Goal: Transaction & Acquisition: Obtain resource

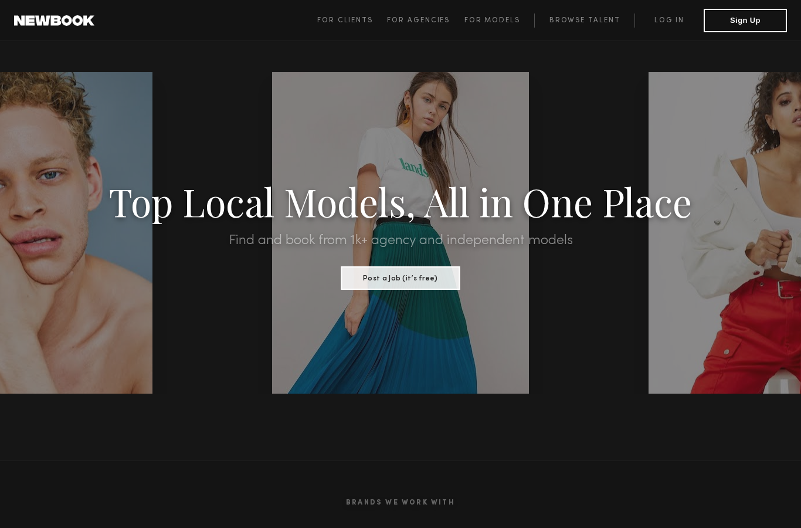
click at [757, 15] on button "Sign Up" at bounding box center [745, 20] width 83 height 23
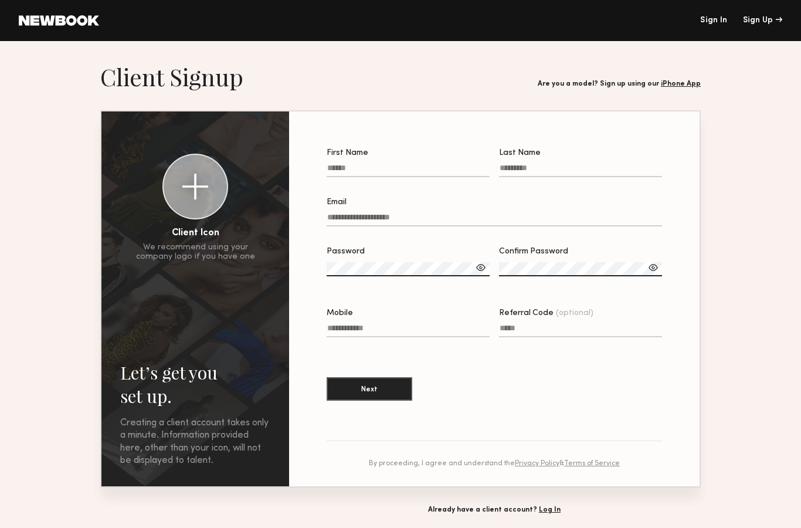
click at [716, 23] on link "Sign In" at bounding box center [714, 20] width 27 height 8
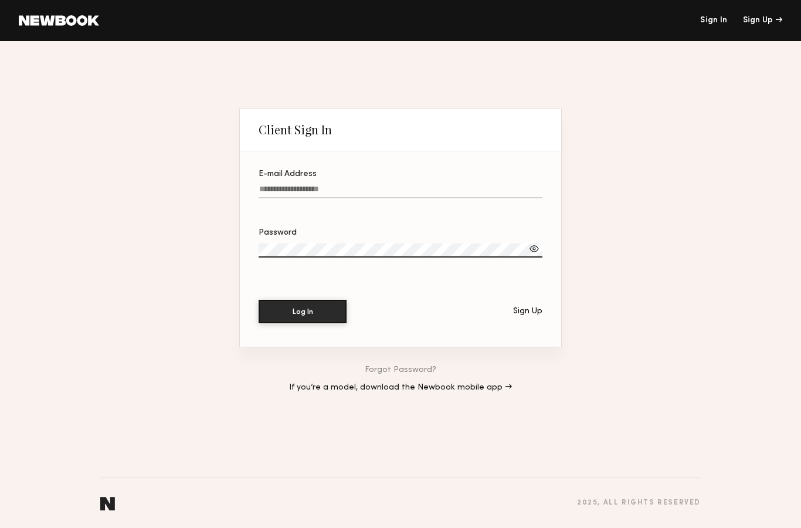
click at [355, 175] on label "E-mail Address" at bounding box center [401, 190] width 284 height 40
click at [355, 185] on input "E-mail Address" at bounding box center [401, 191] width 284 height 13
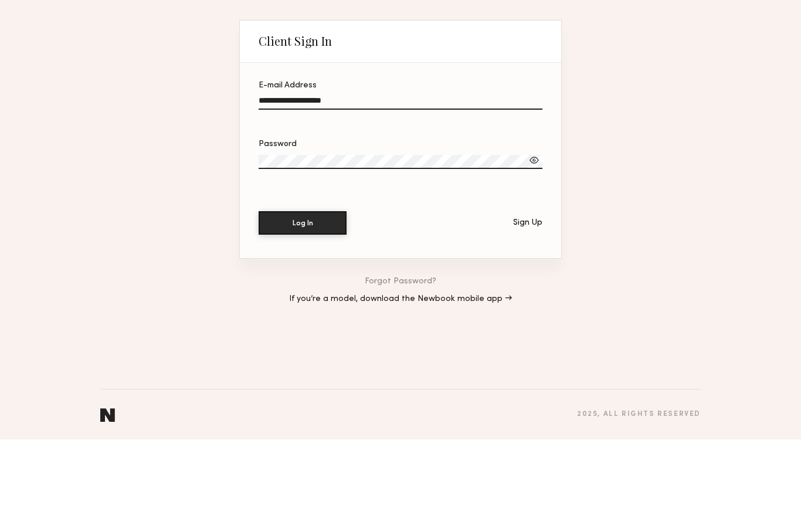
type input "**********"
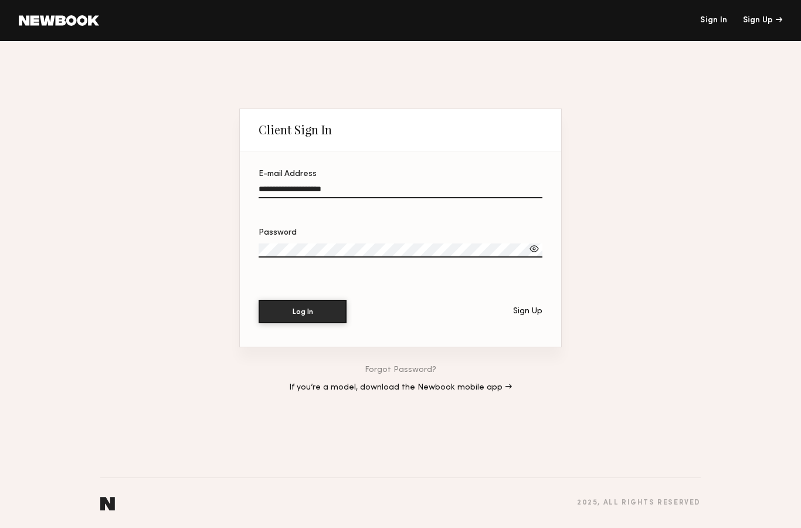
click at [317, 311] on button "Log In" at bounding box center [303, 311] width 88 height 23
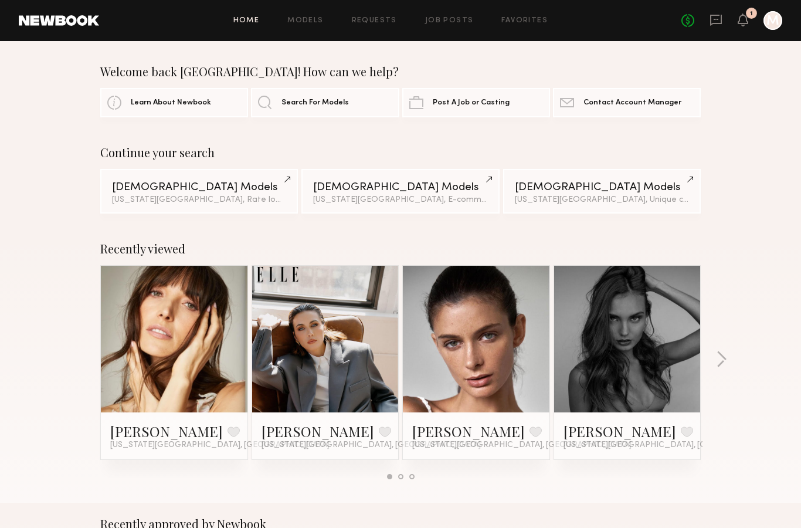
click at [314, 23] on link "Models" at bounding box center [306, 21] width 36 height 8
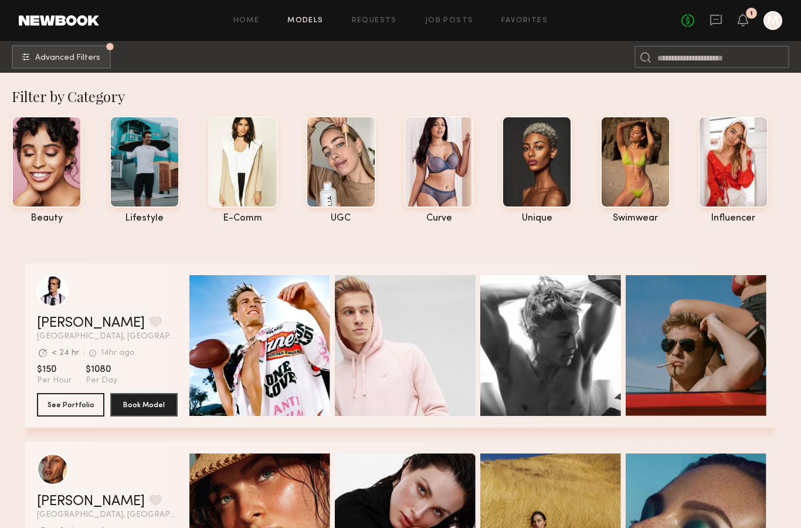
click at [65, 50] on button "Advanced Filters Pro tip: speed up your search by using our advanced filters." at bounding box center [61, 56] width 99 height 23
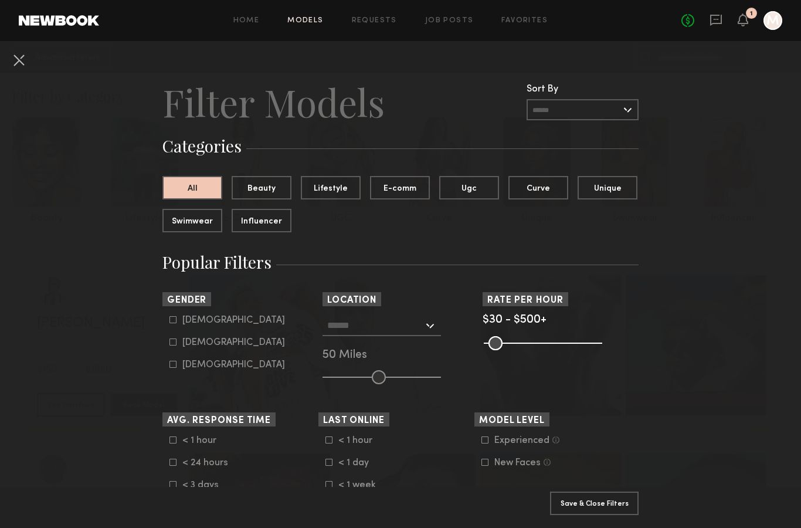
click at [340, 190] on button "Lifestyle" at bounding box center [331, 187] width 60 height 23
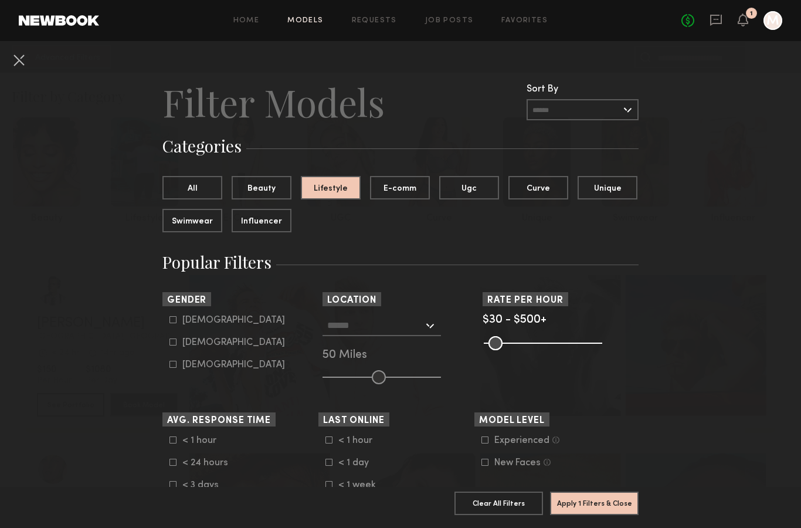
click at [271, 229] on button "Influencer" at bounding box center [262, 220] width 60 height 23
click at [182, 341] on label "Female" at bounding box center [228, 342] width 116 height 7
type input "**"
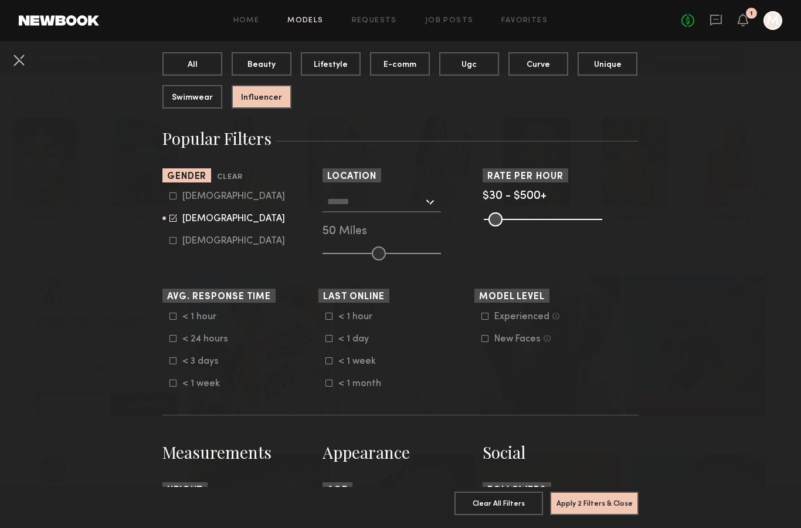
scroll to position [124, 0]
click at [483, 318] on icon at bounding box center [485, 315] width 7 height 7
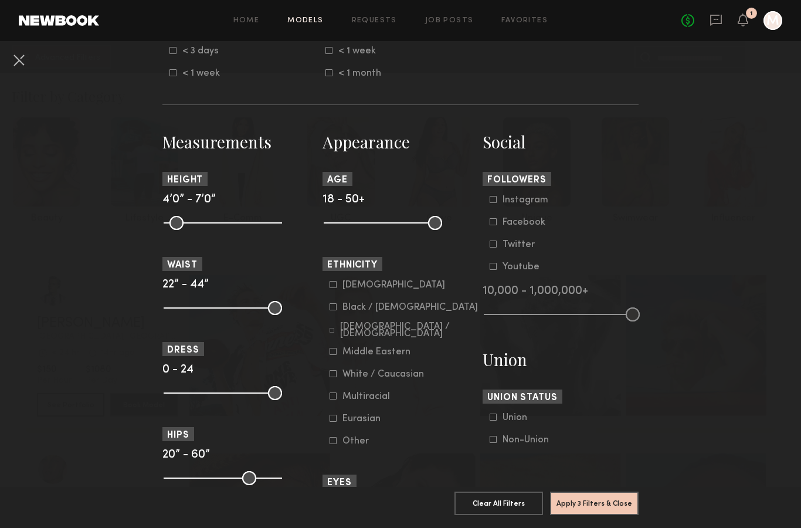
scroll to position [435, 0]
type input "**"
click at [232, 229] on input "range" at bounding box center [223, 222] width 119 height 14
click at [602, 513] on button "Apply 4 Filters & Close" at bounding box center [594, 503] width 89 height 23
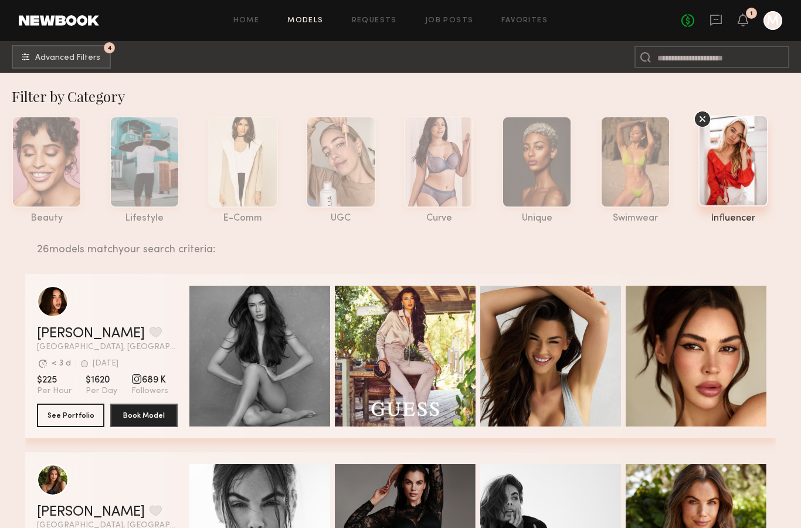
click at [86, 58] on span "Advanced Filters" at bounding box center [67, 58] width 65 height 8
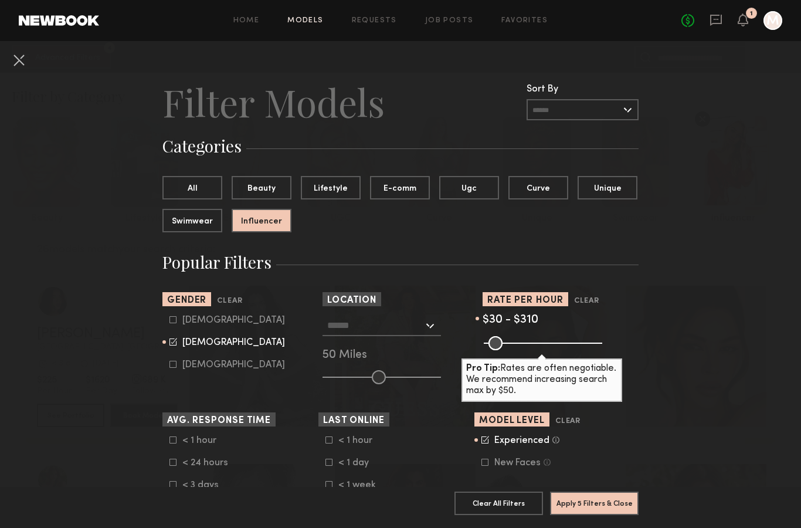
type input "***"
click at [611, 506] on button "Apply 5 Filters & Close" at bounding box center [594, 503] width 89 height 23
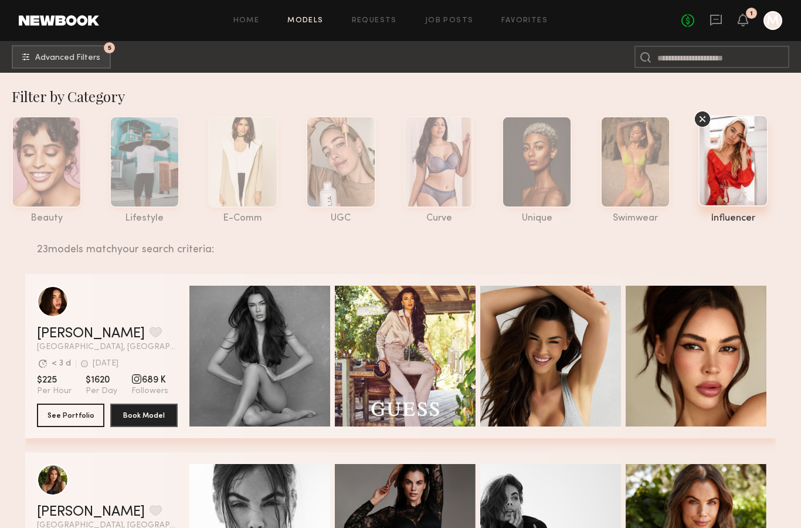
click at [73, 56] on span "Advanced Filters" at bounding box center [67, 58] width 65 height 8
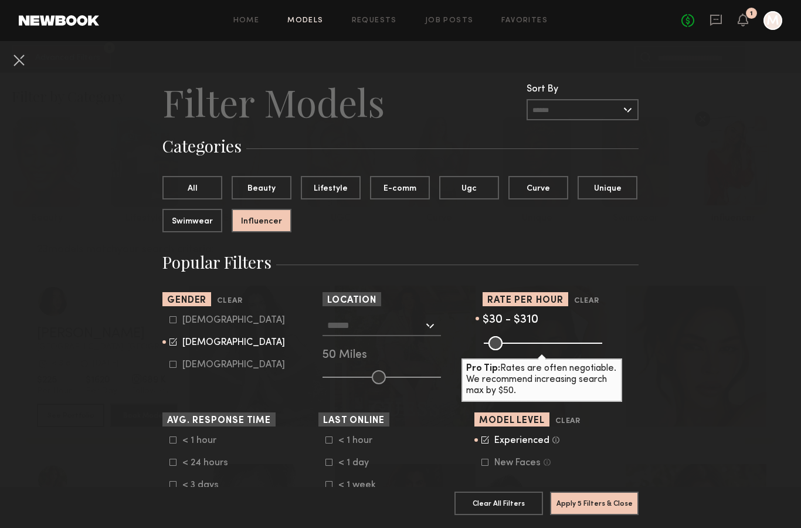
click at [367, 325] on input "text" at bounding box center [375, 325] width 96 height 20
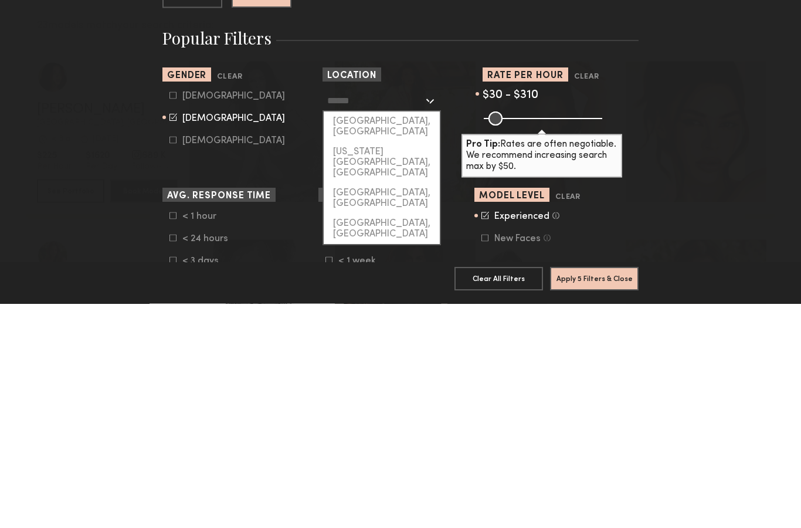
click at [395, 367] on div "New York City, NY" at bounding box center [382, 387] width 116 height 41
type input "**********"
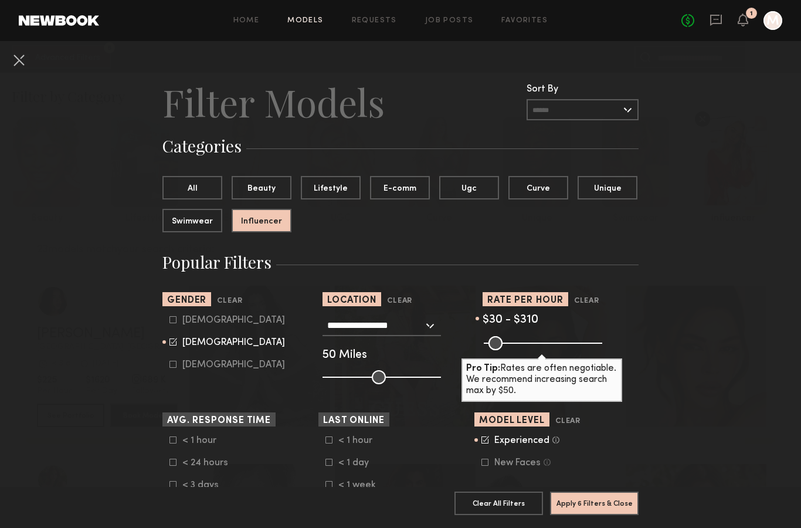
click at [614, 506] on button "Apply 6 Filters & Close" at bounding box center [594, 503] width 89 height 23
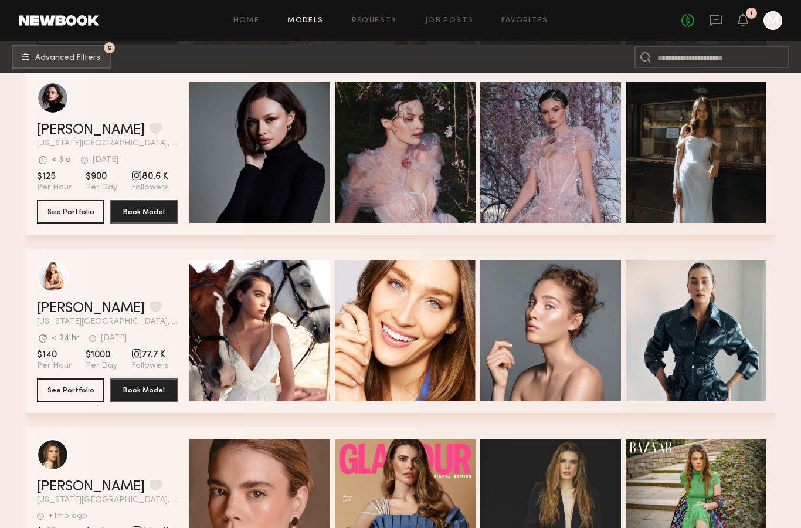
scroll to position [445, 0]
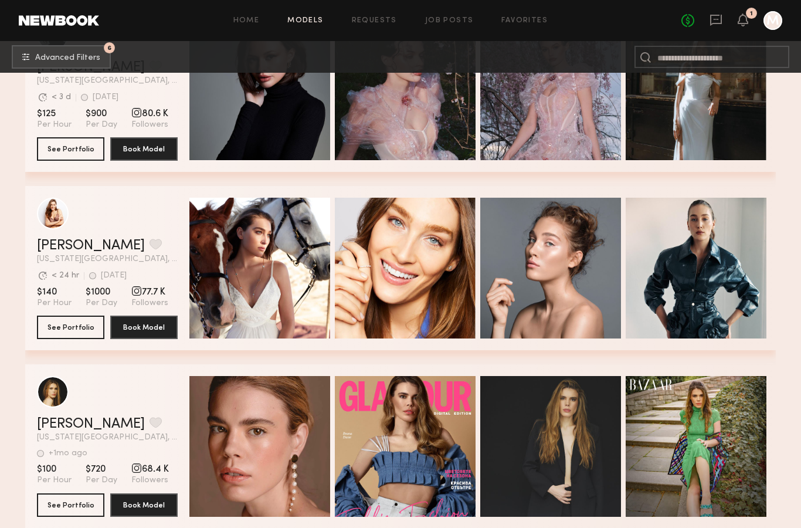
click at [256, 280] on div "Quick Preview" at bounding box center [260, 268] width 141 height 141
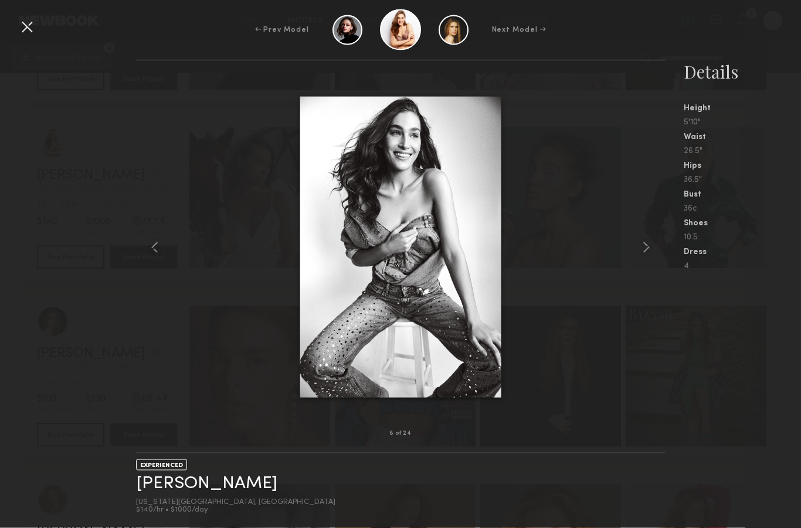
scroll to position [526, 0]
click at [646, 257] on common-icon at bounding box center [646, 247] width 19 height 19
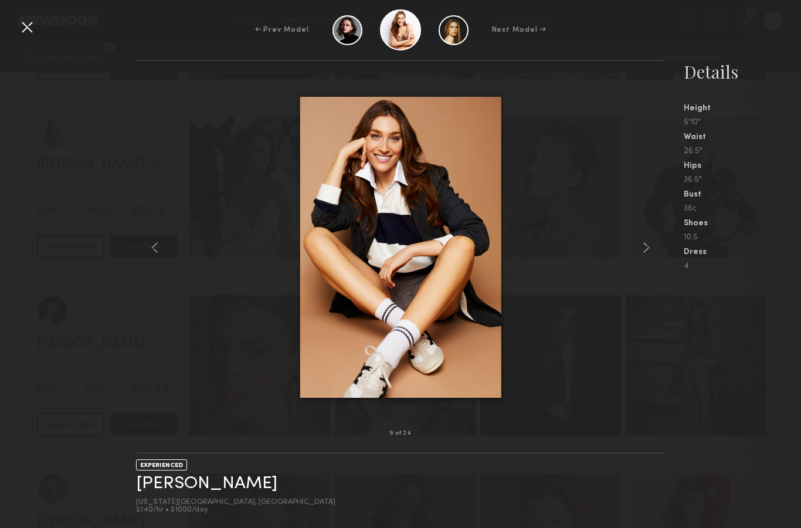
click at [642, 257] on common-icon at bounding box center [646, 247] width 19 height 19
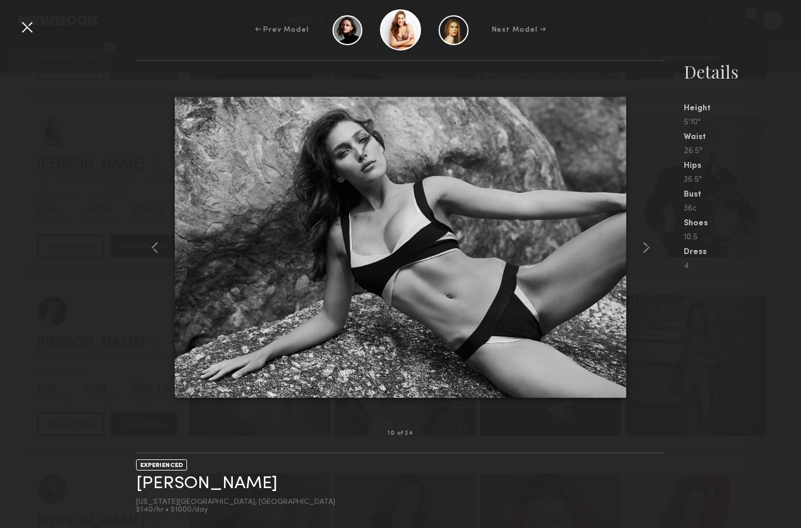
click at [645, 257] on common-icon at bounding box center [646, 247] width 19 height 19
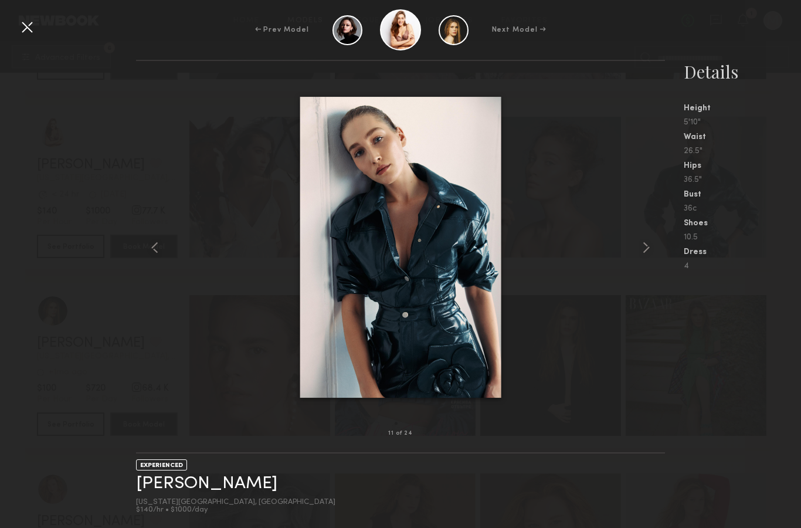
click at [648, 257] on common-icon at bounding box center [646, 247] width 19 height 19
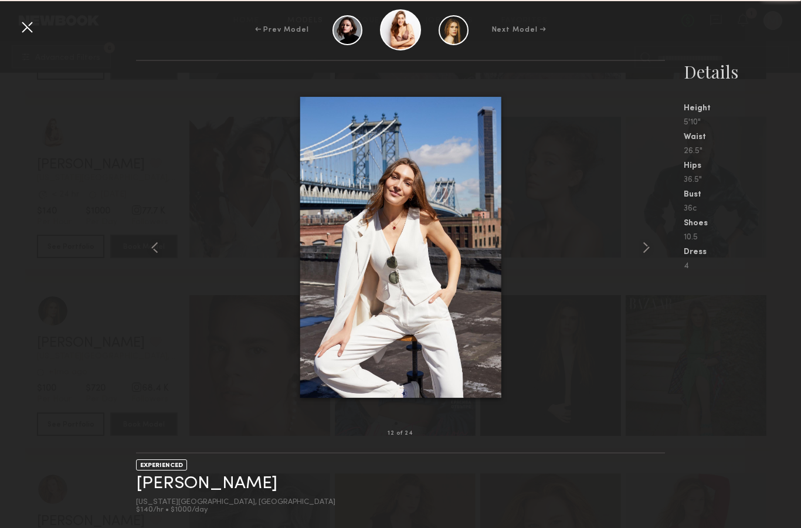
click at [648, 257] on common-icon at bounding box center [646, 247] width 19 height 19
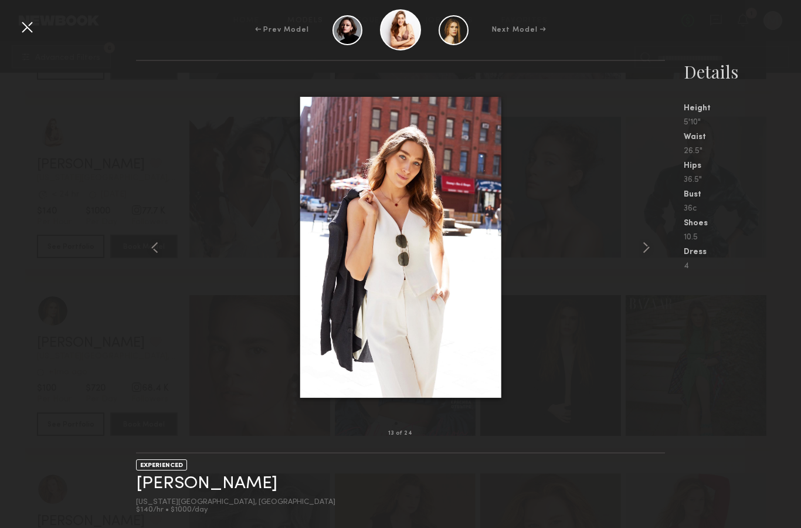
click at [26, 25] on div at bounding box center [27, 27] width 19 height 19
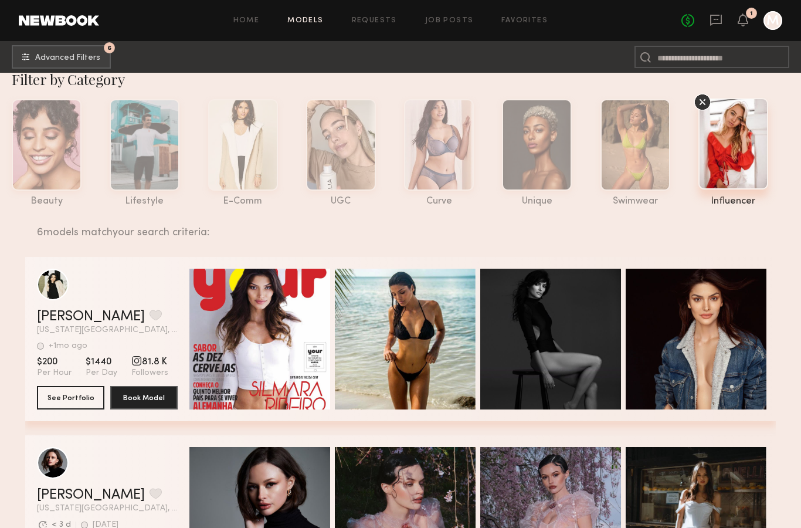
scroll to position [0, 0]
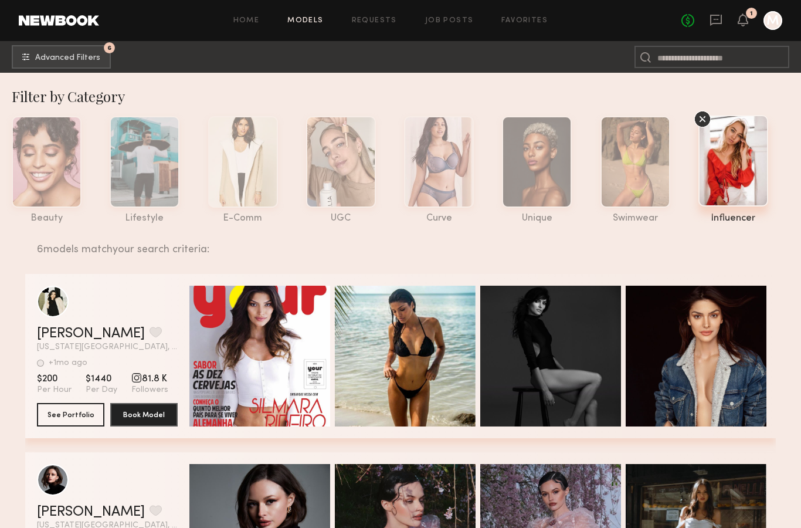
click at [93, 50] on button "6 Advanced Filters" at bounding box center [61, 56] width 99 height 23
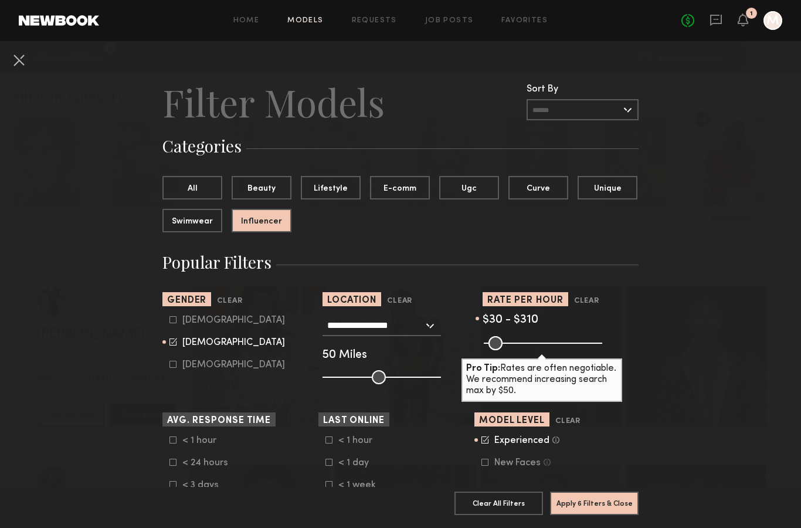
click at [202, 182] on button "All" at bounding box center [193, 187] width 60 height 23
click at [618, 514] on button "Apply 5 Filters & Close" at bounding box center [594, 503] width 89 height 23
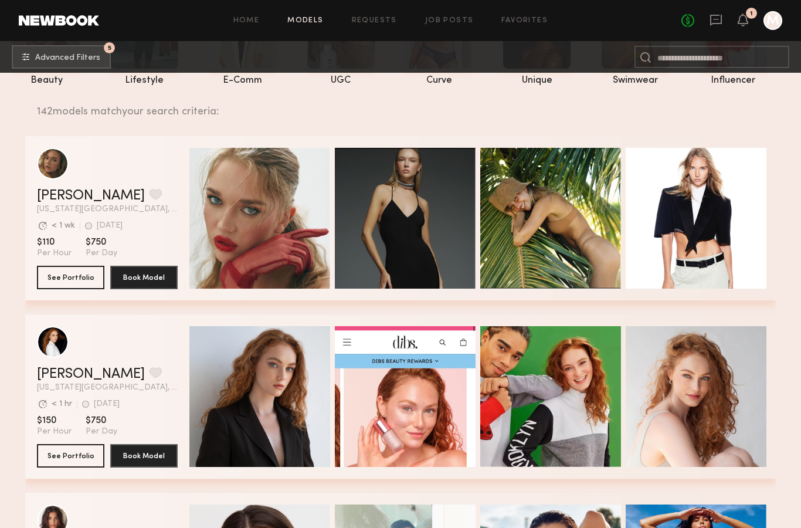
scroll to position [153, 0]
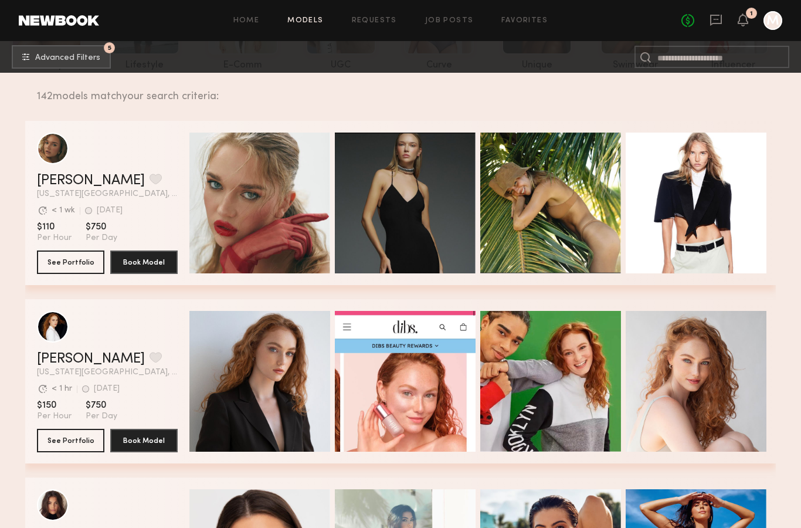
click at [89, 264] on button "See Portfolio" at bounding box center [70, 262] width 67 height 23
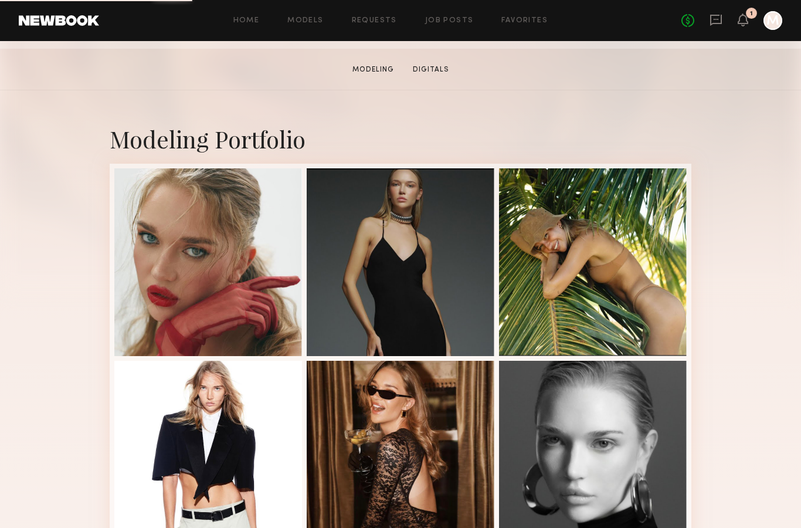
scroll to position [184, 0]
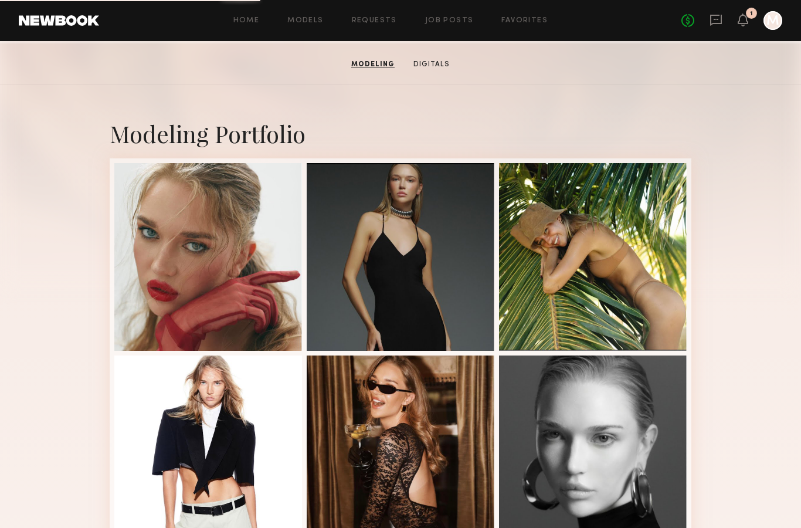
click at [221, 303] on div at bounding box center [208, 257] width 188 height 188
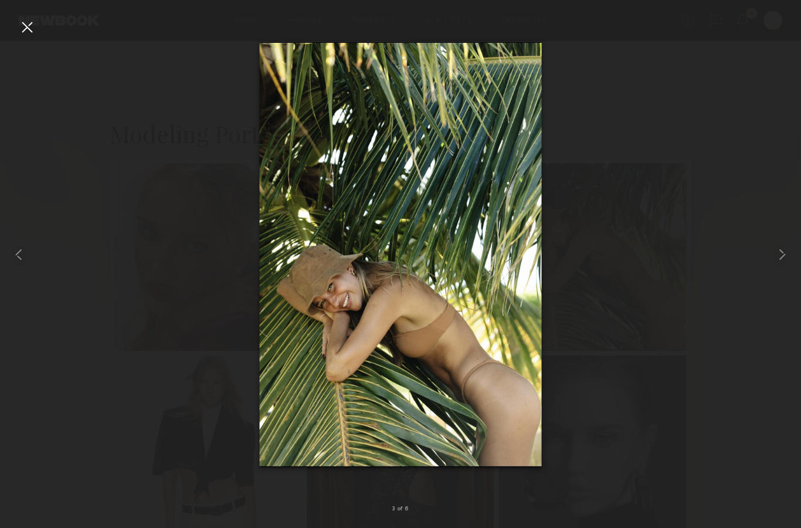
click at [642, 341] on div at bounding box center [400, 255] width 801 height 472
click at [17, 28] on div at bounding box center [16, 255] width 32 height 472
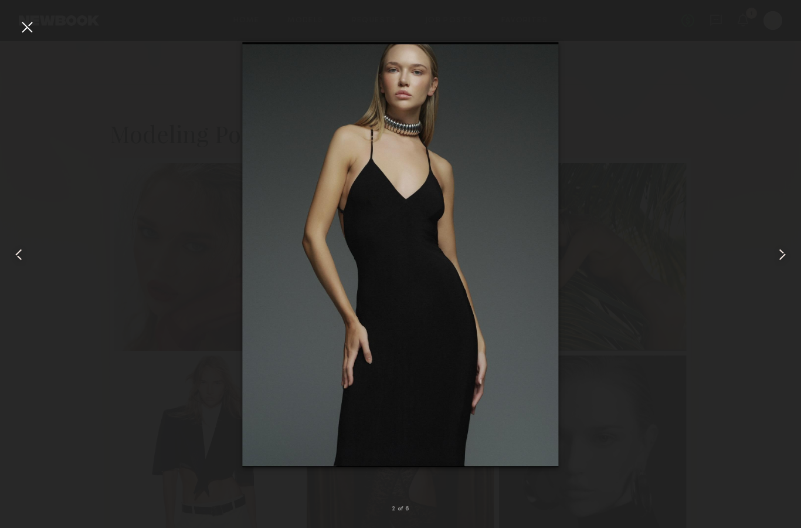
click at [33, 32] on div at bounding box center [27, 27] width 19 height 19
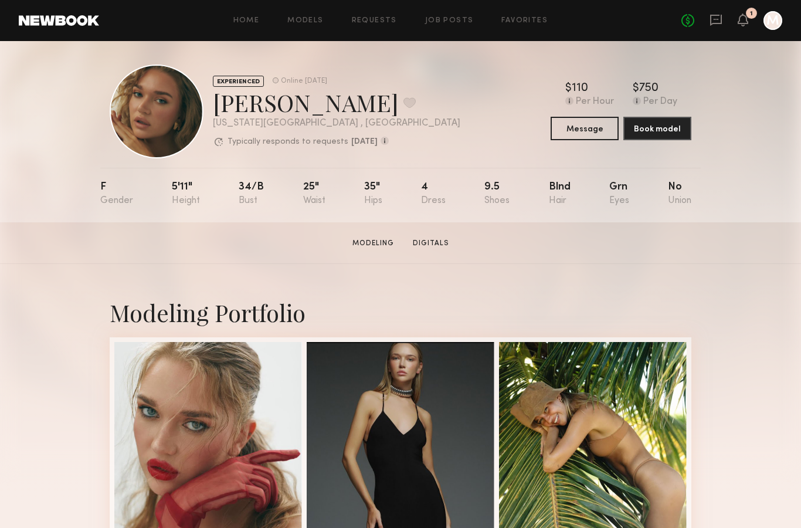
scroll to position [0, 0]
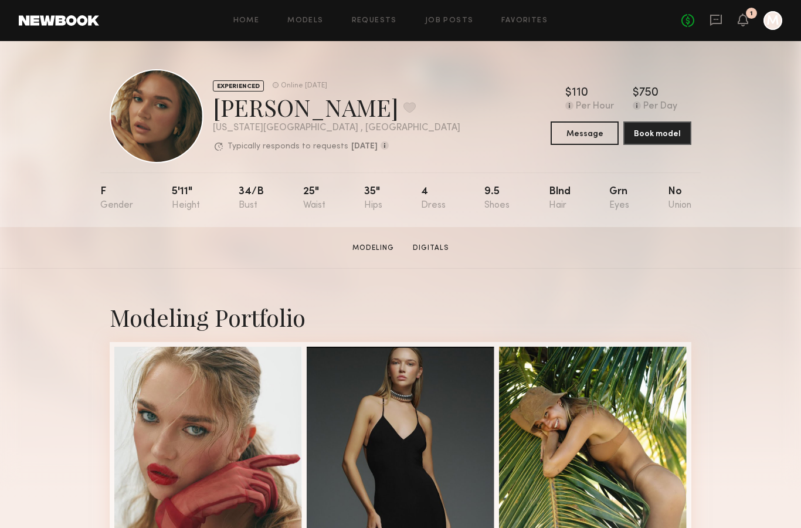
click at [404, 111] on button at bounding box center [410, 107] width 12 height 11
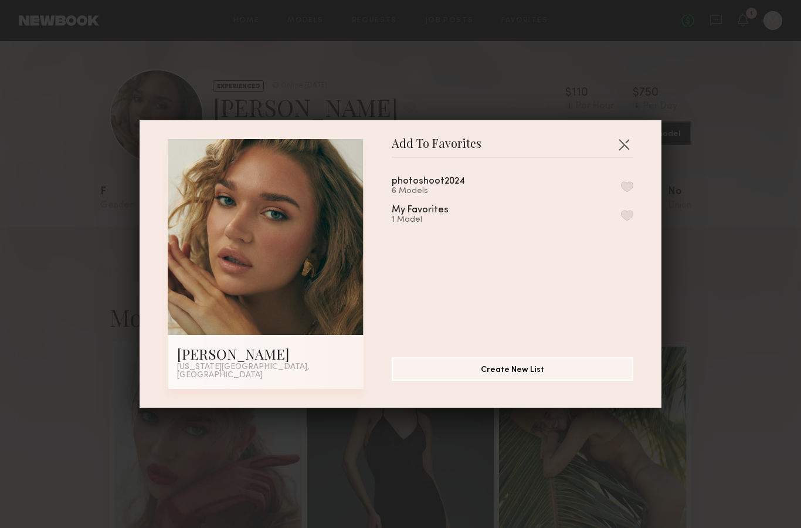
click at [441, 373] on button "Create New List" at bounding box center [513, 368] width 242 height 23
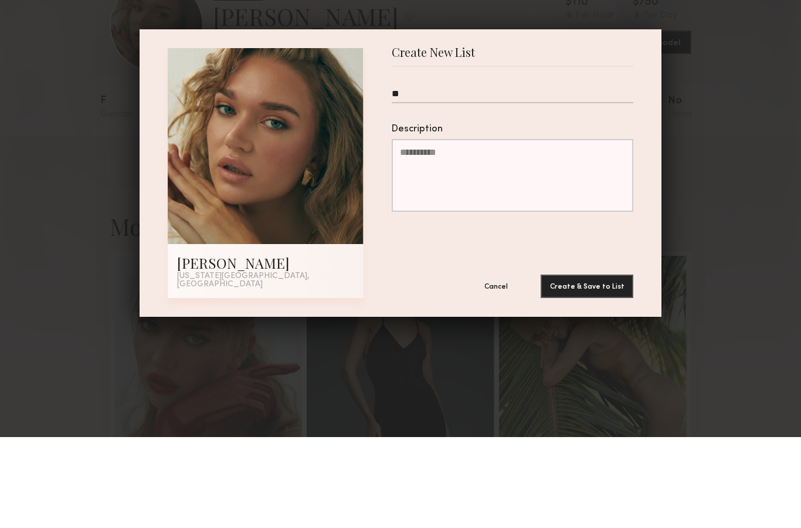
type input "*"
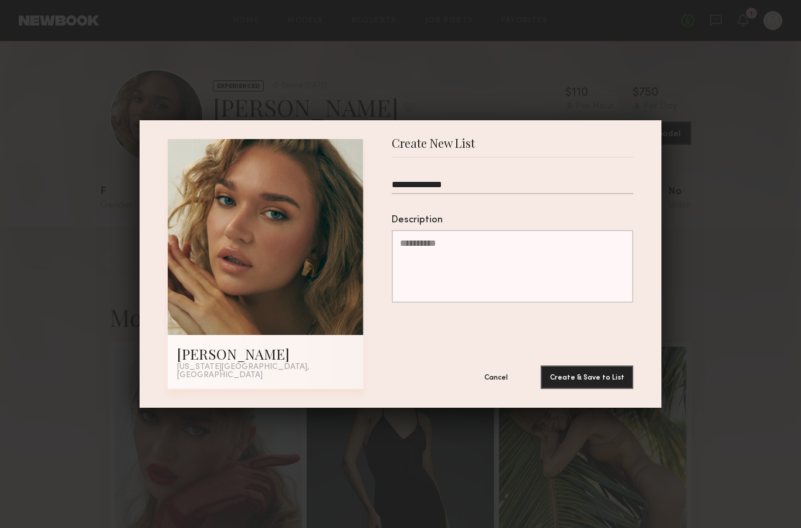
type input "**********"
click at [559, 376] on button "Create & Save to List" at bounding box center [587, 377] width 93 height 23
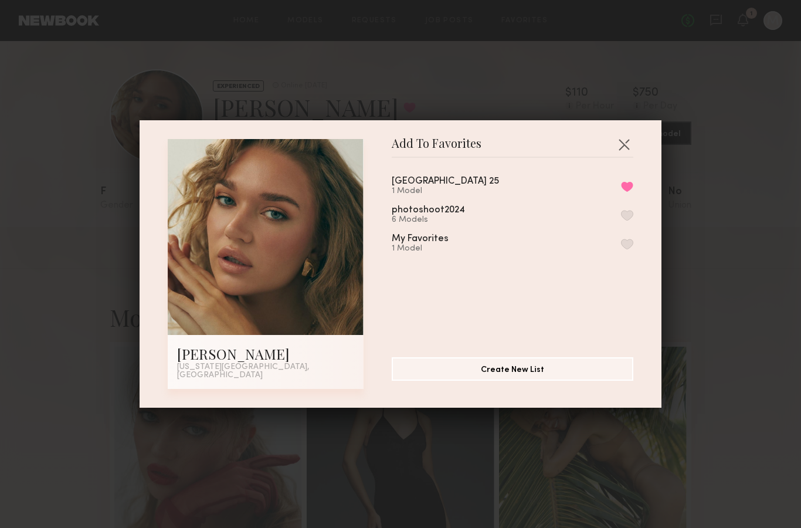
click at [628, 143] on button "button" at bounding box center [624, 144] width 19 height 19
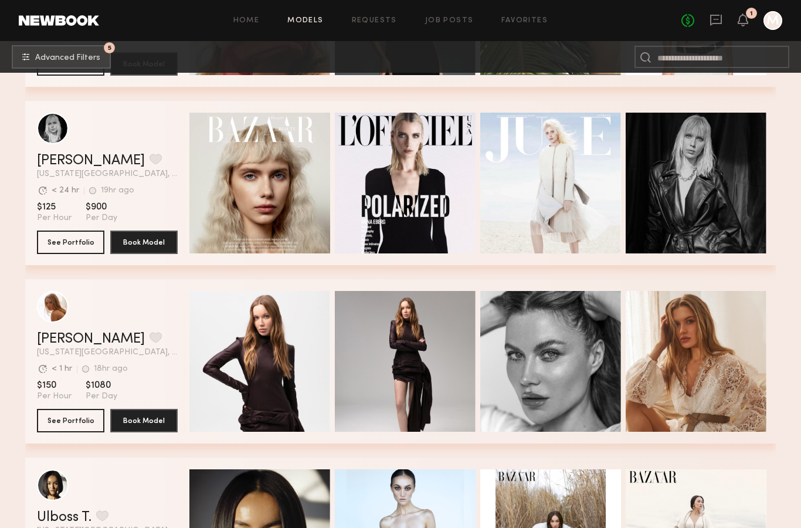
scroll to position [1422, 0]
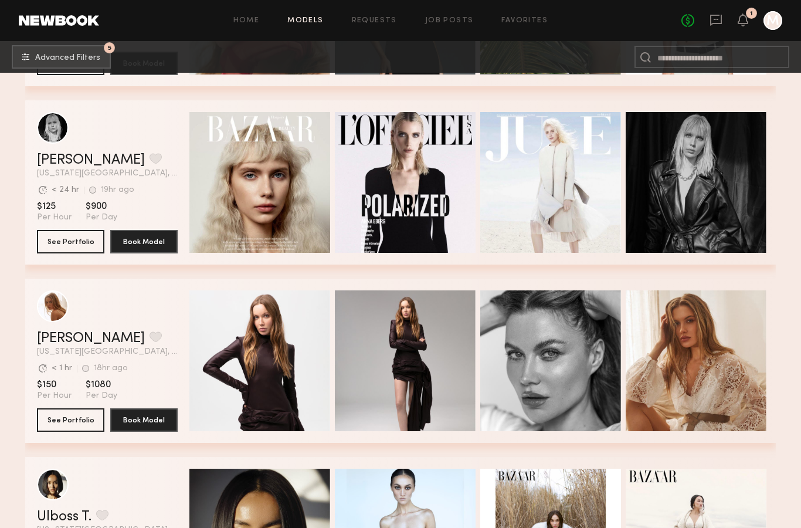
click at [273, 220] on div "Quick Preview" at bounding box center [260, 182] width 141 height 141
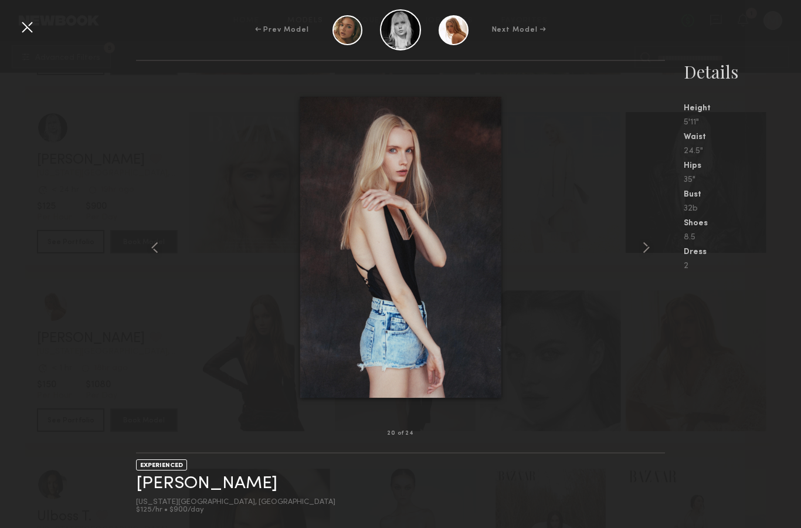
click at [29, 33] on div at bounding box center [27, 27] width 19 height 19
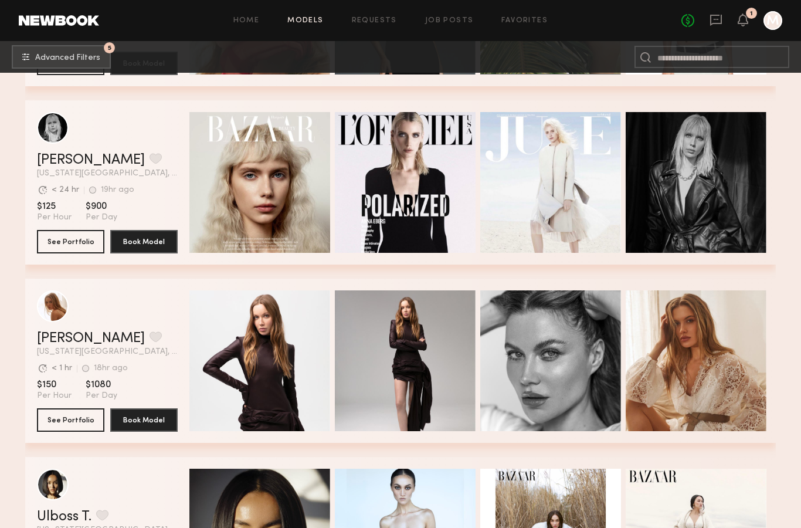
click at [150, 164] on button "grid" at bounding box center [156, 158] width 12 height 11
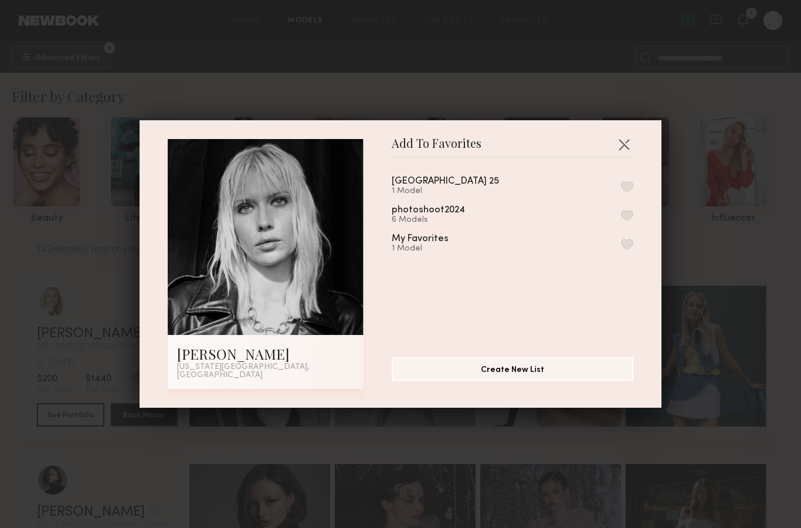
click at [632, 188] on button "button" at bounding box center [627, 186] width 12 height 11
click at [632, 147] on button "button" at bounding box center [624, 144] width 19 height 19
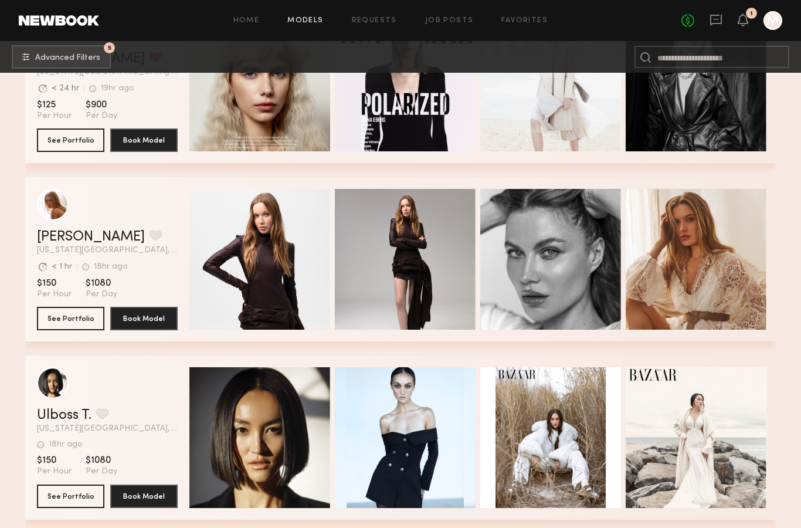
scroll to position [1524, 0]
click at [83, 317] on button "See Portfolio" at bounding box center [70, 318] width 67 height 23
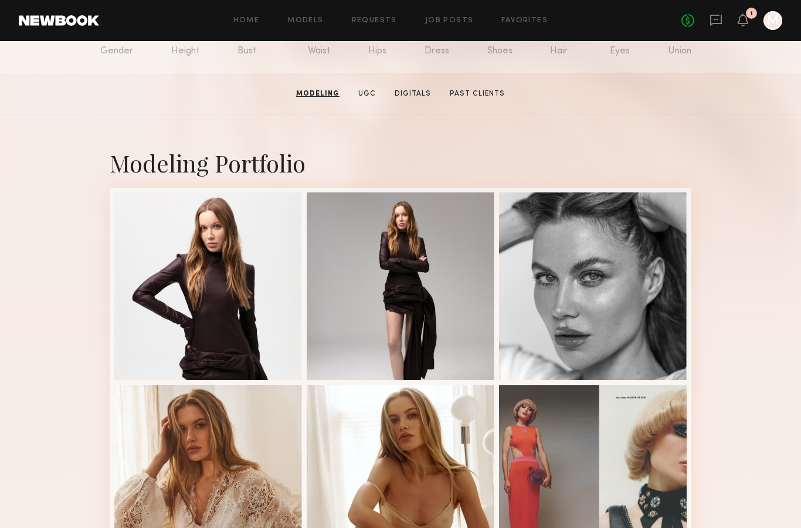
scroll to position [152, 0]
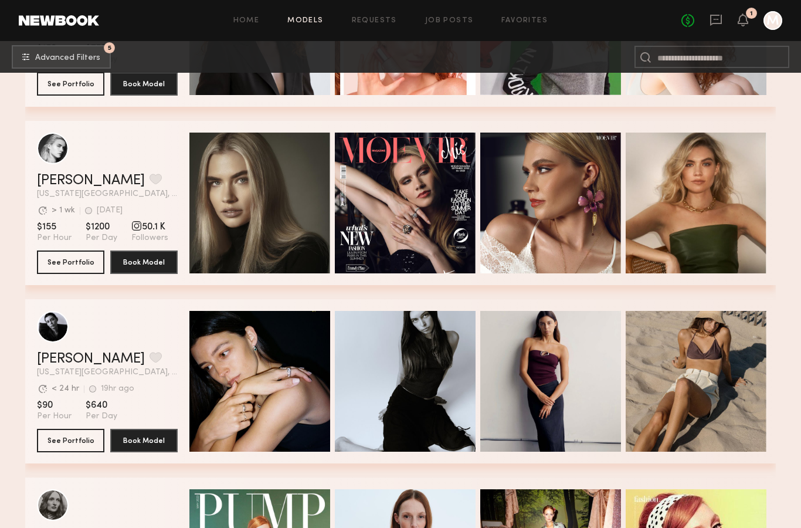
scroll to position [2027, 0]
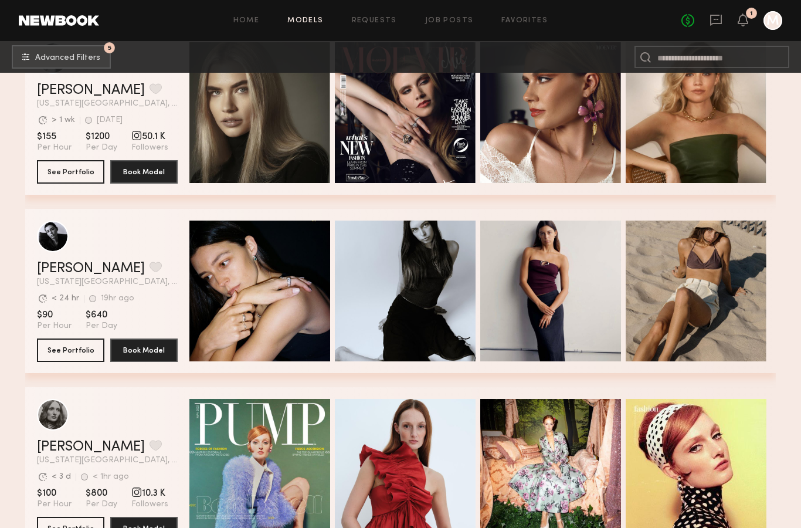
click at [275, 314] on div "Quick Preview" at bounding box center [260, 291] width 141 height 141
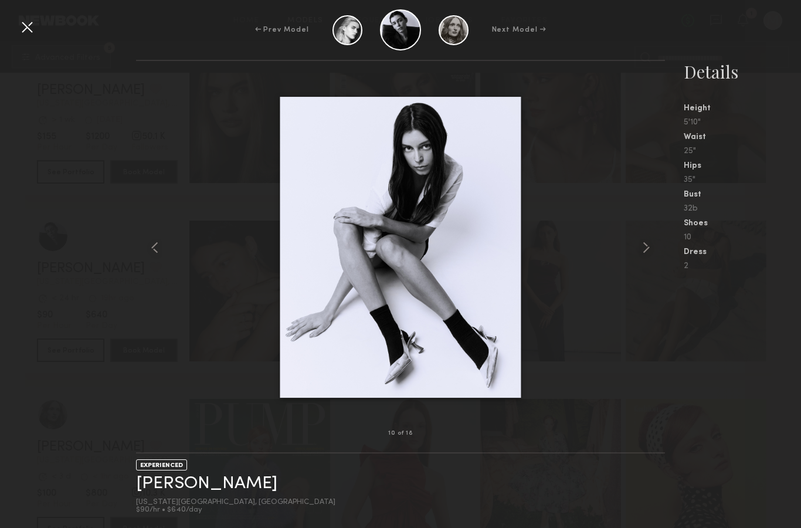
click at [33, 29] on div at bounding box center [27, 27] width 19 height 19
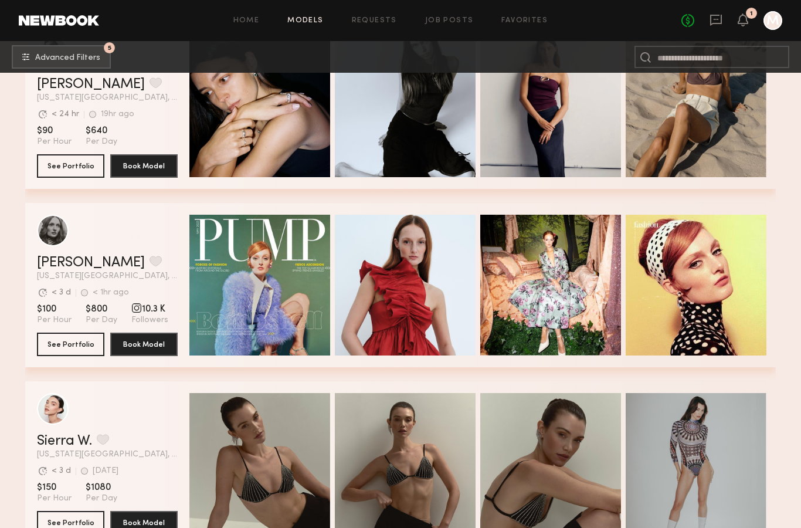
scroll to position [2212, 0]
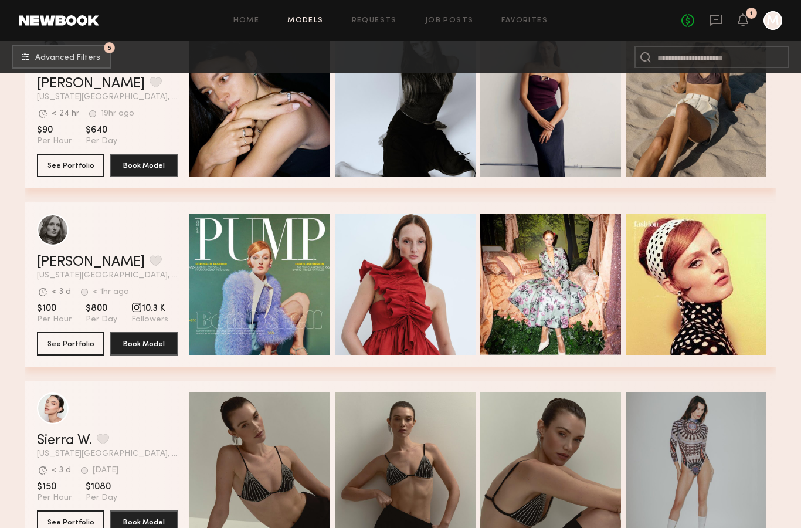
click at [271, 316] on div "Quick Preview" at bounding box center [260, 284] width 141 height 141
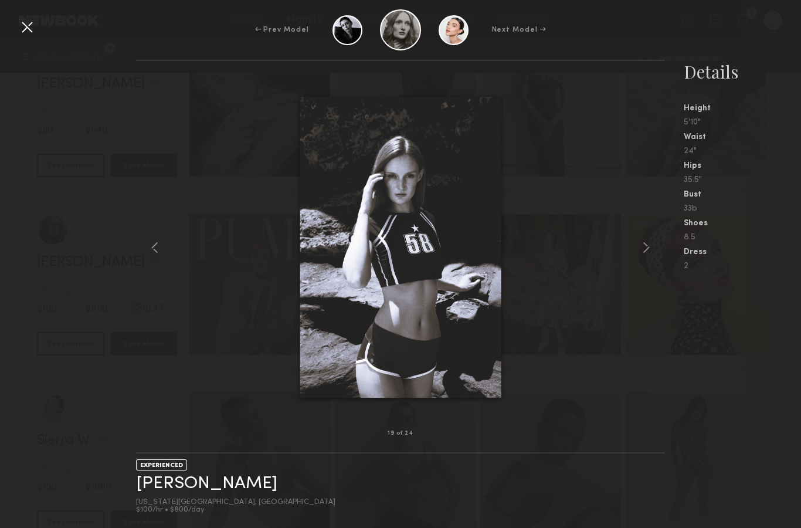
click at [32, 29] on div at bounding box center [27, 27] width 19 height 19
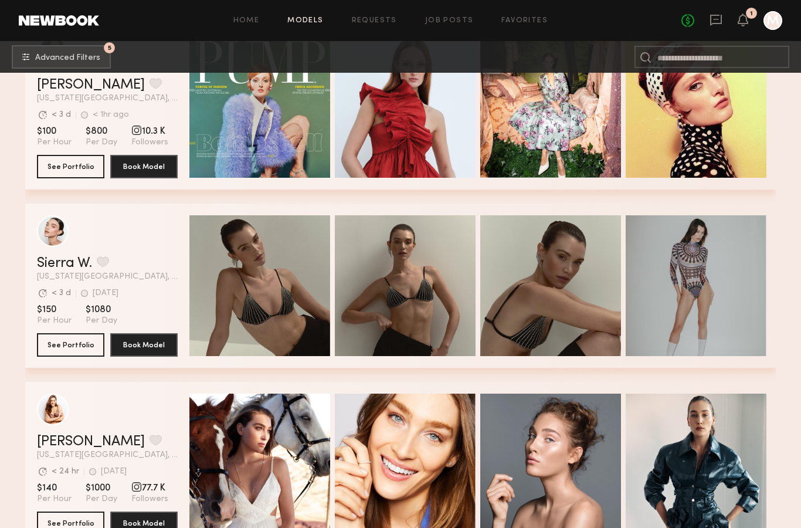
scroll to position [2400, 0]
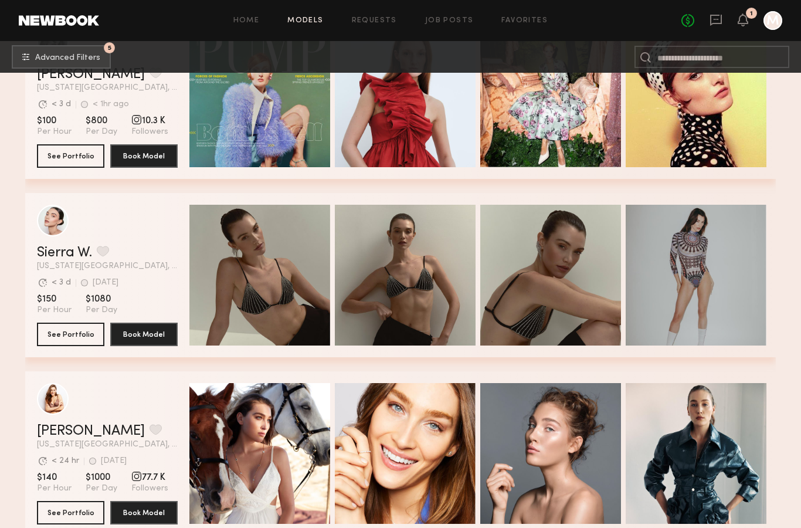
click at [276, 302] on div "Quick Preview" at bounding box center [260, 275] width 141 height 141
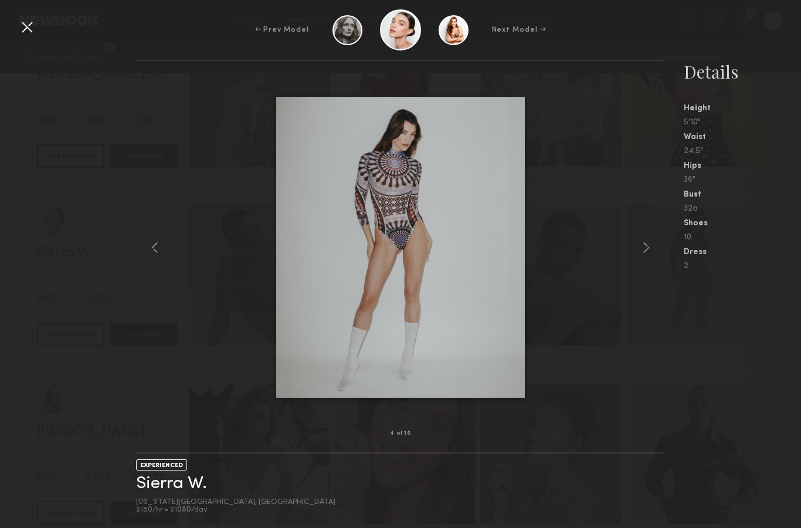
click at [23, 27] on div at bounding box center [27, 27] width 19 height 19
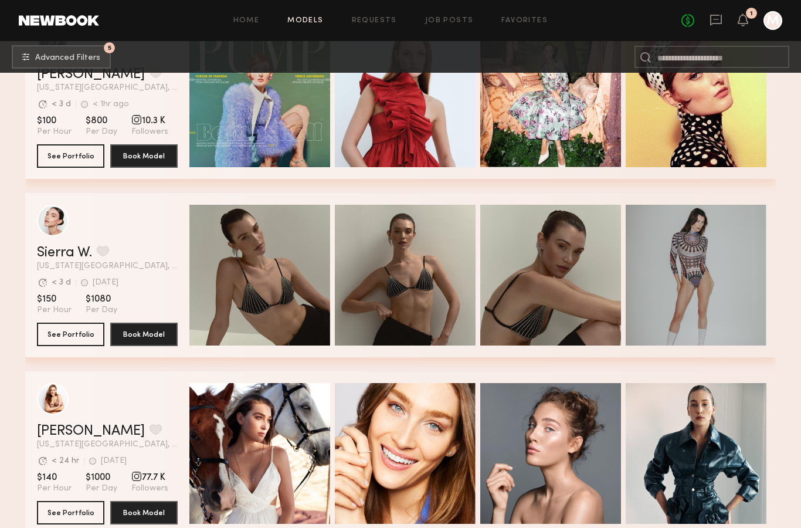
click at [106, 253] on button "grid" at bounding box center [103, 251] width 12 height 11
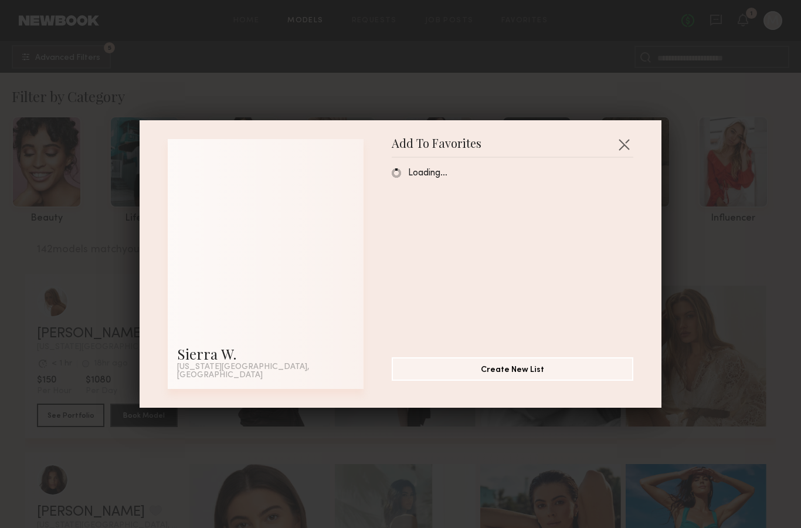
scroll to position [0, 0]
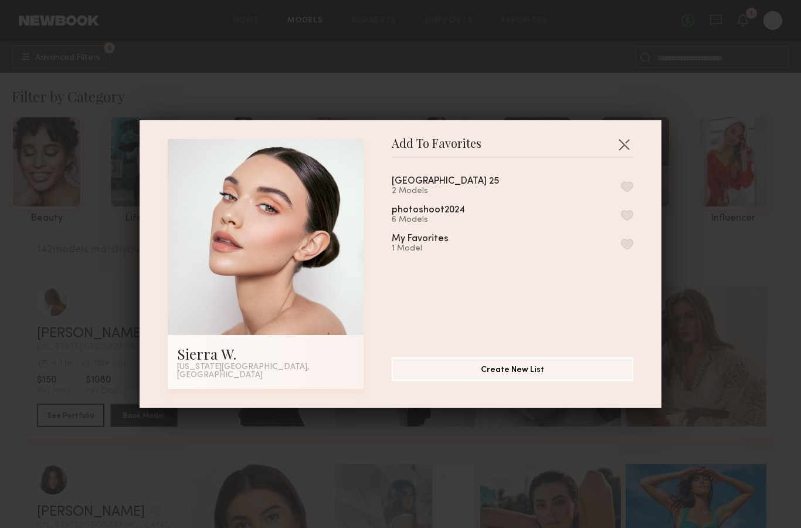
click at [630, 187] on button "button" at bounding box center [627, 186] width 12 height 11
click at [633, 146] on button "button" at bounding box center [624, 144] width 19 height 19
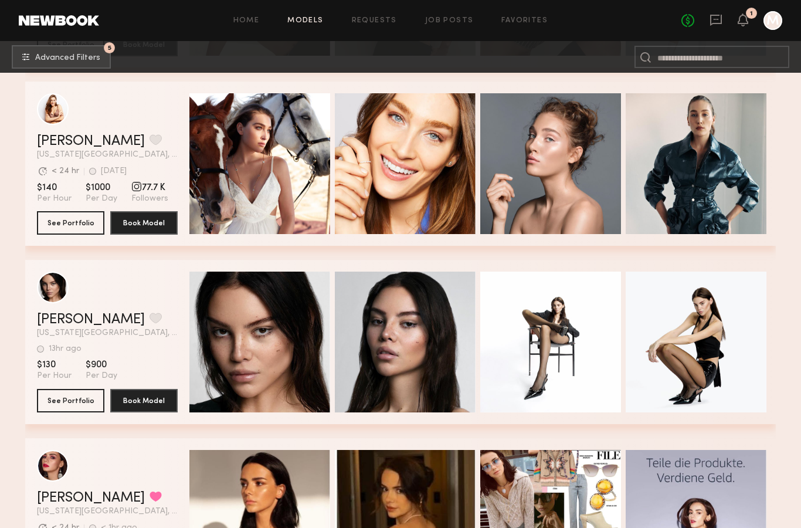
scroll to position [2727, 0]
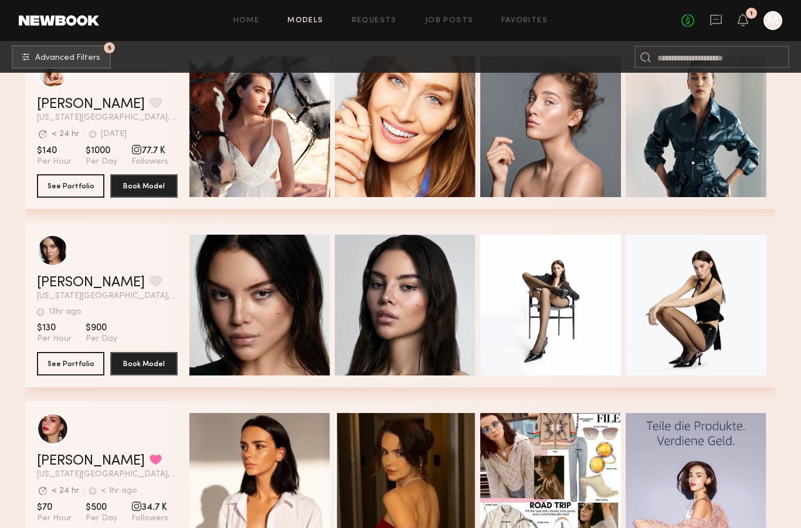
click at [277, 315] on div "Quick Preview" at bounding box center [260, 305] width 141 height 141
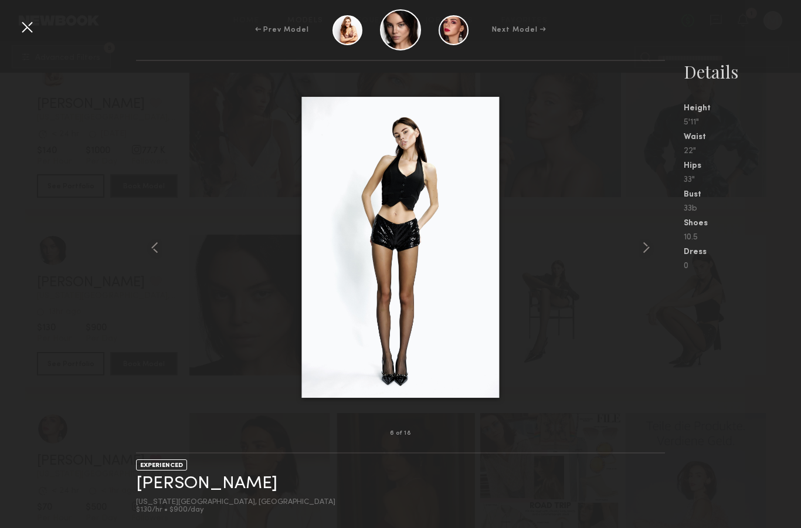
click at [29, 28] on div at bounding box center [27, 27] width 19 height 19
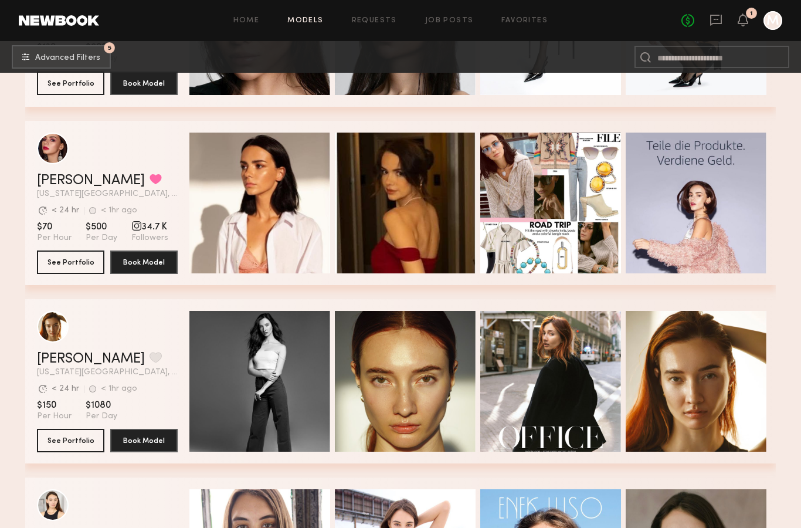
scroll to position [3008, 0]
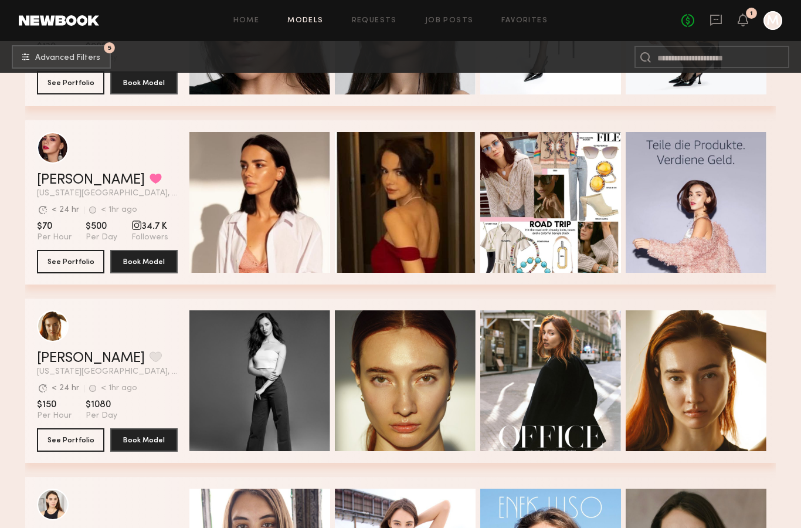
click at [255, 198] on div "Quick Preview" at bounding box center [260, 202] width 141 height 141
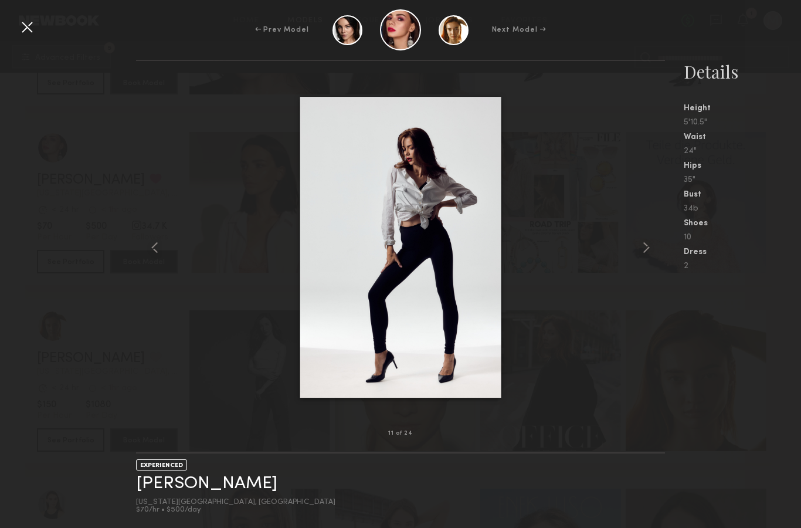
click at [25, 24] on div at bounding box center [27, 27] width 19 height 19
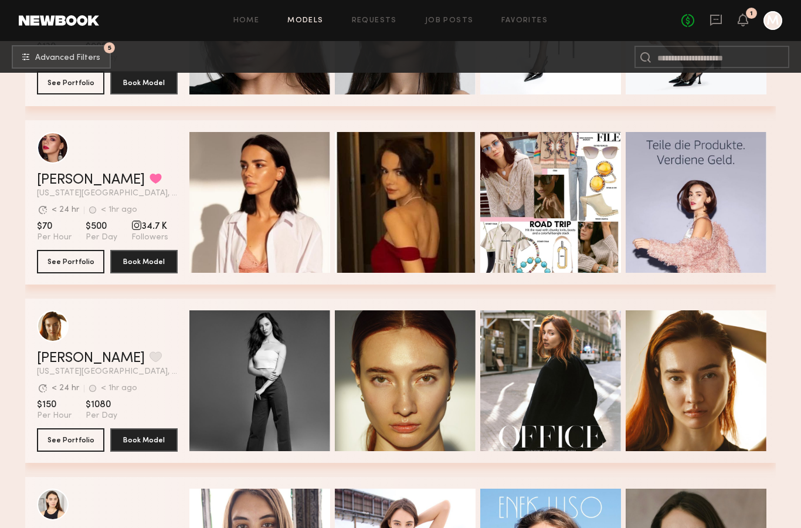
click at [150, 183] on button "grid" at bounding box center [156, 178] width 12 height 11
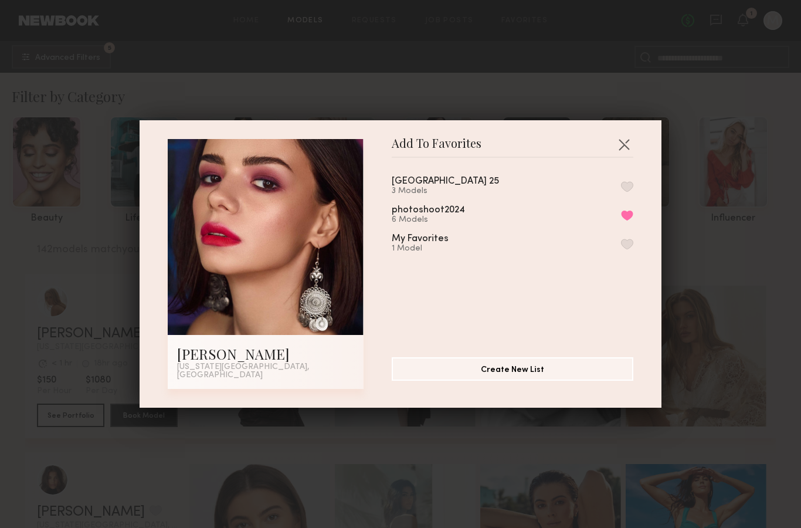
click at [633, 192] on button "button" at bounding box center [627, 186] width 12 height 11
click at [628, 147] on button "button" at bounding box center [624, 144] width 19 height 19
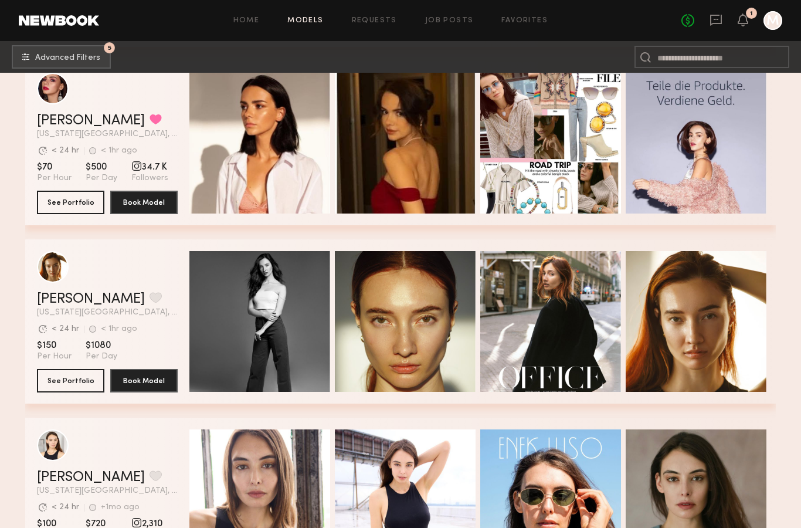
scroll to position [3095, 0]
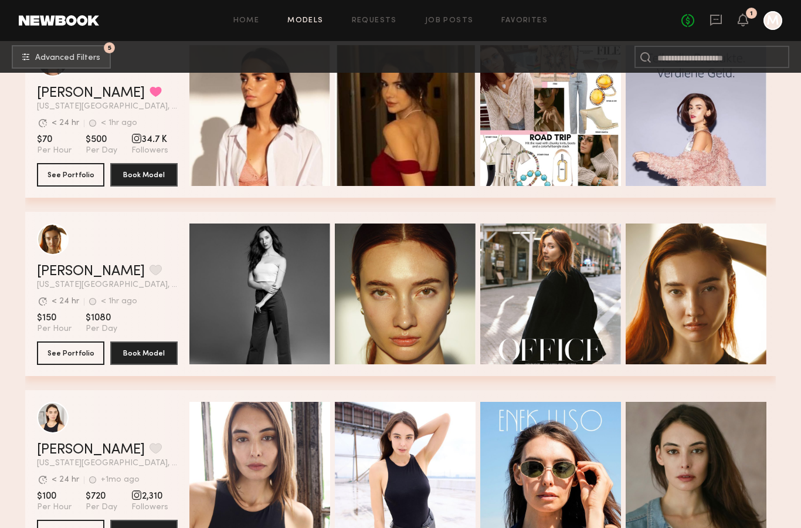
click at [429, 322] on div "Quick Preview" at bounding box center [405, 294] width 141 height 141
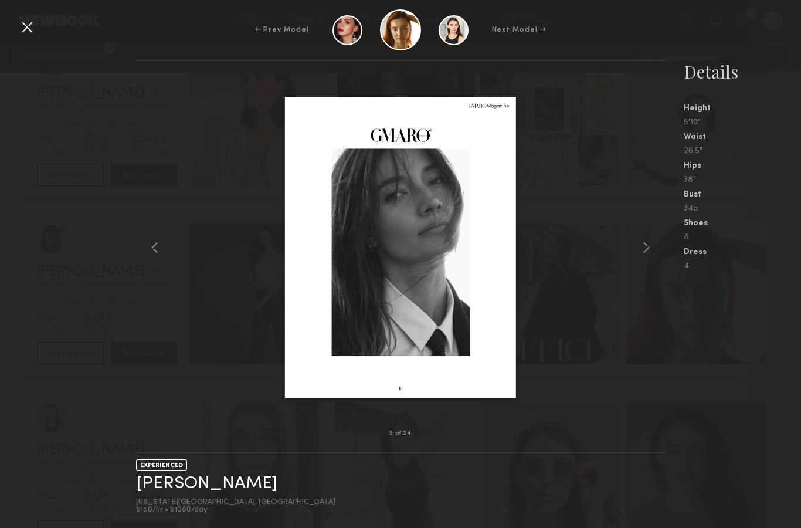
click at [30, 28] on div at bounding box center [27, 27] width 19 height 19
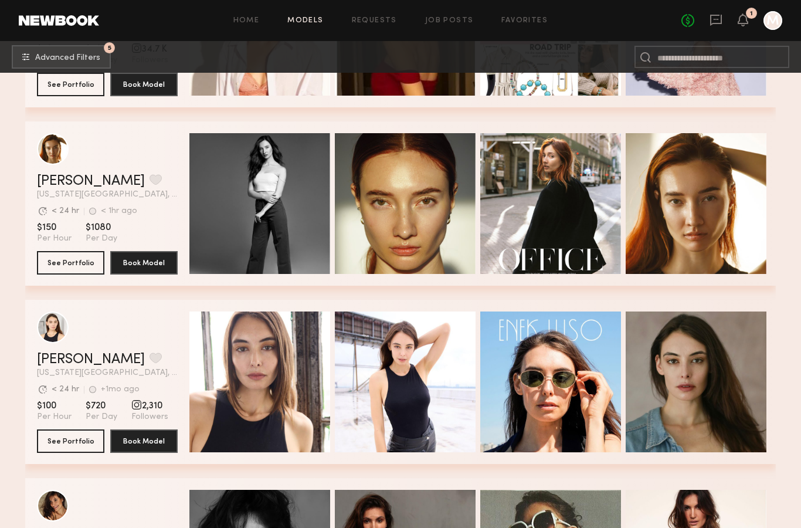
scroll to position [3302, 0]
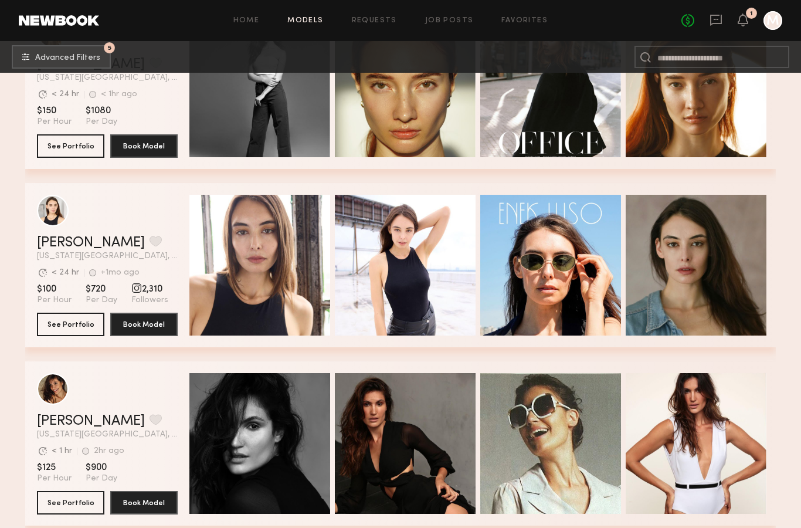
click at [262, 287] on div "Quick Preview" at bounding box center [260, 265] width 141 height 141
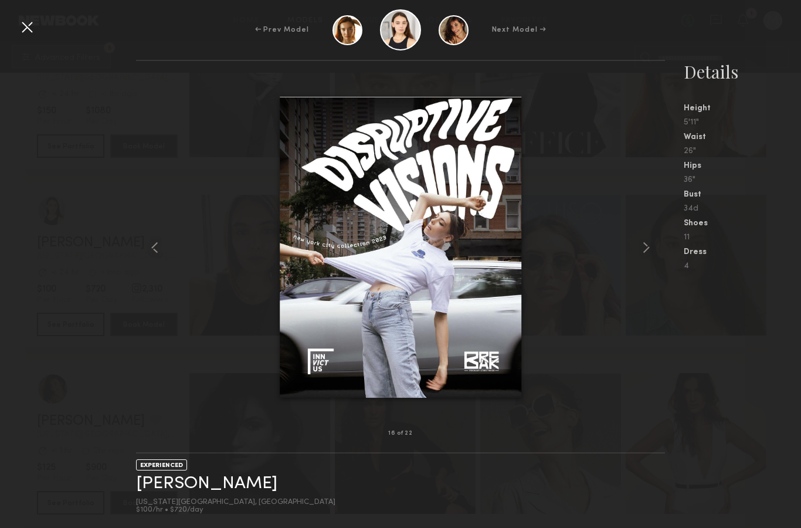
click at [26, 31] on div at bounding box center [27, 27] width 19 height 19
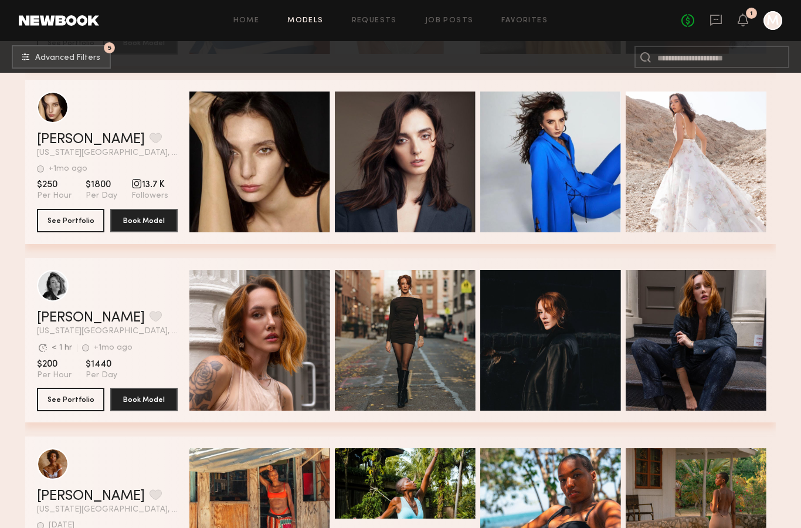
scroll to position [4180, 0]
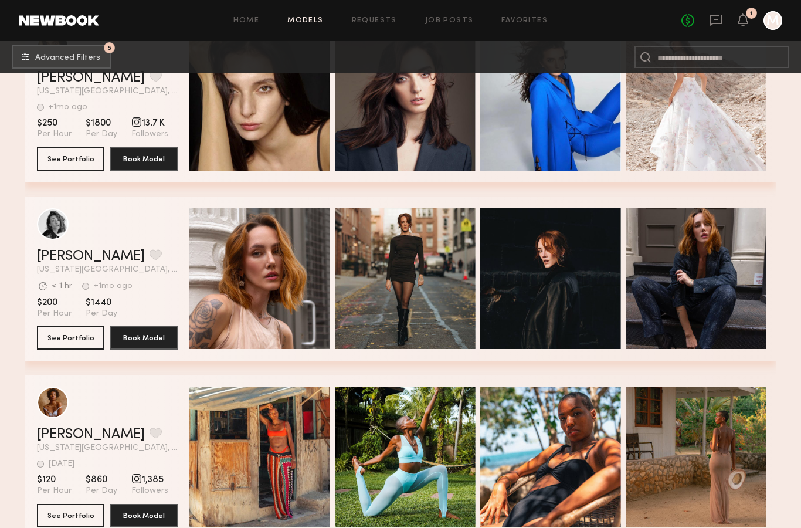
click at [271, 315] on div "Quick Preview" at bounding box center [260, 278] width 141 height 141
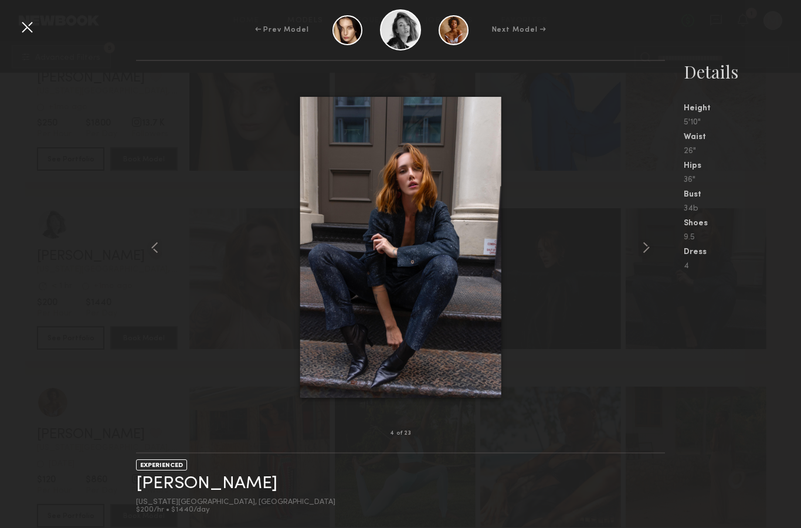
click at [28, 29] on div at bounding box center [27, 27] width 19 height 19
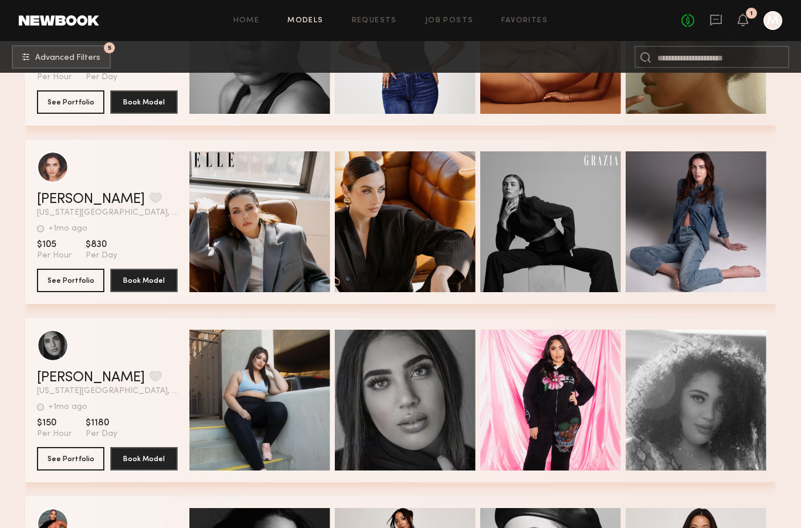
scroll to position [4792, 0]
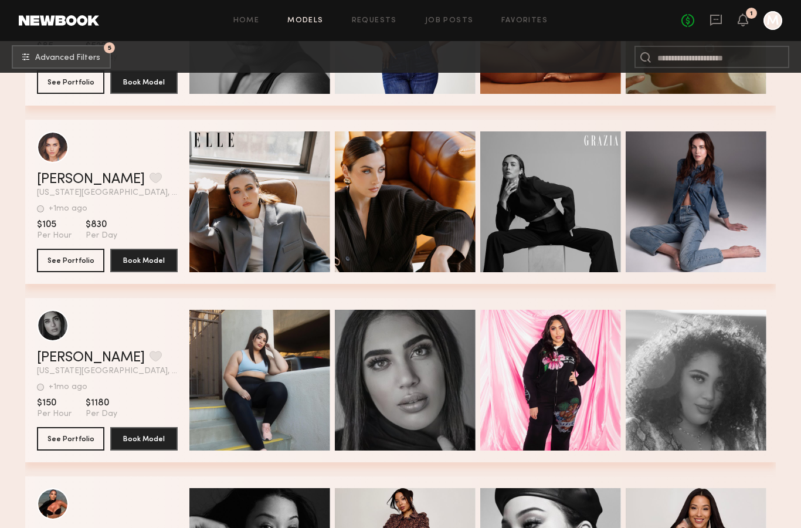
click at [269, 217] on div "Quick Preview" at bounding box center [260, 201] width 141 height 141
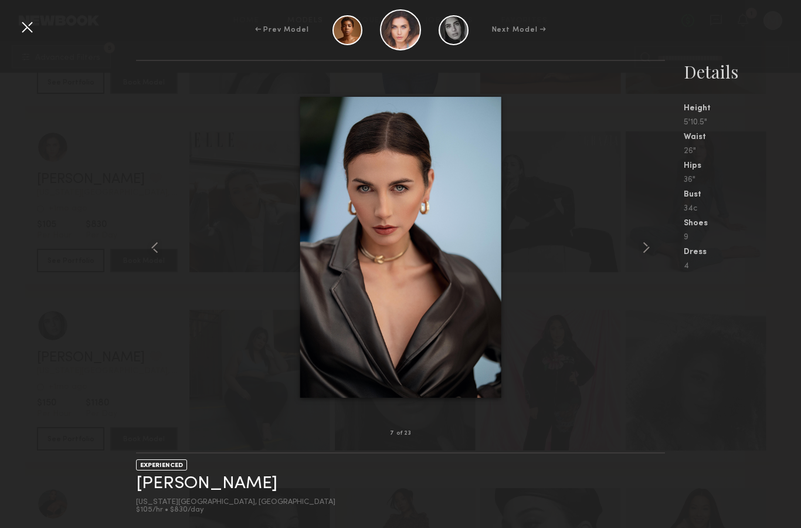
click at [23, 35] on div at bounding box center [27, 27] width 19 height 19
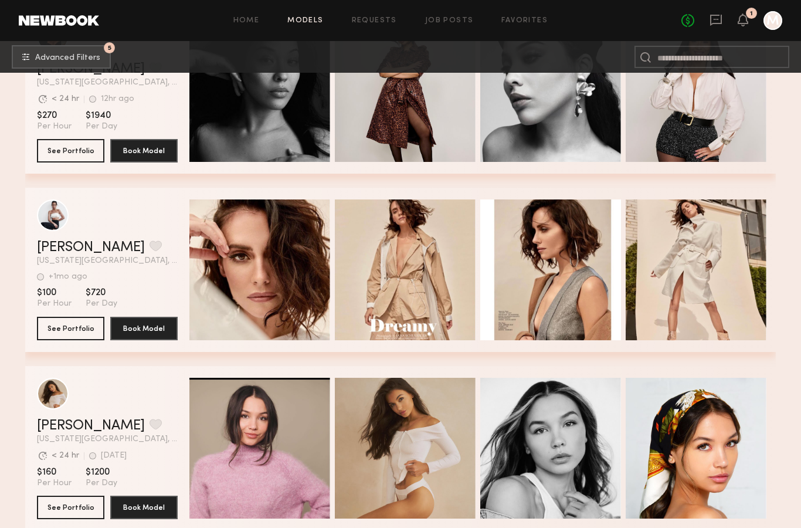
scroll to position [5259, 0]
click at [256, 307] on div "Quick Preview" at bounding box center [260, 269] width 141 height 141
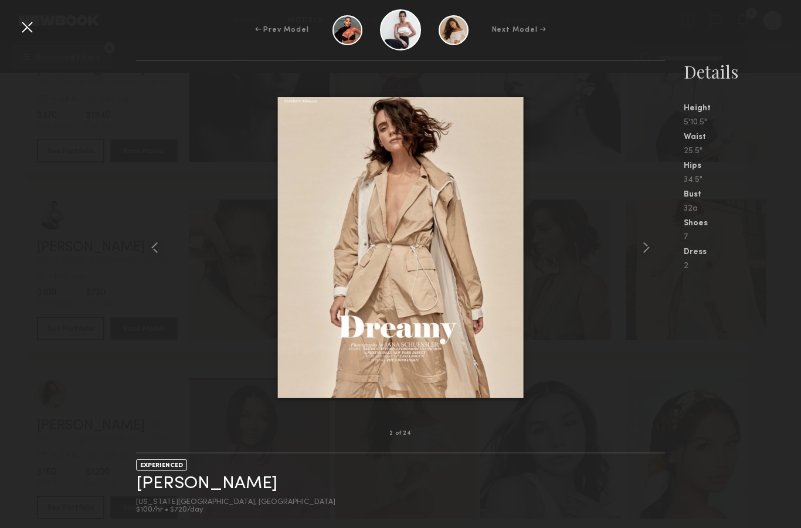
click at [28, 29] on div at bounding box center [27, 27] width 19 height 19
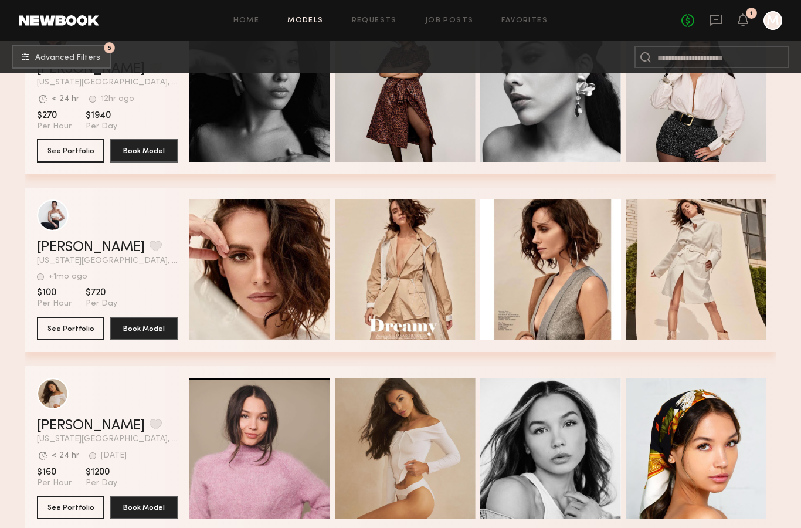
click at [150, 248] on button "grid" at bounding box center [156, 246] width 12 height 11
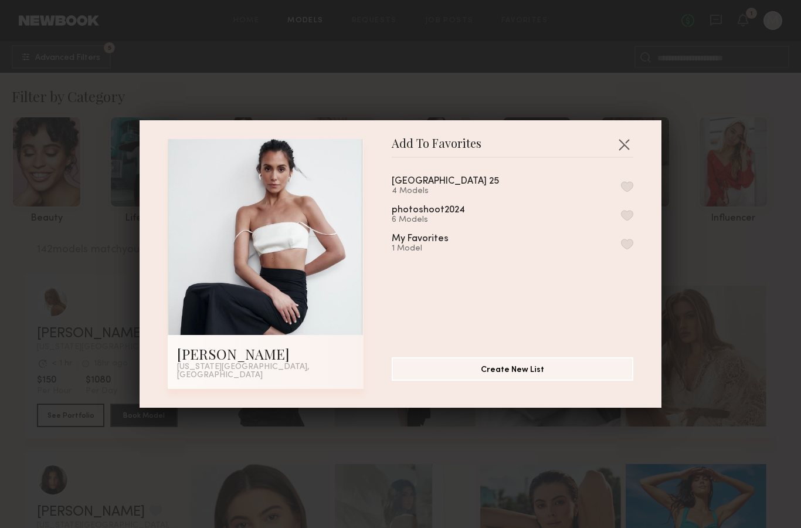
click at [553, 189] on div "long island 25 4 Models" at bounding box center [513, 186] width 242 height 19
click at [628, 192] on button "button" at bounding box center [627, 186] width 12 height 11
click at [631, 151] on button "button" at bounding box center [624, 144] width 19 height 19
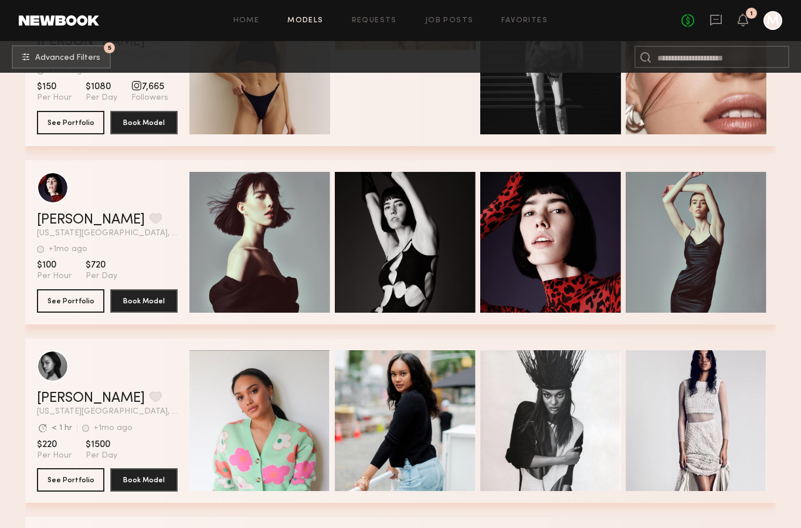
scroll to position [8497, 0]
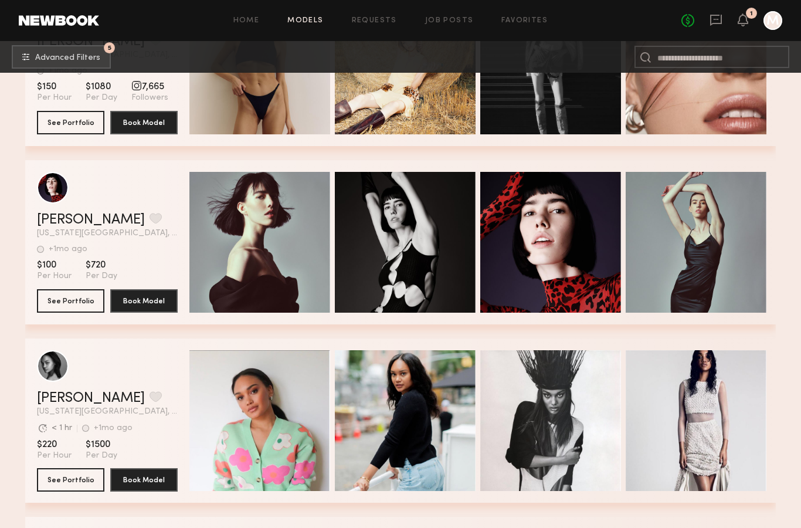
click at [257, 265] on div "Quick Preview" at bounding box center [260, 242] width 141 height 141
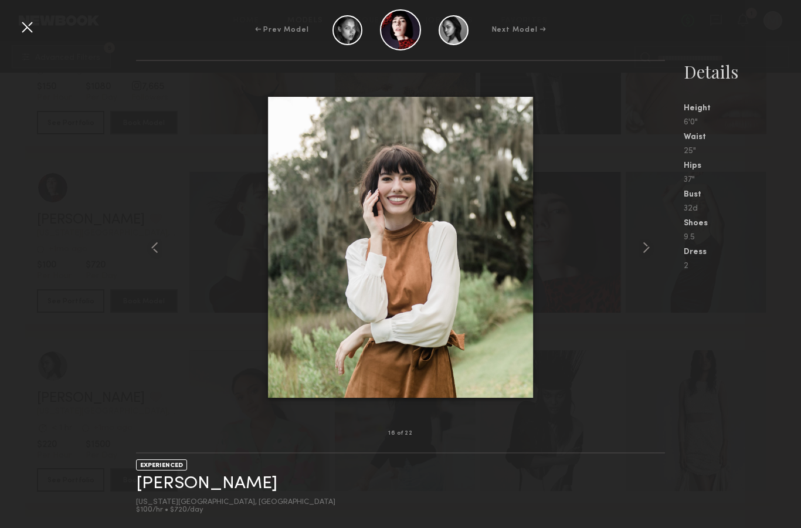
click at [23, 30] on div at bounding box center [27, 27] width 19 height 19
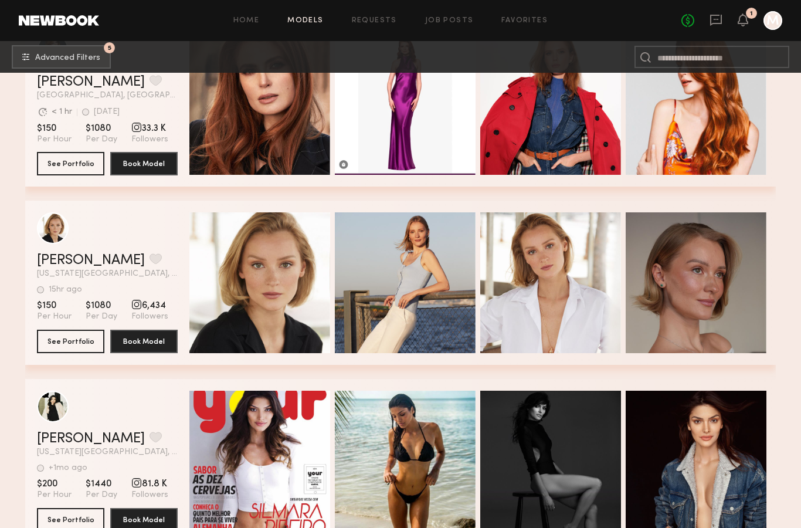
scroll to position [10421, 0]
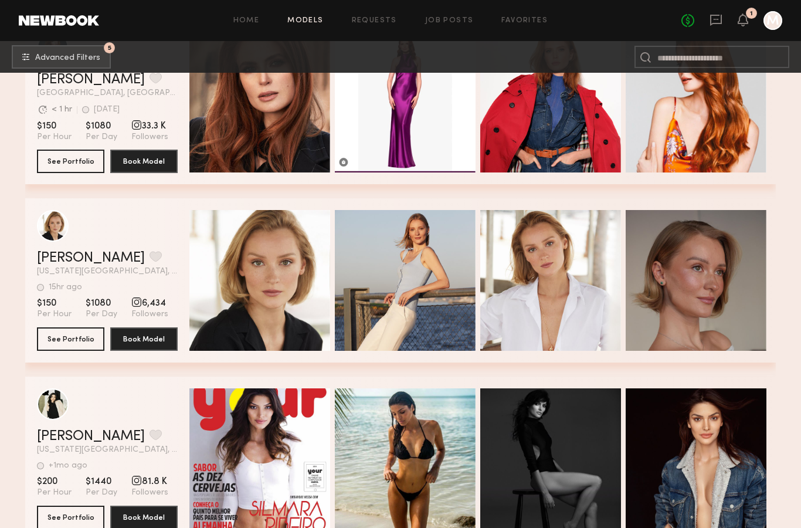
click at [280, 279] on span "Quick Preview" at bounding box center [272, 281] width 70 height 11
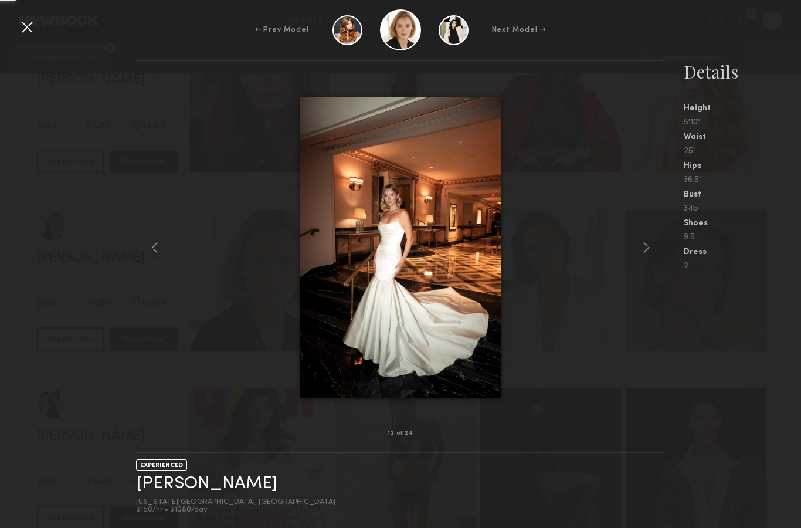
click at [424, 398] on img at bounding box center [400, 248] width 201 height 302
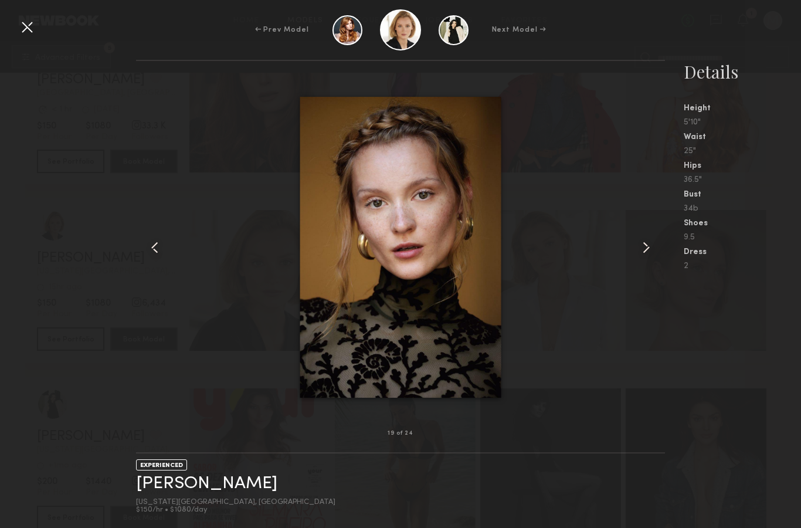
click at [21, 24] on div at bounding box center [27, 27] width 19 height 19
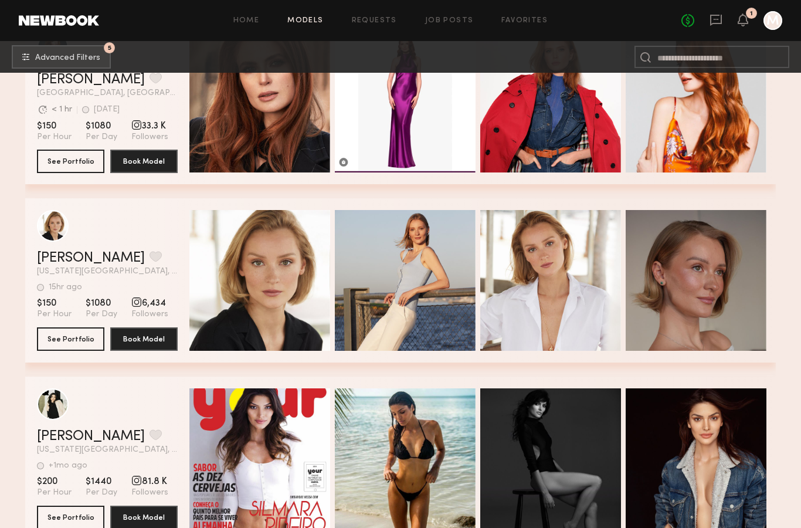
click at [150, 261] on button "grid" at bounding box center [156, 256] width 12 height 11
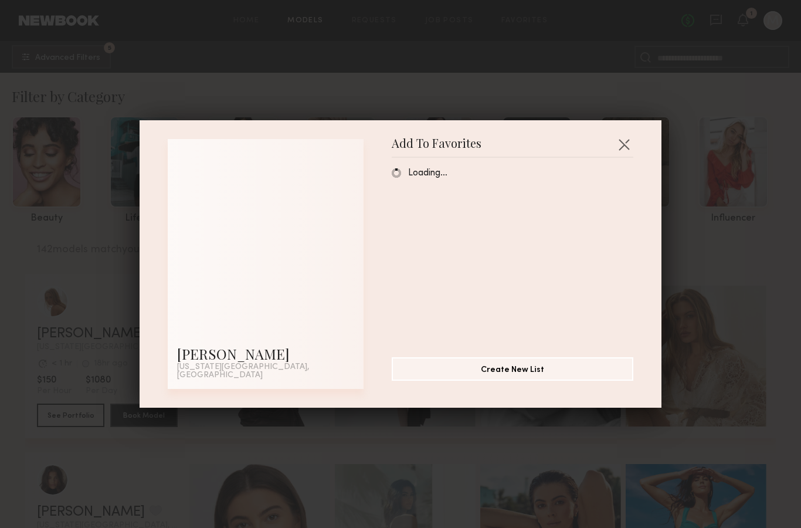
scroll to position [0, 0]
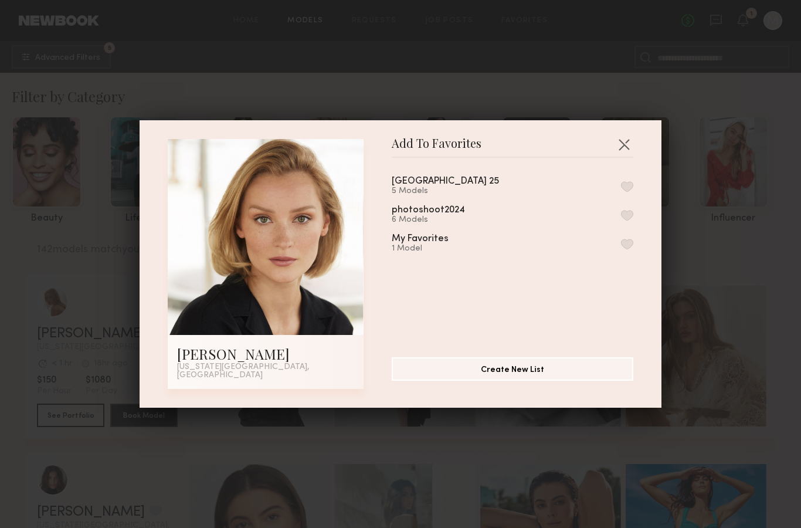
click at [586, 193] on div "long island 25 5 Models" at bounding box center [513, 186] width 242 height 19
click at [629, 192] on button "button" at bounding box center [627, 186] width 12 height 11
click at [631, 146] on button "button" at bounding box center [624, 144] width 19 height 19
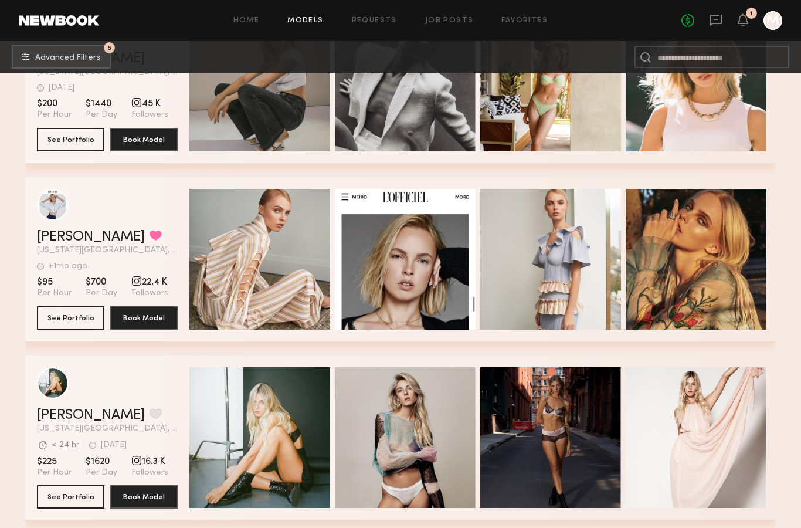
scroll to position [11693, 0]
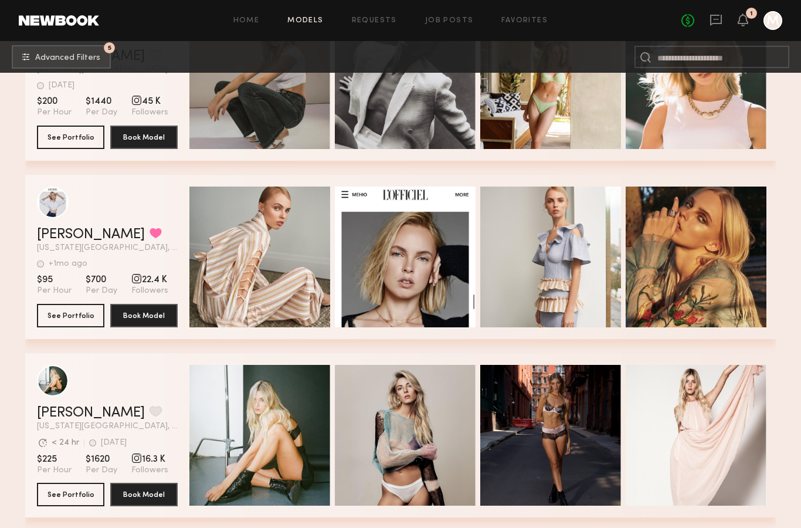
click at [274, 291] on div "Quick Preview" at bounding box center [260, 257] width 141 height 141
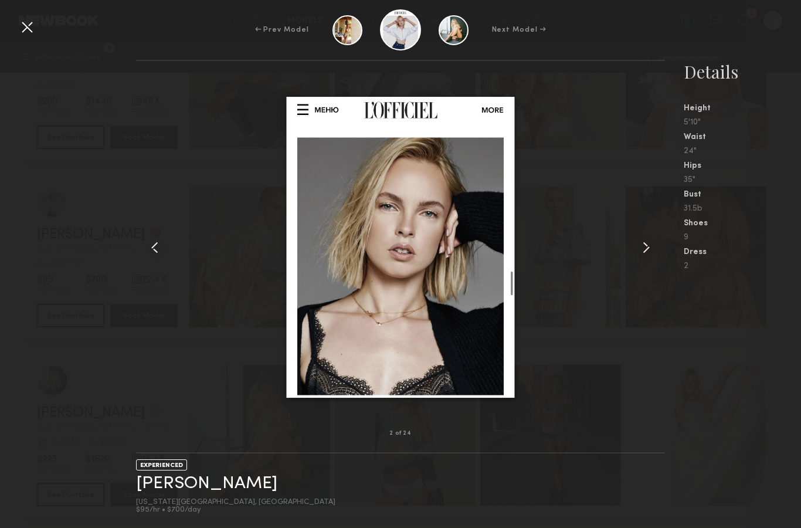
click at [25, 26] on div at bounding box center [27, 27] width 19 height 19
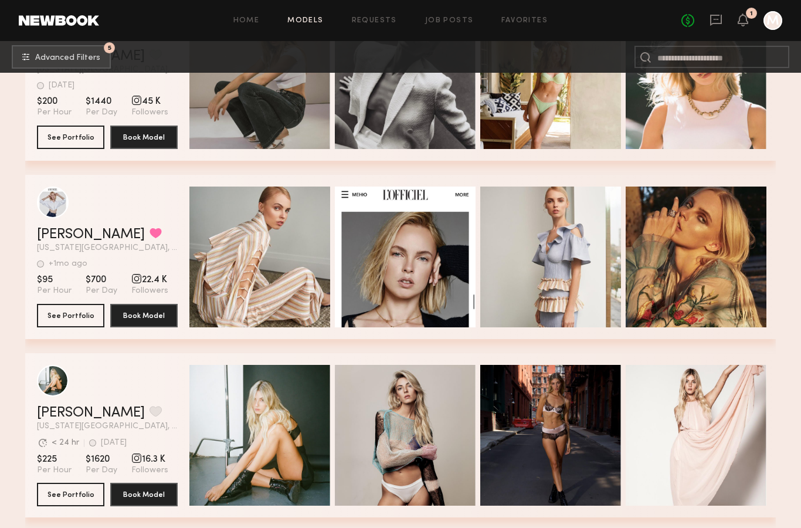
click at [150, 238] on button "grid" at bounding box center [156, 233] width 12 height 11
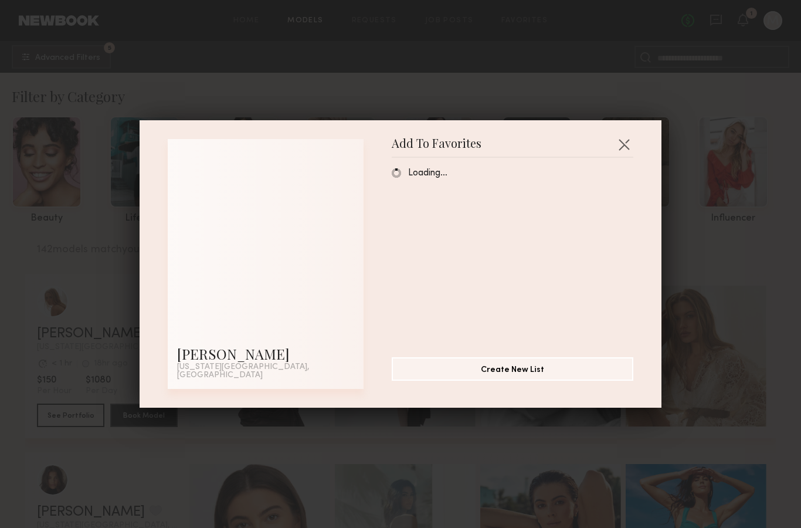
scroll to position [0, 0]
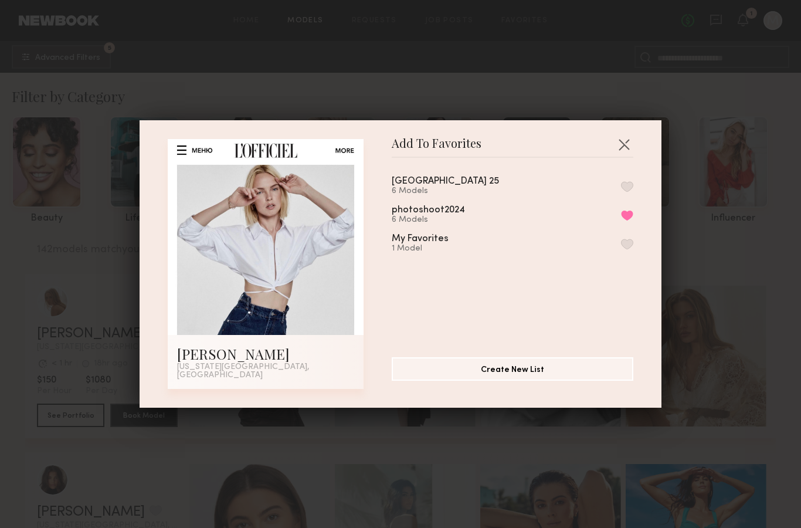
click at [631, 191] on button "button" at bounding box center [627, 186] width 12 height 11
click at [628, 150] on button "button" at bounding box center [624, 144] width 19 height 19
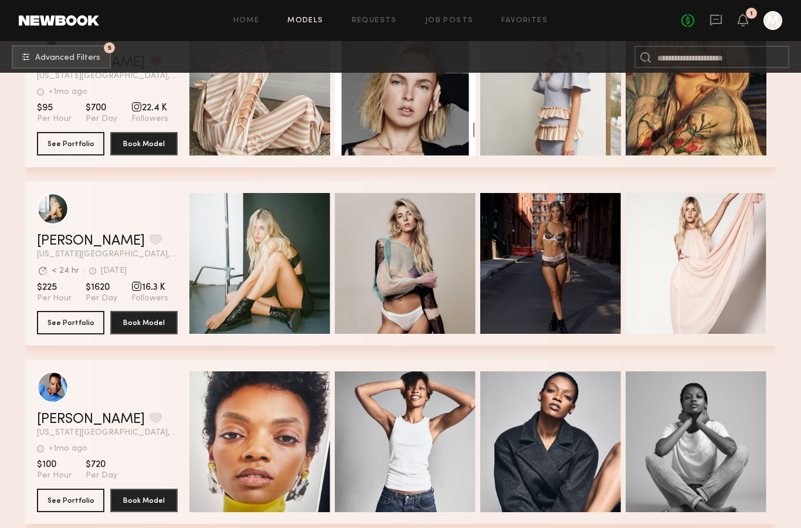
scroll to position [11865, 0]
click at [291, 310] on div "Quick Preview" at bounding box center [260, 263] width 141 height 141
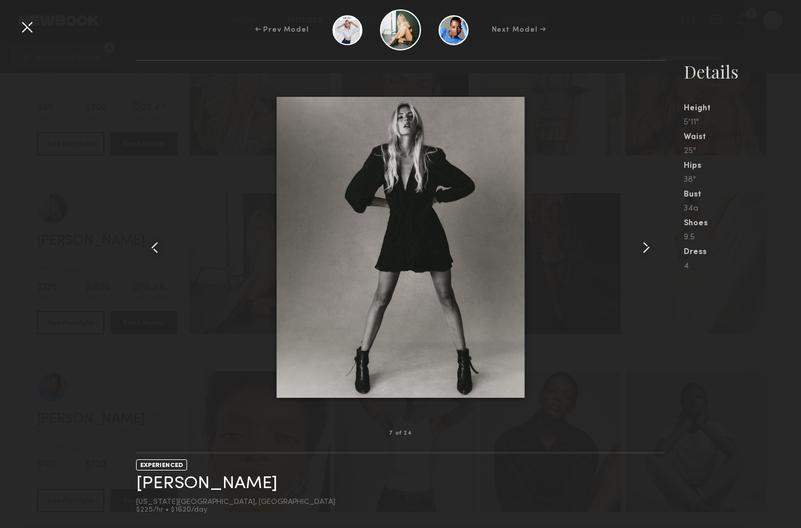
click at [28, 25] on div at bounding box center [27, 27] width 19 height 19
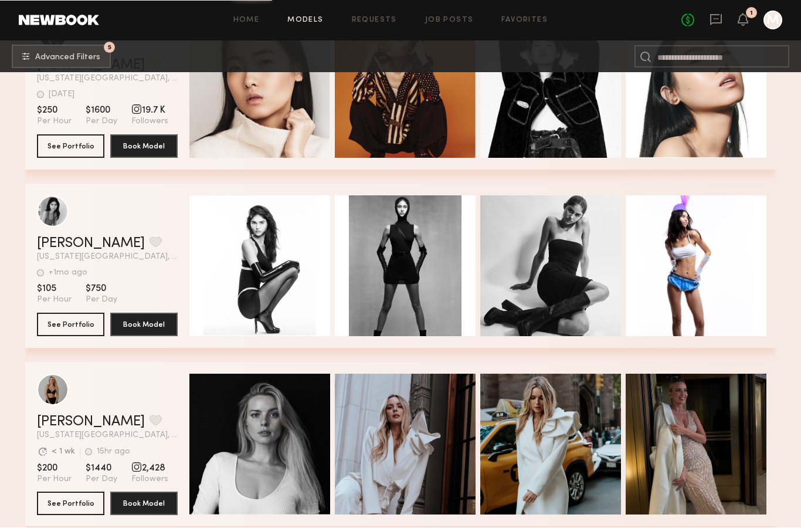
scroll to position [12574, 0]
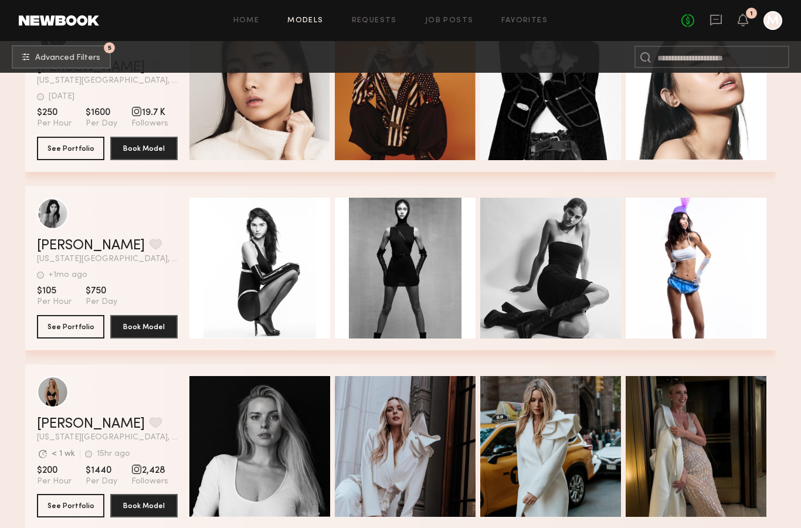
click at [261, 291] on div "Quick Preview" at bounding box center [260, 268] width 141 height 141
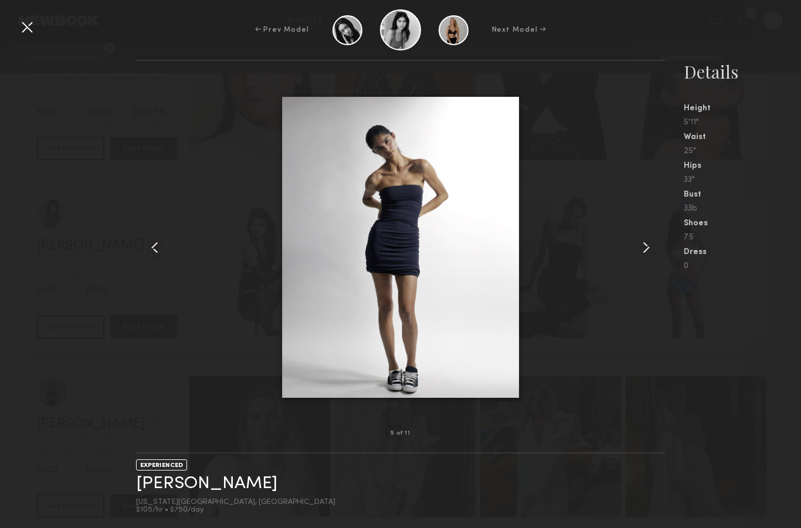
click at [33, 28] on div at bounding box center [27, 27] width 19 height 19
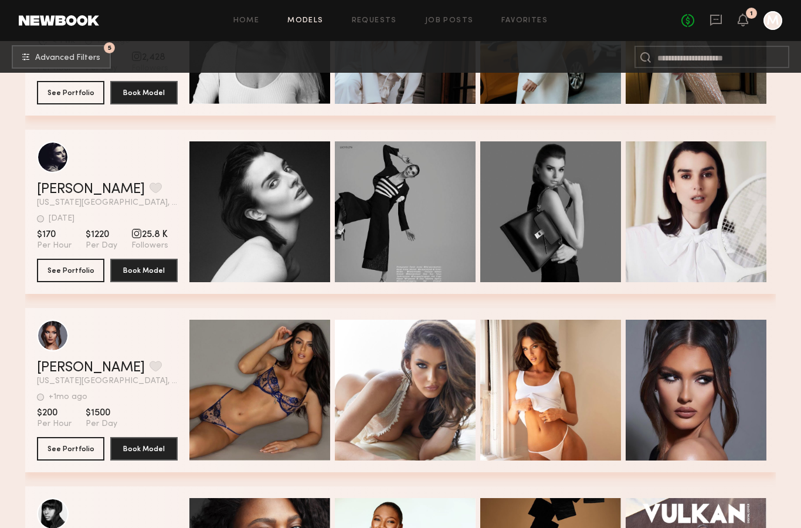
scroll to position [12988, 0]
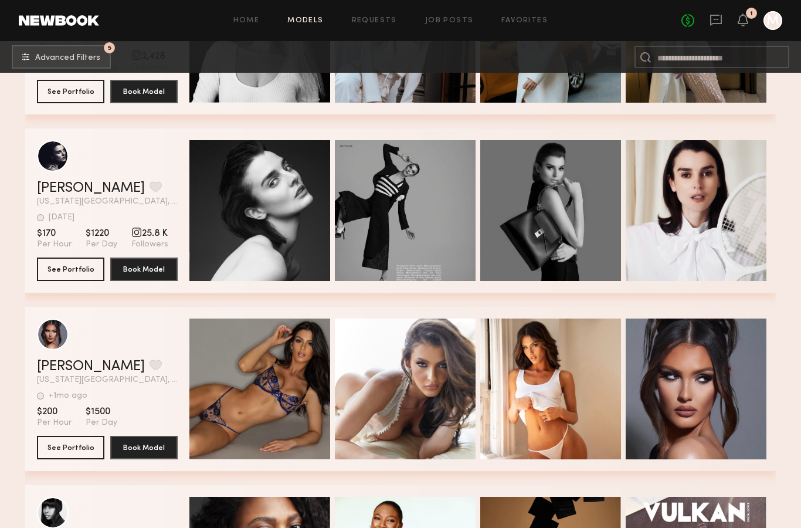
click at [253, 236] on div "Quick Preview" at bounding box center [260, 210] width 141 height 141
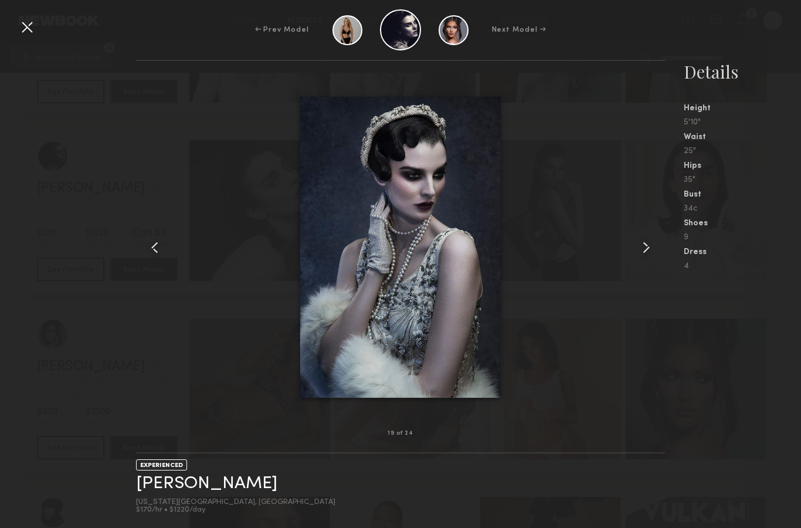
click at [32, 24] on div at bounding box center [27, 27] width 19 height 19
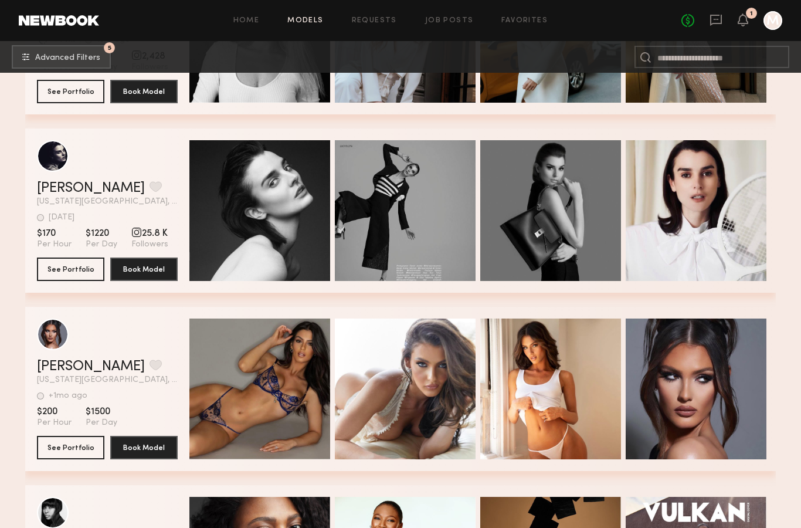
click at [150, 192] on button "grid" at bounding box center [156, 186] width 12 height 11
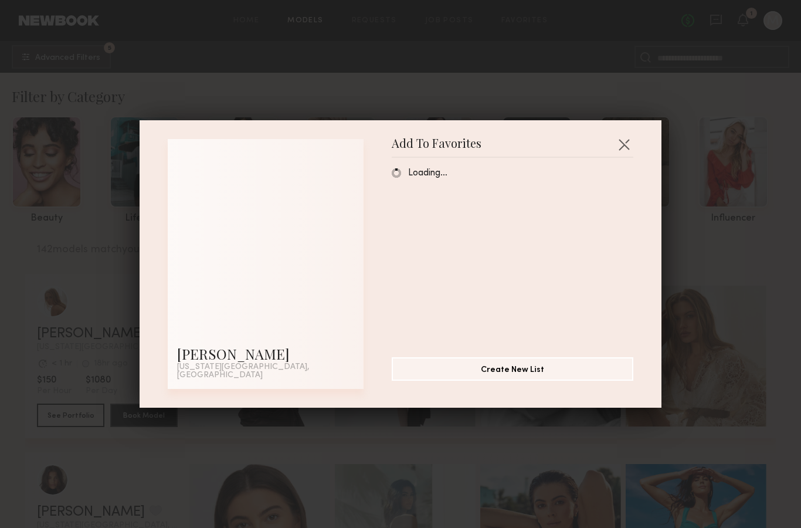
scroll to position [0, 0]
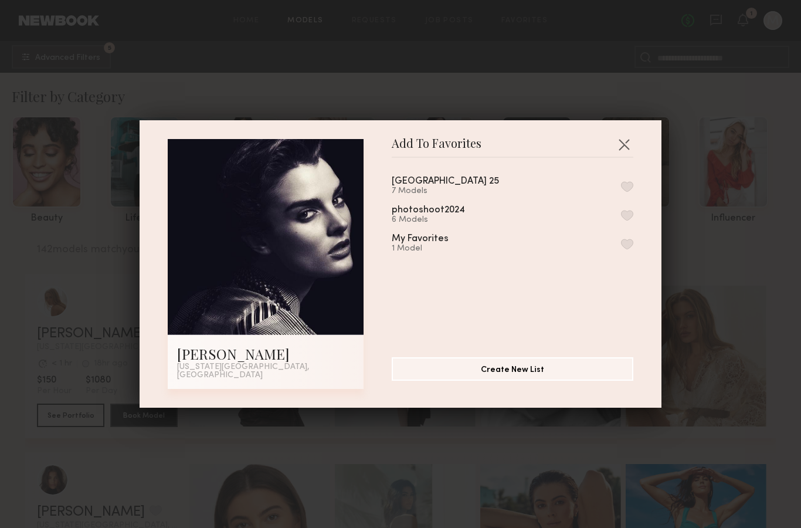
click at [573, 183] on div "long island 25 7 Models" at bounding box center [513, 186] width 242 height 19
click at [627, 192] on button "button" at bounding box center [627, 186] width 12 height 11
click at [444, 377] on button "Create New List" at bounding box center [513, 368] width 242 height 23
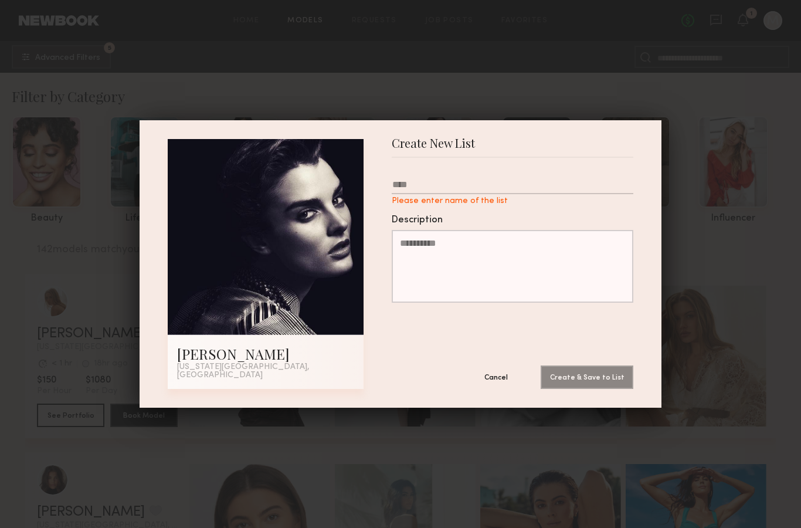
click at [496, 383] on button "Cancel" at bounding box center [496, 377] width 70 height 23
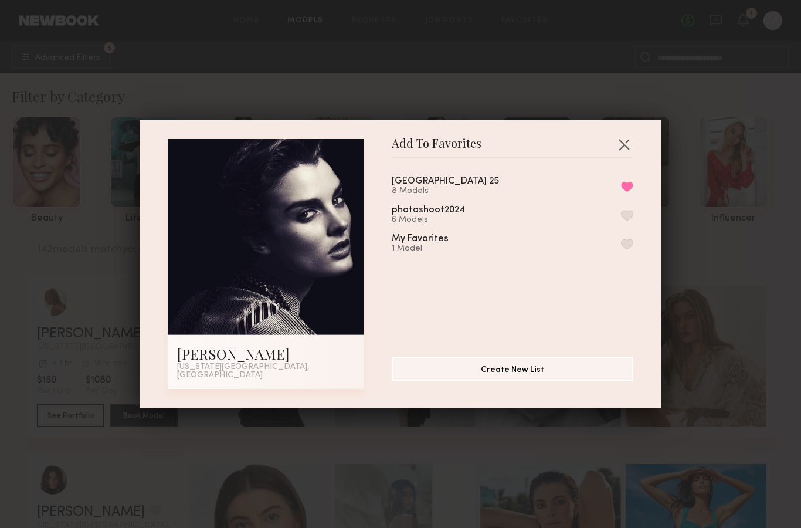
click at [628, 154] on button "button" at bounding box center [624, 144] width 19 height 19
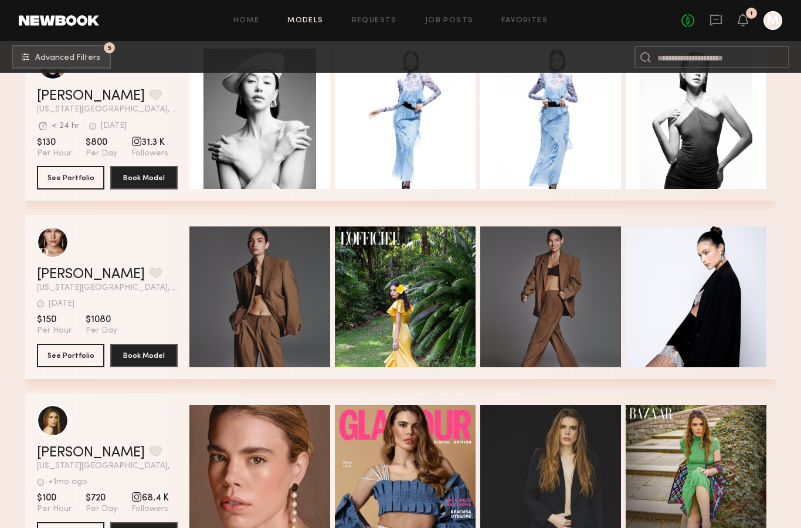
scroll to position [13617, 0]
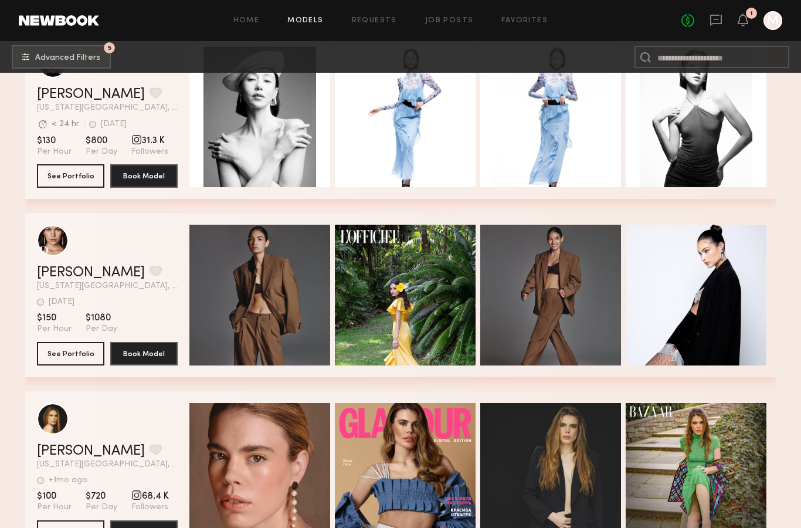
click at [280, 313] on div "Quick Preview" at bounding box center [260, 295] width 141 height 141
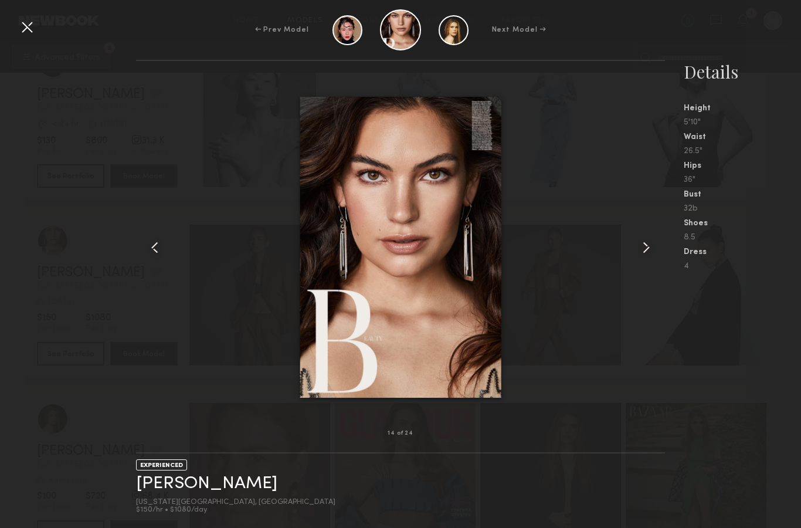
click at [26, 33] on div at bounding box center [27, 27] width 19 height 19
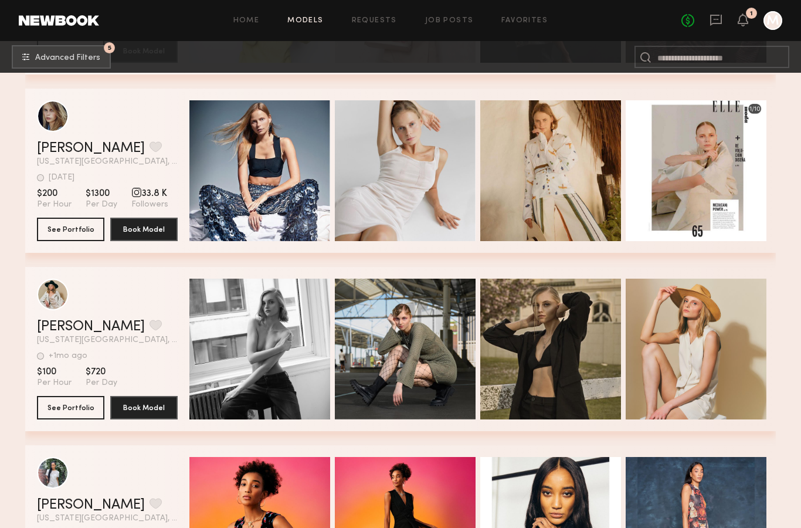
scroll to position [14456, 0]
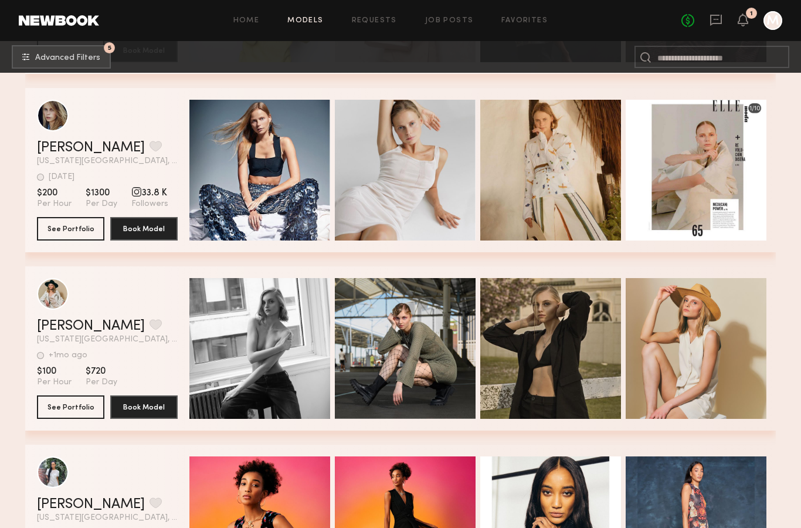
click at [262, 347] on span "Quick Preview" at bounding box center [272, 349] width 70 height 11
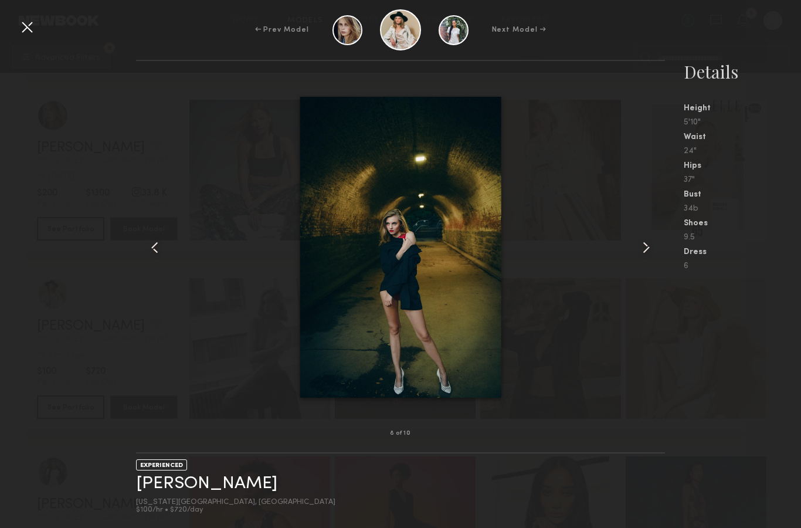
click at [32, 15] on div "← Prev Model Next Model →" at bounding box center [400, 29] width 801 height 41
click at [36, 26] on div at bounding box center [27, 27] width 19 height 19
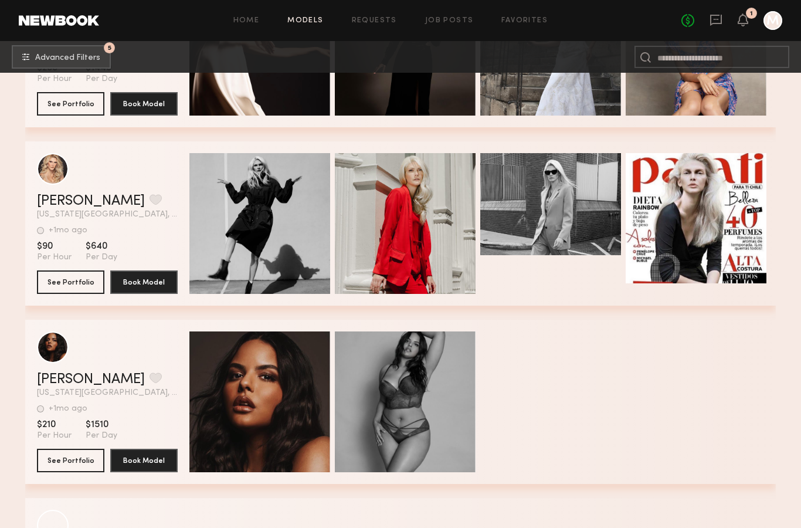
scroll to position [17617, 0]
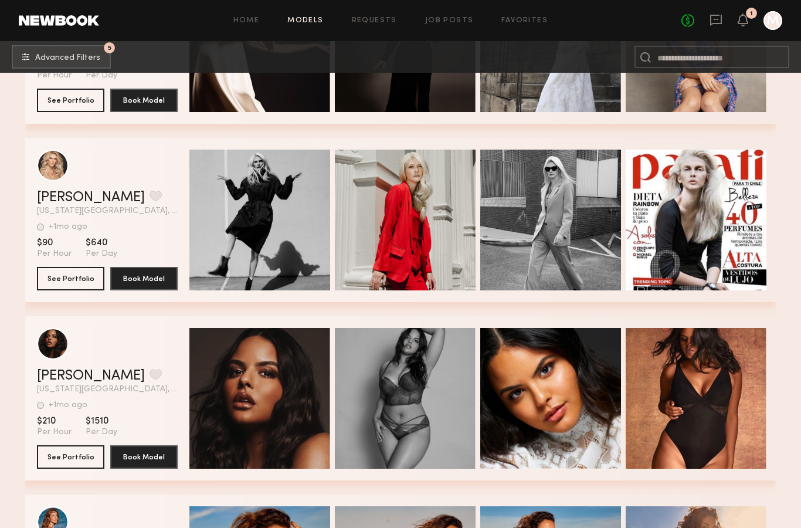
click at [245, 199] on div "Quick Preview" at bounding box center [260, 220] width 141 height 141
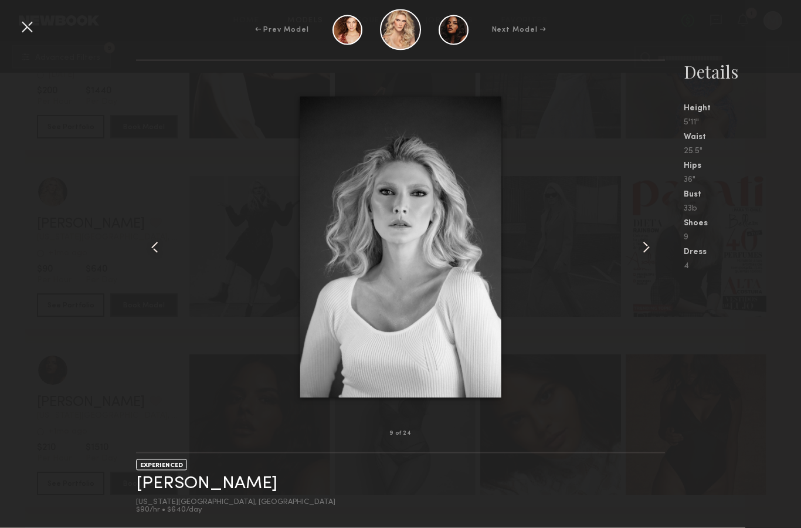
scroll to position [17590, 0]
click at [28, 35] on div at bounding box center [27, 27] width 19 height 19
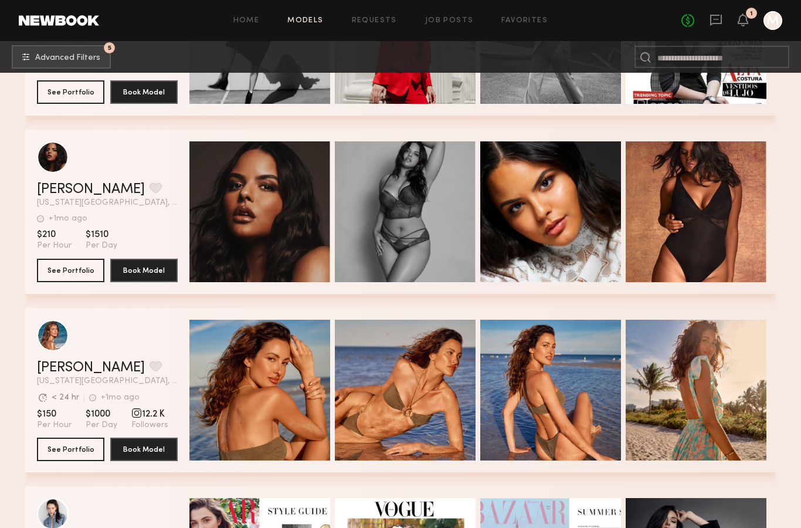
scroll to position [17816, 0]
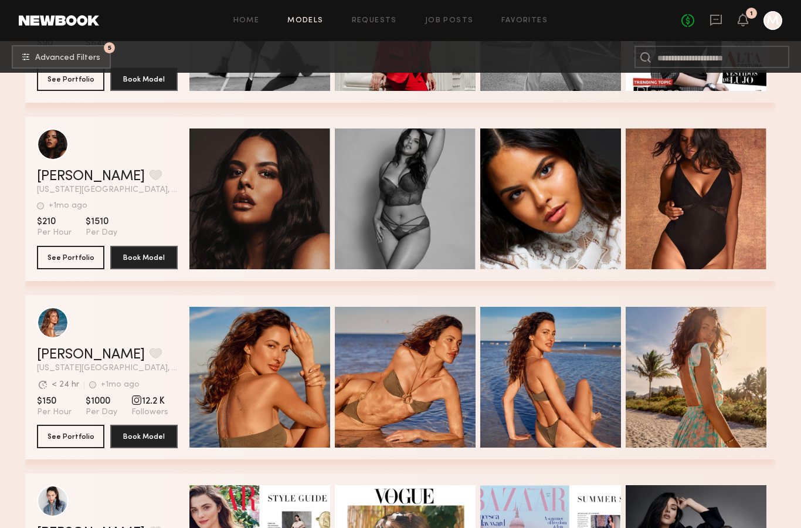
click at [252, 385] on div "Quick Preview" at bounding box center [260, 377] width 141 height 141
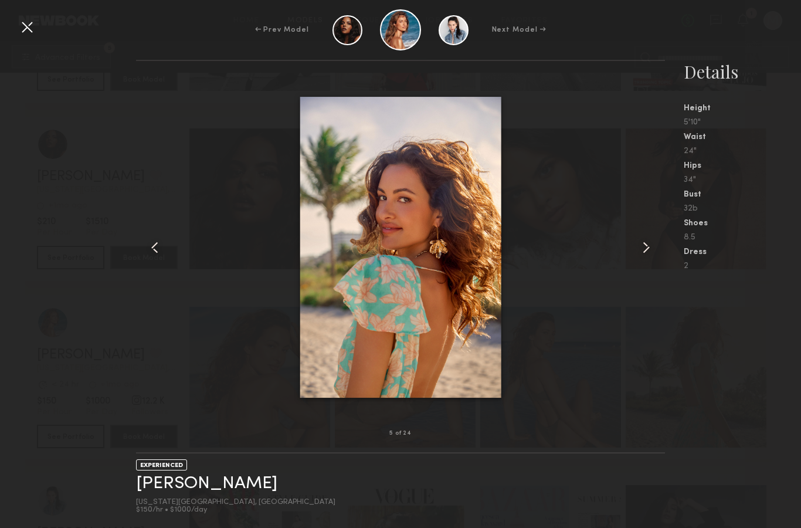
click at [23, 30] on div at bounding box center [27, 27] width 19 height 19
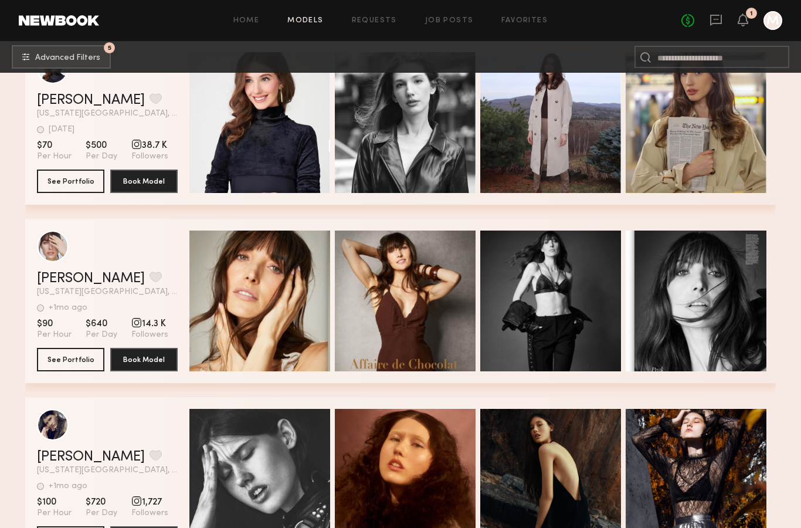
scroll to position [18785, 0]
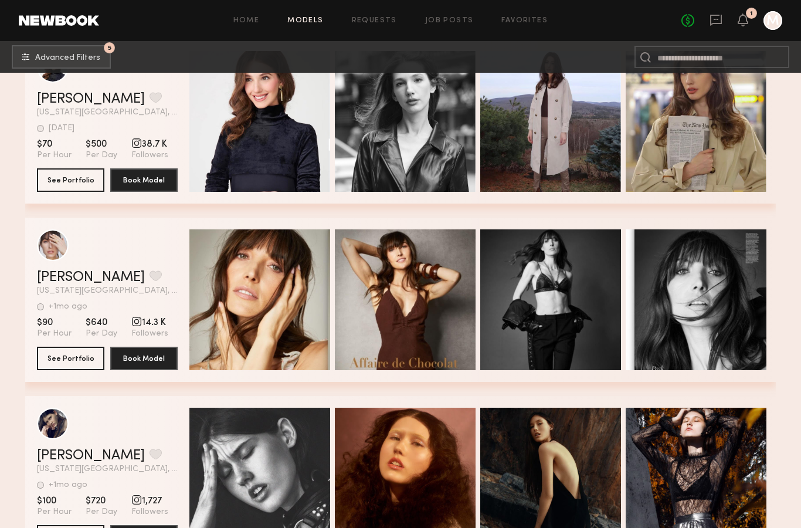
click at [241, 325] on div "Quick Preview" at bounding box center [260, 299] width 141 height 141
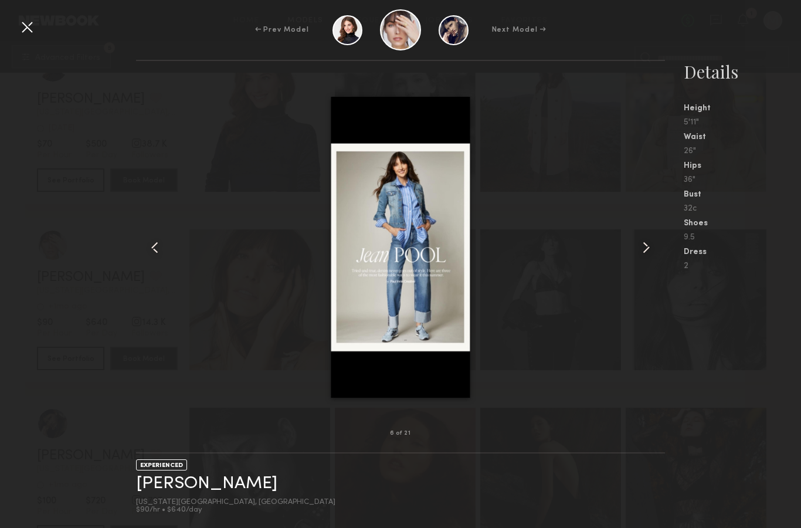
click at [654, 282] on div at bounding box center [654, 247] width 21 height 335
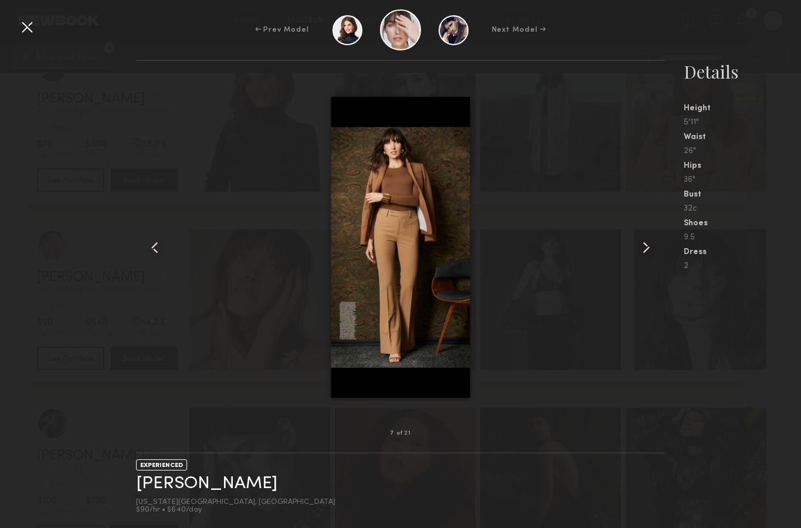
click at [641, 286] on div at bounding box center [400, 247] width 529 height 335
click at [648, 257] on common-icon at bounding box center [646, 247] width 19 height 19
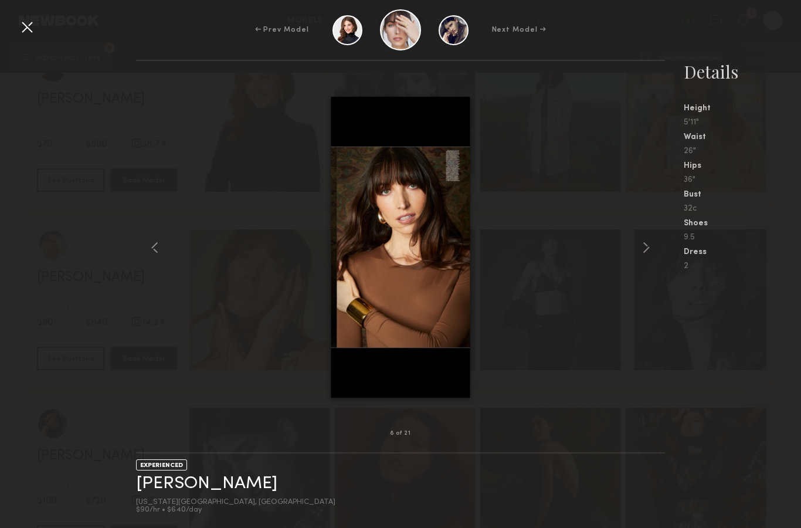
click at [634, 307] on div at bounding box center [400, 247] width 529 height 335
click at [622, 302] on div at bounding box center [400, 247] width 529 height 335
click at [615, 311] on div at bounding box center [400, 247] width 529 height 335
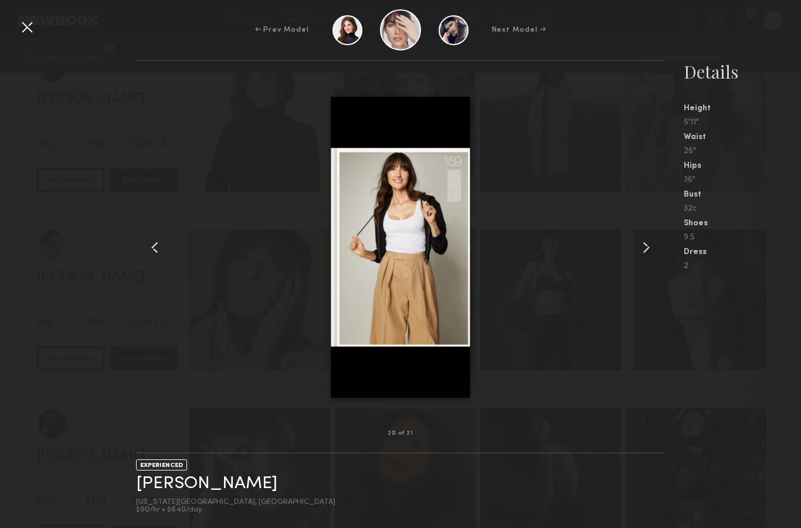
click at [21, 30] on div at bounding box center [27, 27] width 19 height 19
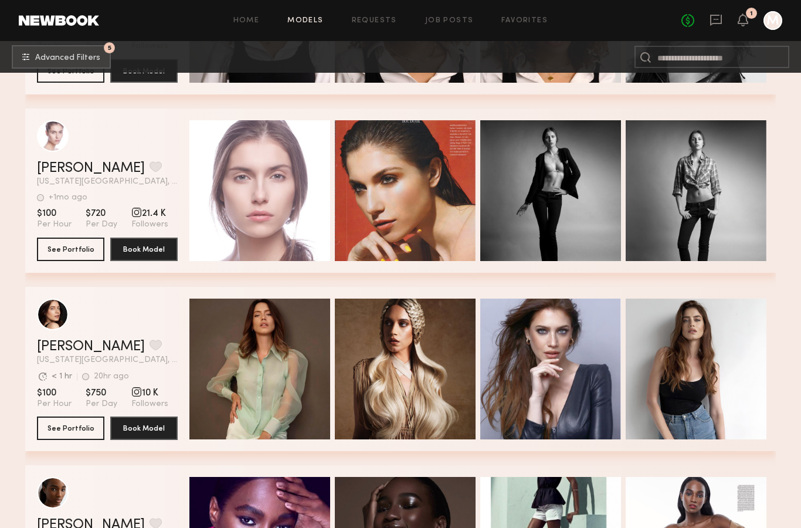
scroll to position [20144, 0]
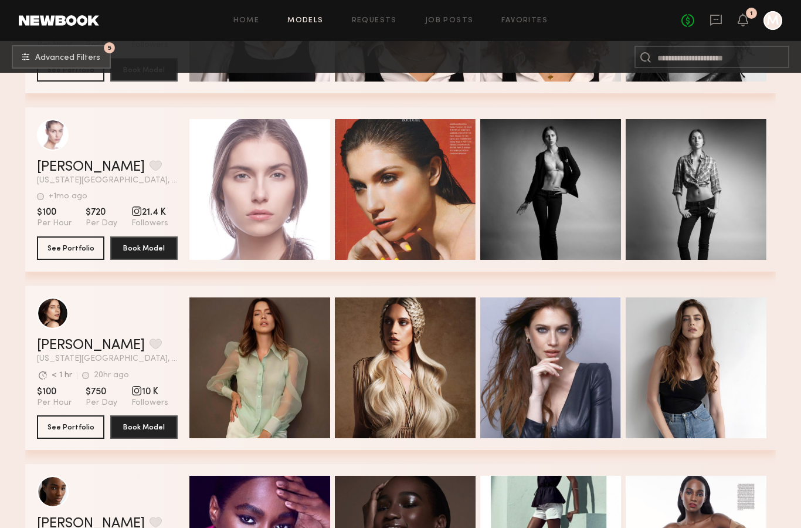
click at [252, 385] on div "Quick Preview" at bounding box center [260, 367] width 141 height 141
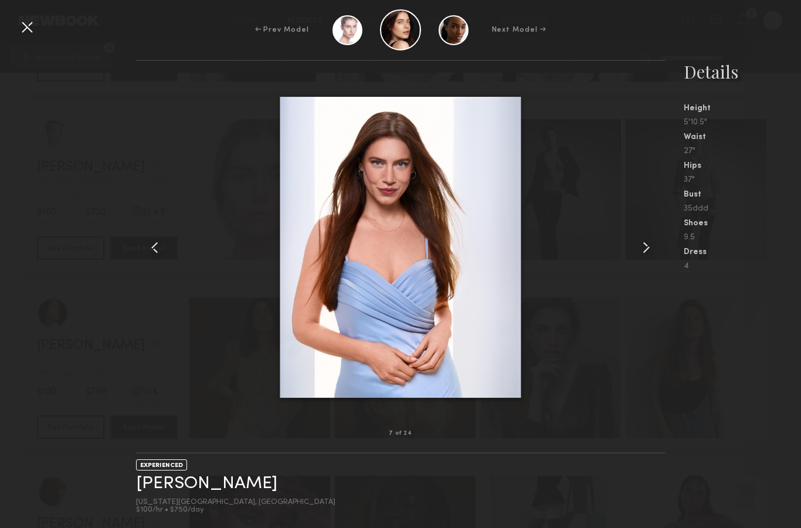
click at [32, 21] on div at bounding box center [27, 27] width 19 height 19
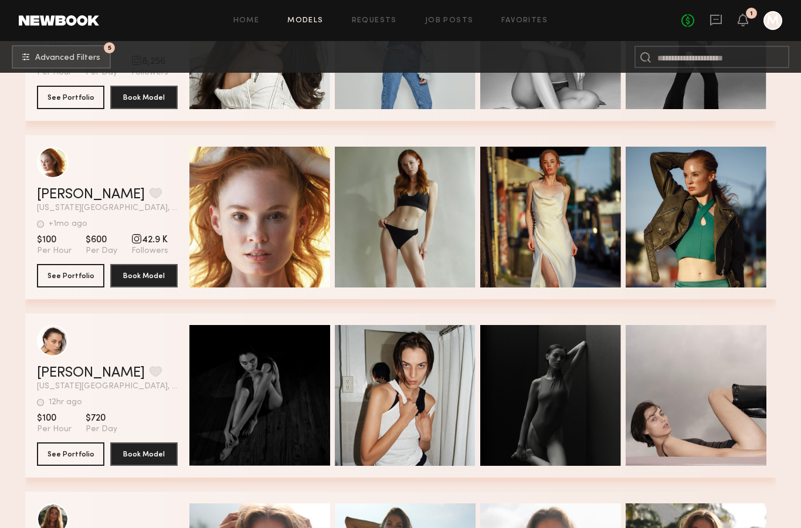
scroll to position [21187, 0]
click at [260, 254] on div "Quick Preview" at bounding box center [260, 217] width 141 height 141
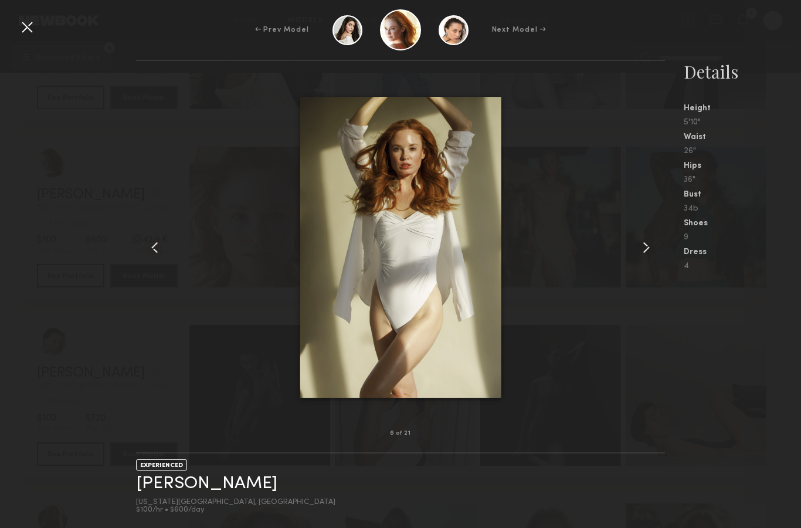
click at [23, 29] on div at bounding box center [27, 27] width 19 height 19
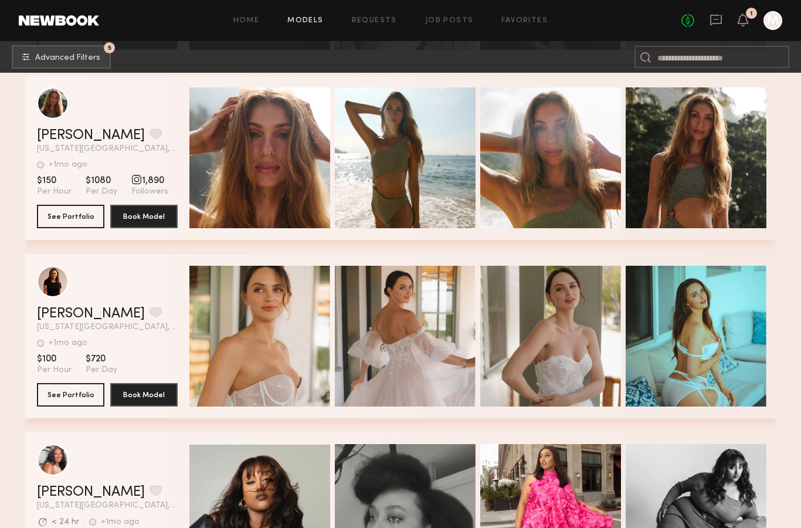
scroll to position [21605, 0]
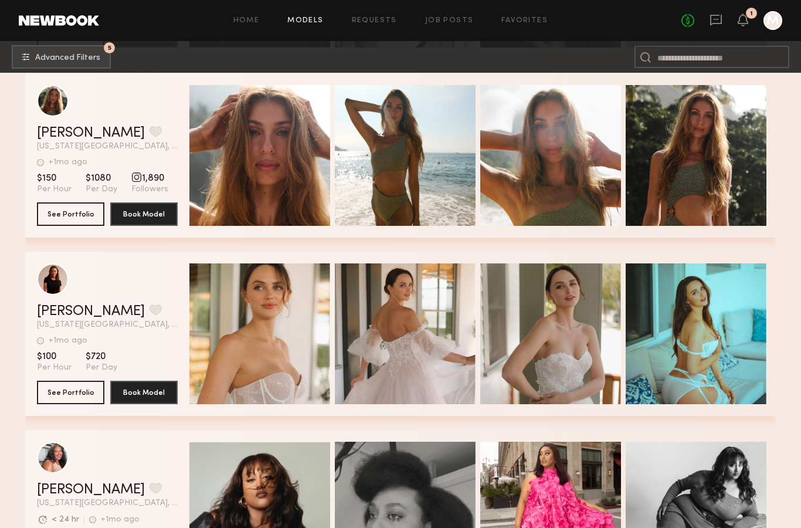
click at [253, 376] on div "Quick Preview" at bounding box center [260, 333] width 141 height 141
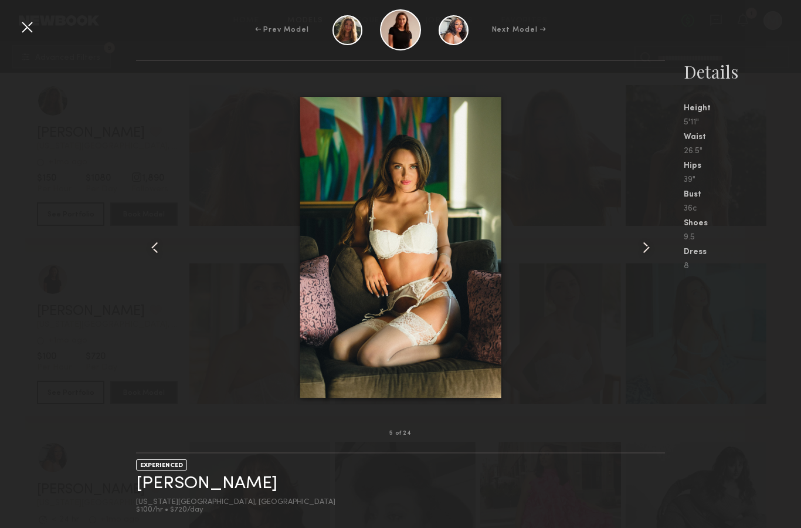
click at [28, 23] on div at bounding box center [27, 27] width 19 height 19
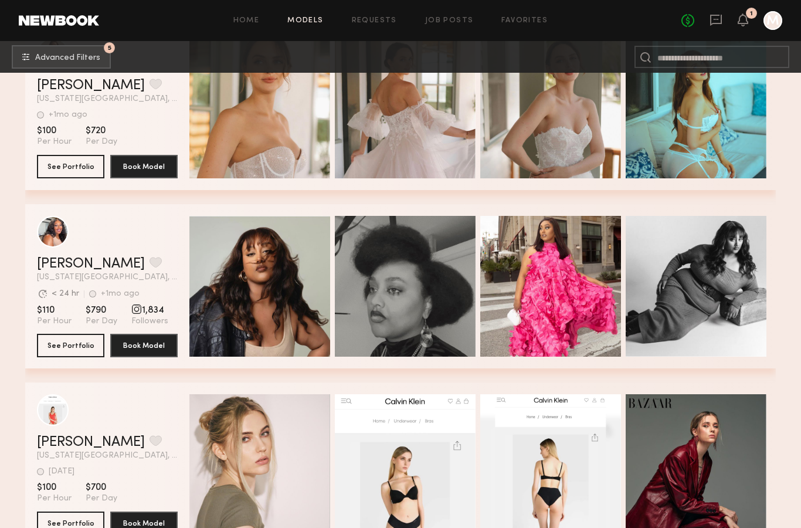
scroll to position [21955, 0]
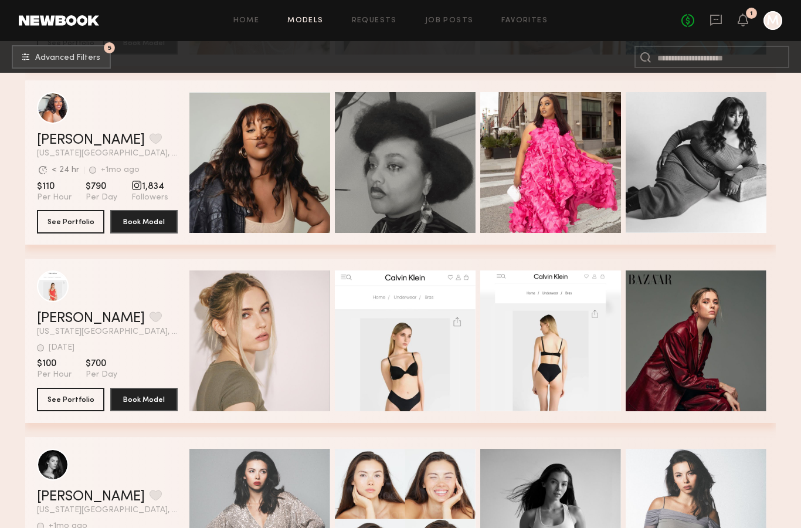
click at [269, 347] on span "Quick Preview" at bounding box center [272, 342] width 70 height 11
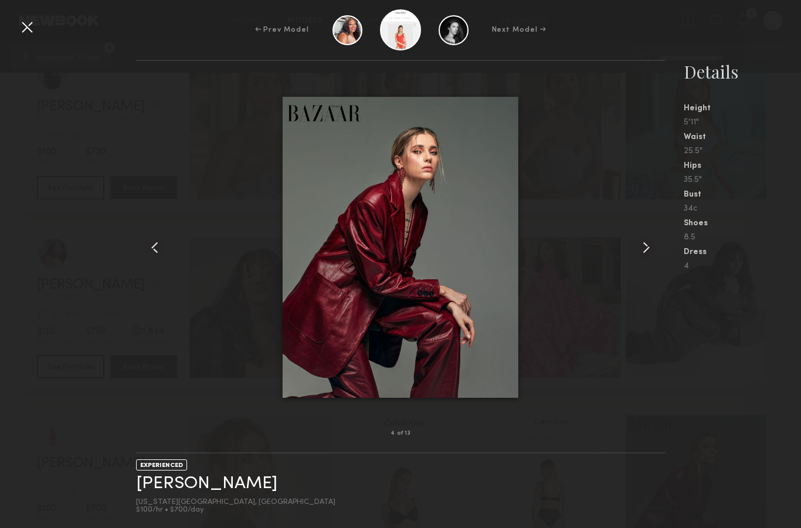
scroll to position [21852, 0]
click at [35, 21] on div at bounding box center [27, 27] width 19 height 19
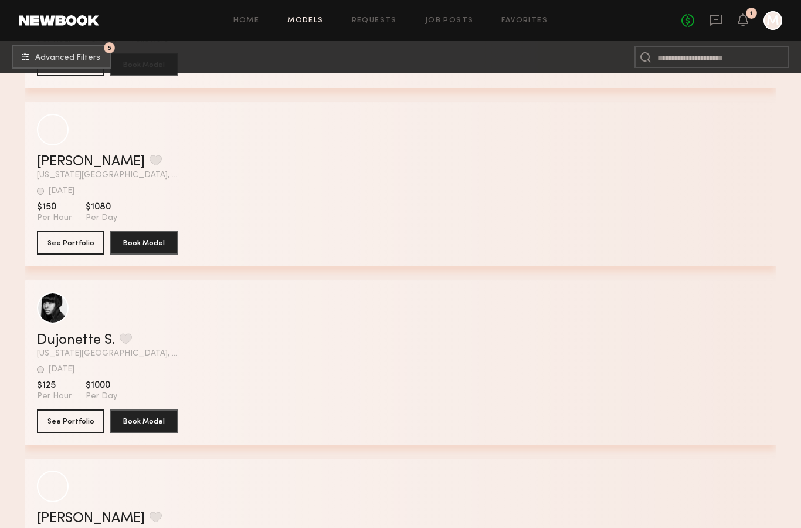
scroll to position [13373, 0]
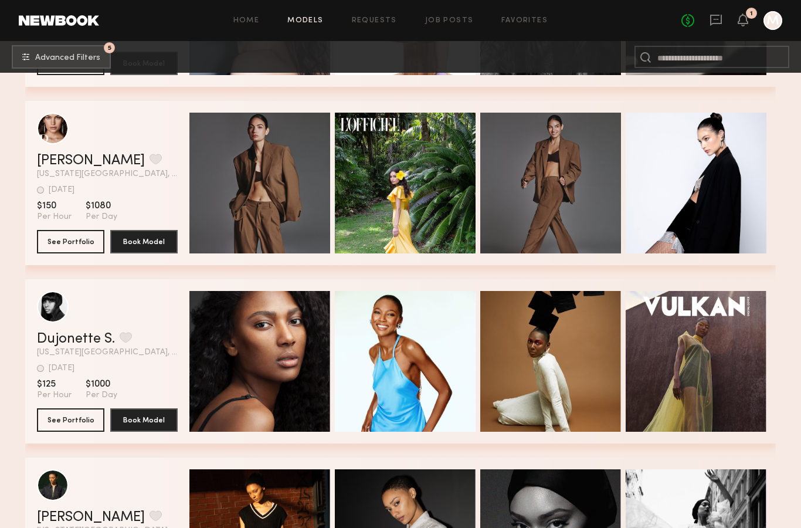
click at [252, 215] on div "Quick Preview" at bounding box center [260, 183] width 141 height 141
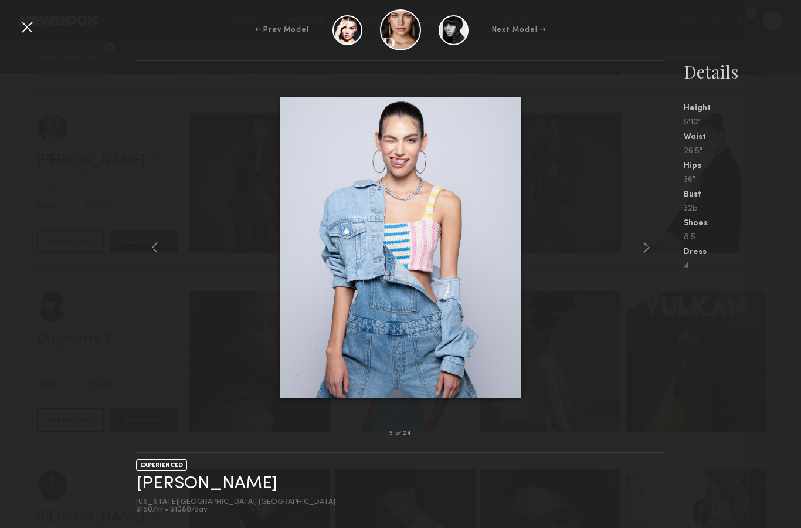
click at [23, 28] on div at bounding box center [27, 27] width 19 height 19
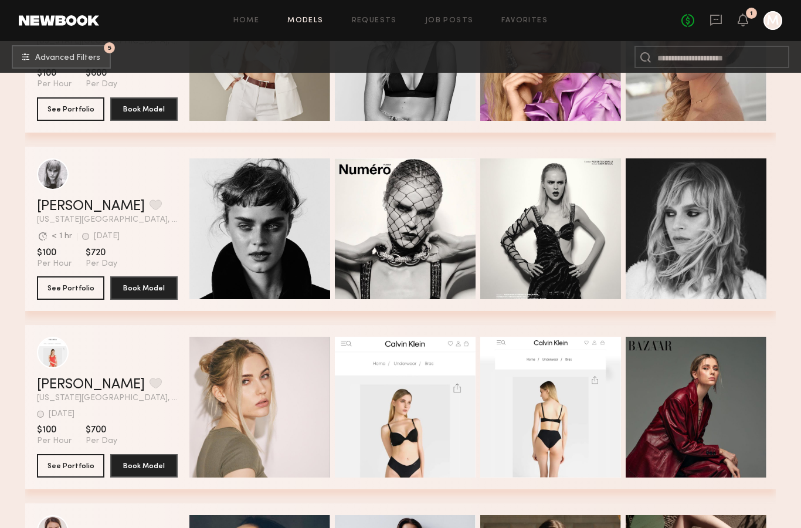
scroll to position [24223, 0]
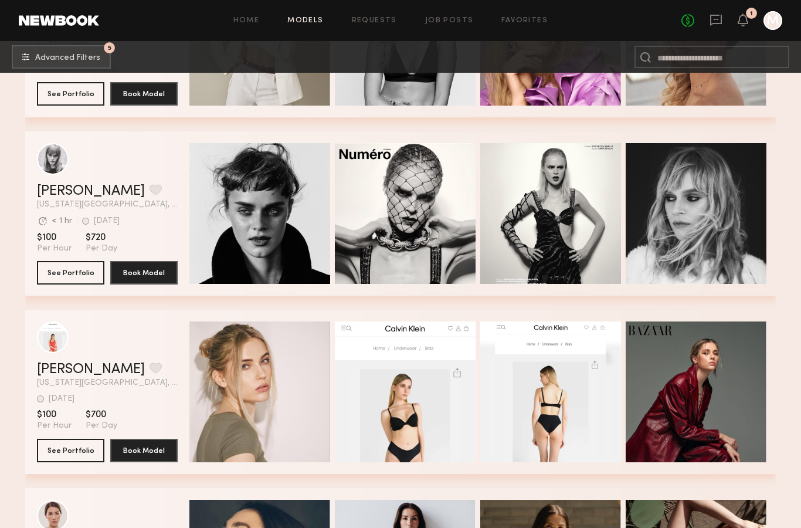
click at [256, 424] on div "Quick Preview" at bounding box center [260, 392] width 141 height 141
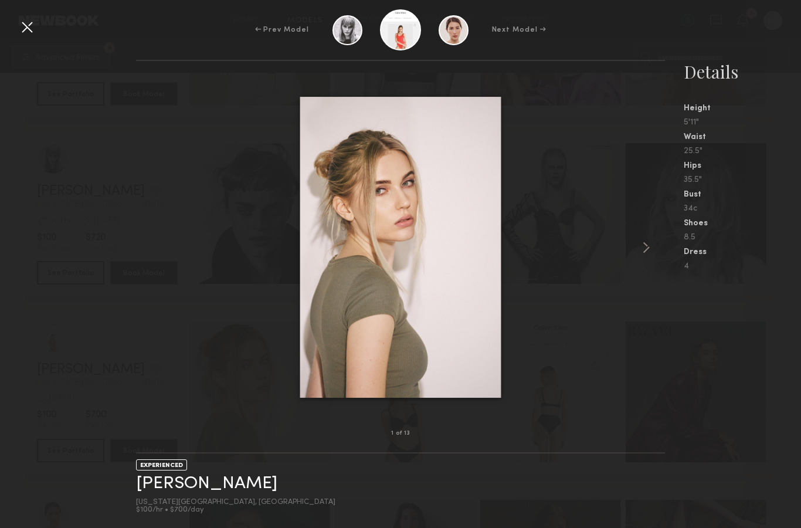
click at [29, 23] on div at bounding box center [27, 27] width 19 height 19
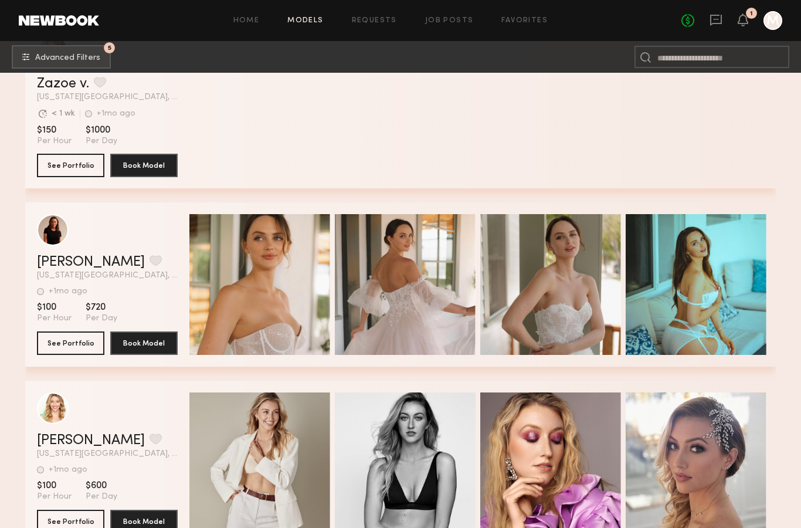
scroll to position [23794, 0]
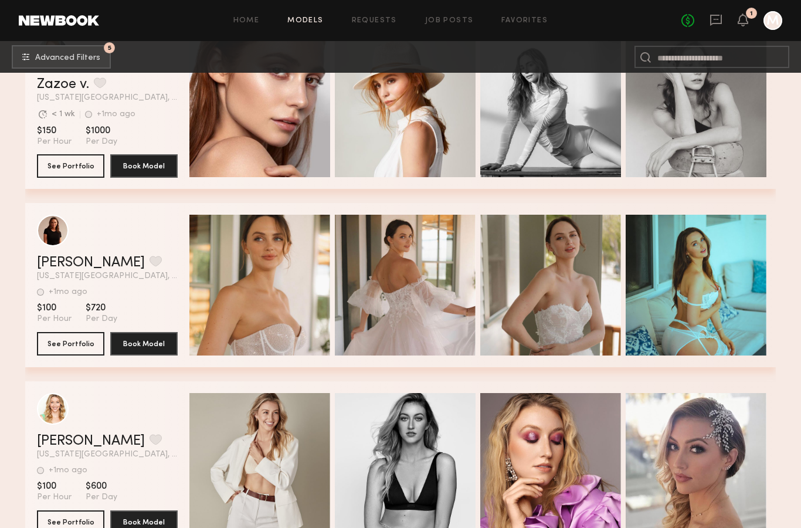
click at [262, 317] on div "Quick Preview" at bounding box center [260, 285] width 141 height 141
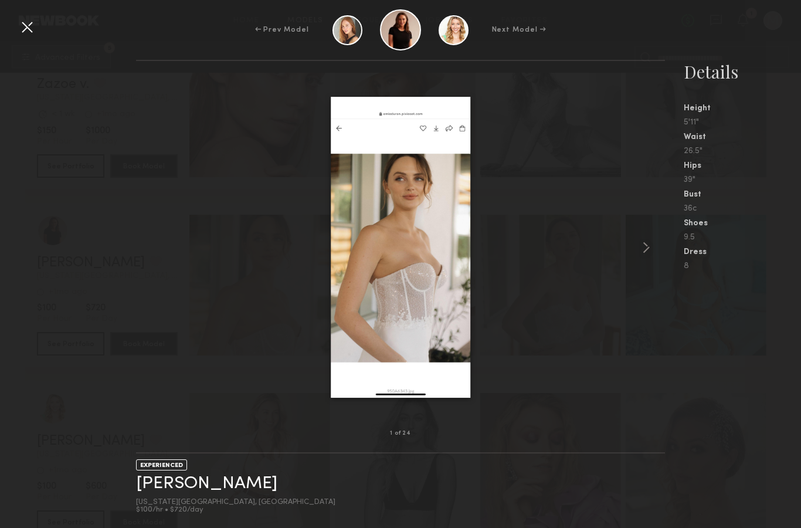
click at [30, 31] on div at bounding box center [27, 27] width 19 height 19
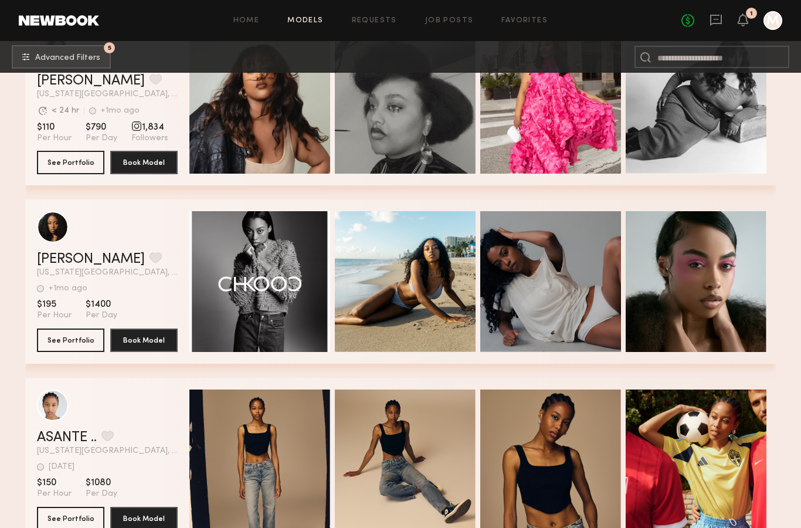
scroll to position [22891, 0]
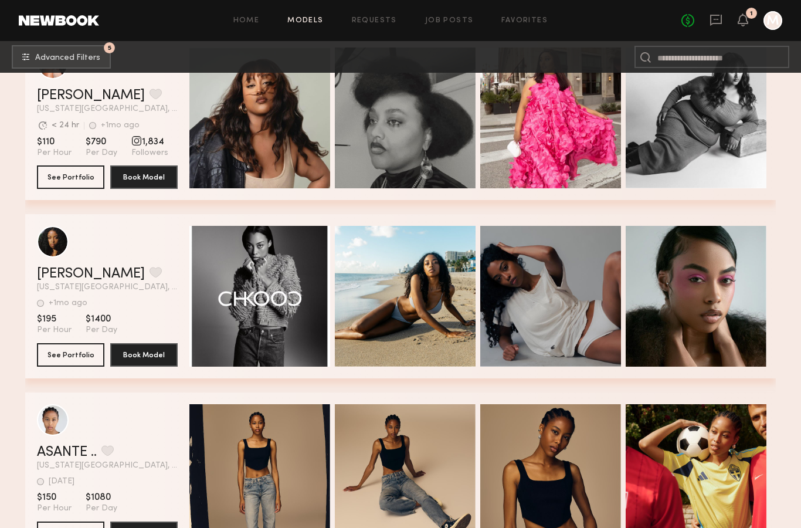
click at [266, 330] on div "Quick Preview" at bounding box center [260, 296] width 141 height 141
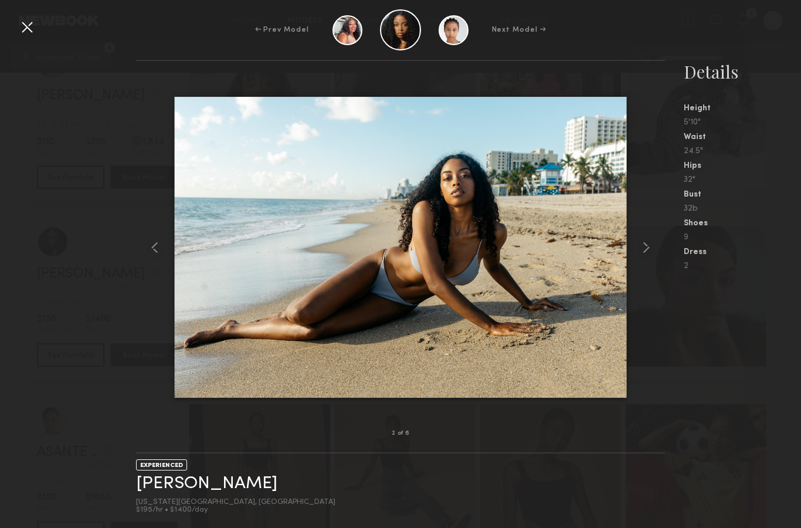
click at [35, 29] on div at bounding box center [27, 27] width 19 height 19
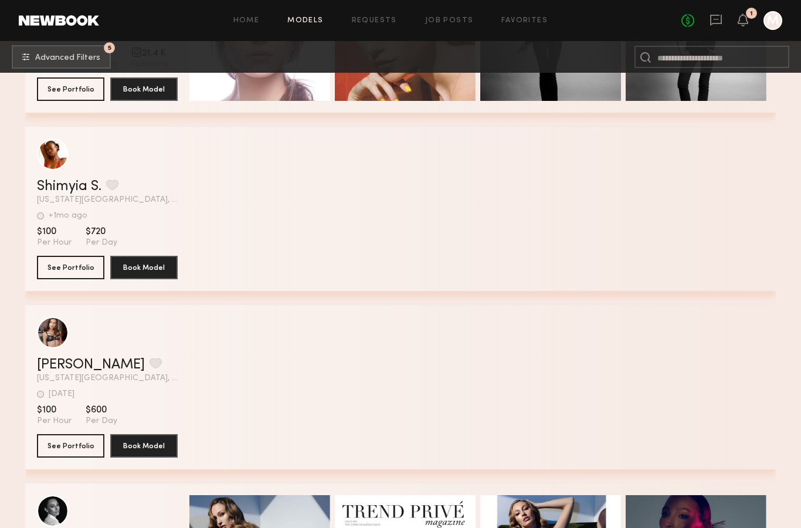
scroll to position [20481, 0]
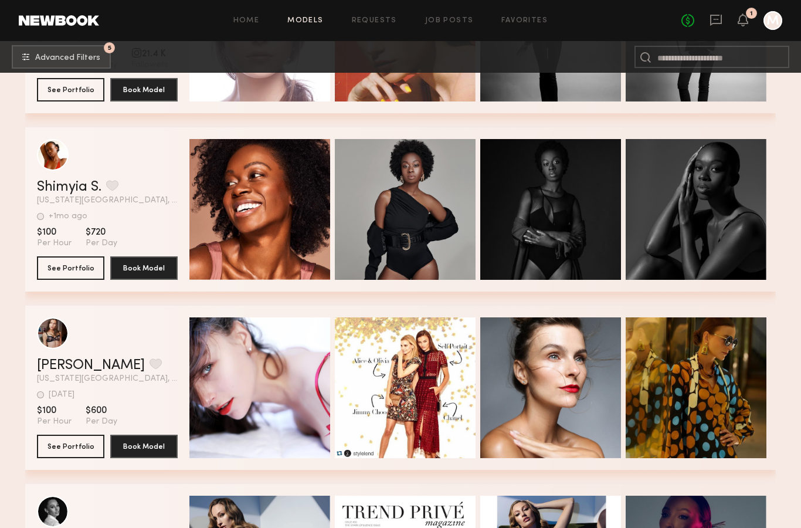
click at [244, 425] on div "Quick Preview" at bounding box center [260, 387] width 141 height 141
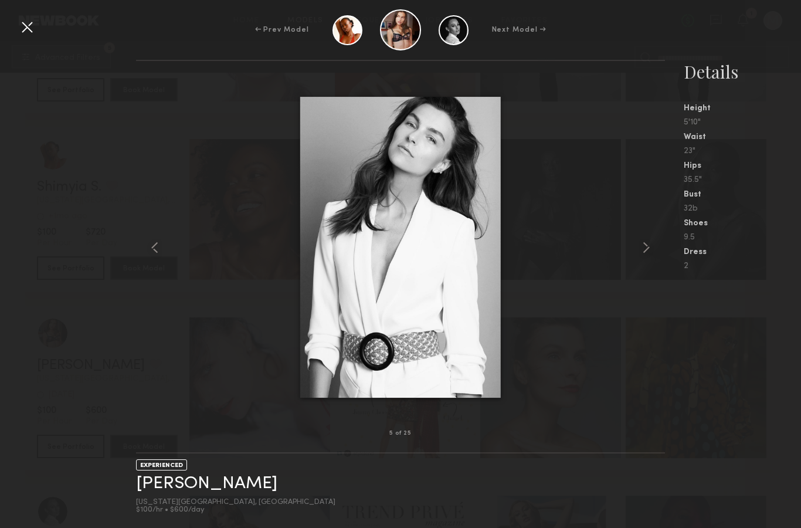
click at [28, 23] on div at bounding box center [27, 27] width 19 height 19
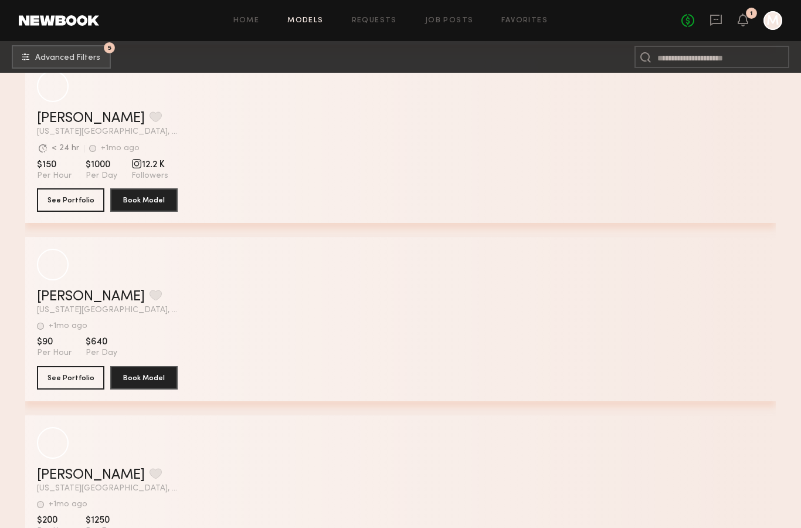
scroll to position [18052, 0]
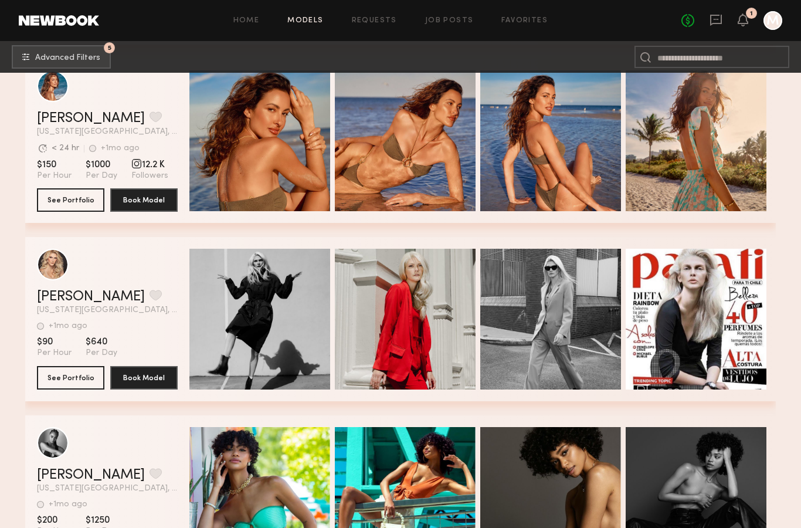
click at [269, 327] on div "Quick Preview" at bounding box center [260, 319] width 141 height 141
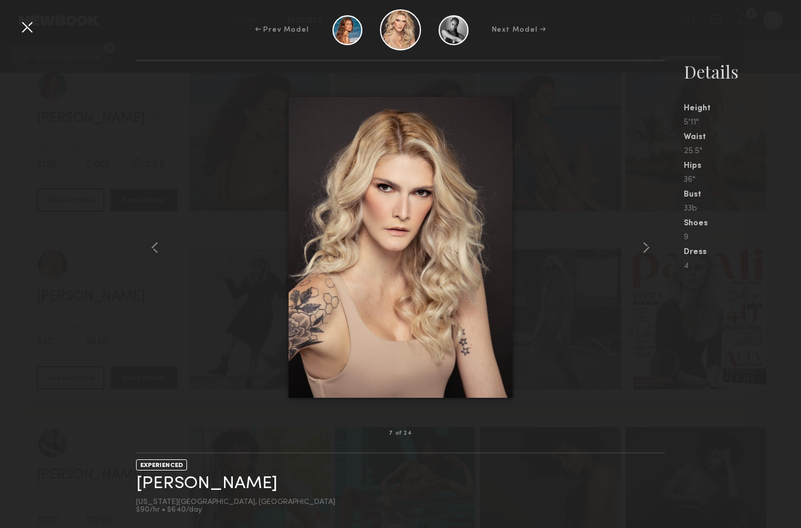
click at [28, 26] on div at bounding box center [27, 27] width 19 height 19
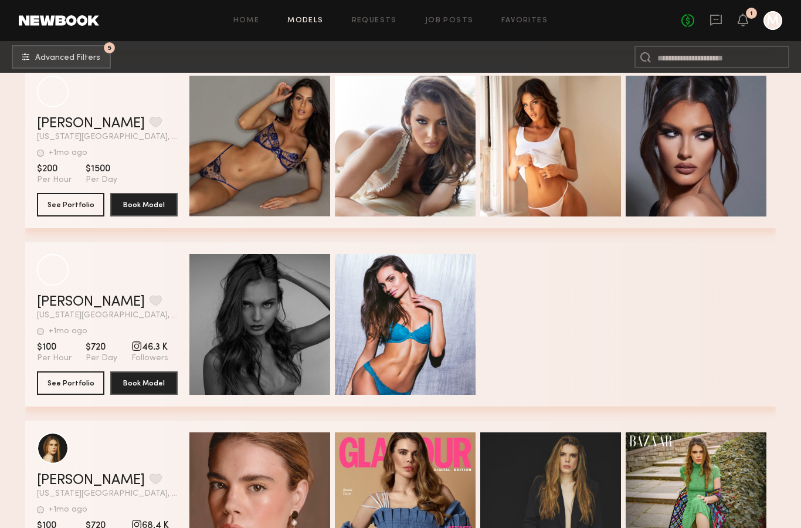
scroll to position [15727, 0]
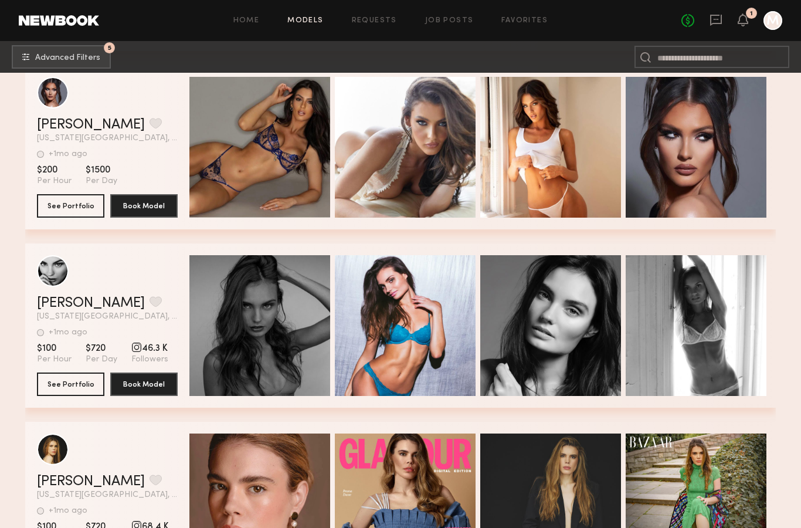
click at [277, 360] on div "Quick Preview" at bounding box center [260, 325] width 141 height 141
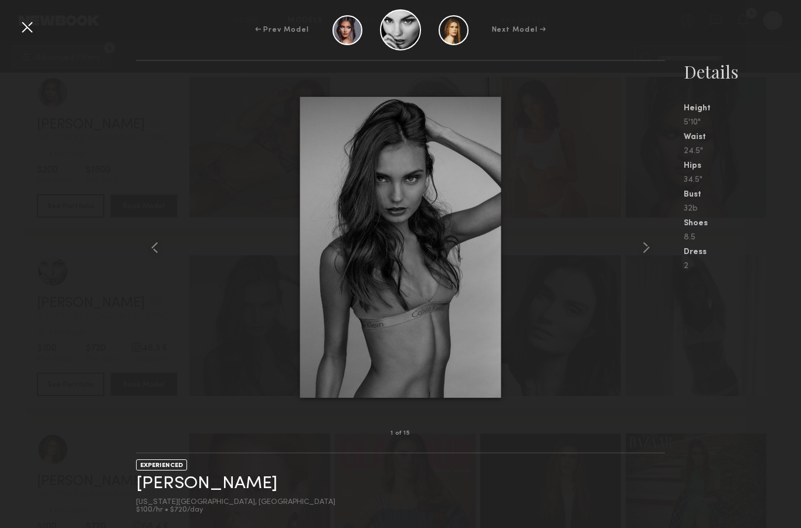
click at [27, 29] on div at bounding box center [27, 27] width 19 height 19
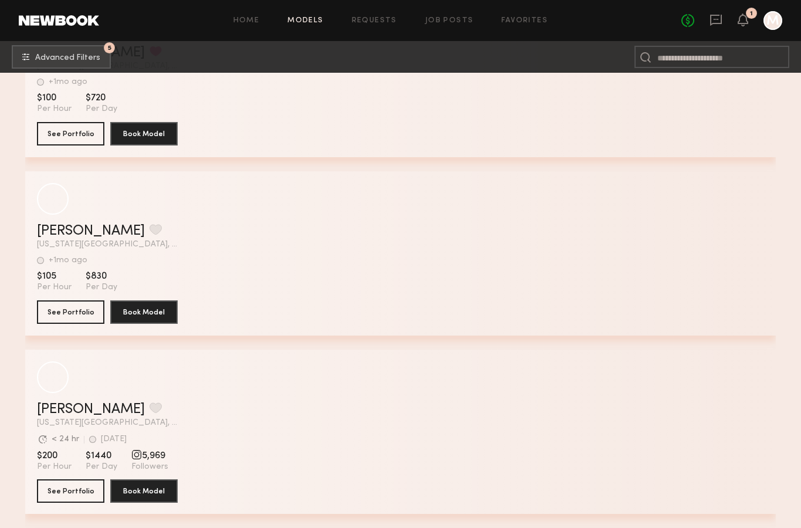
scroll to position [5271, 0]
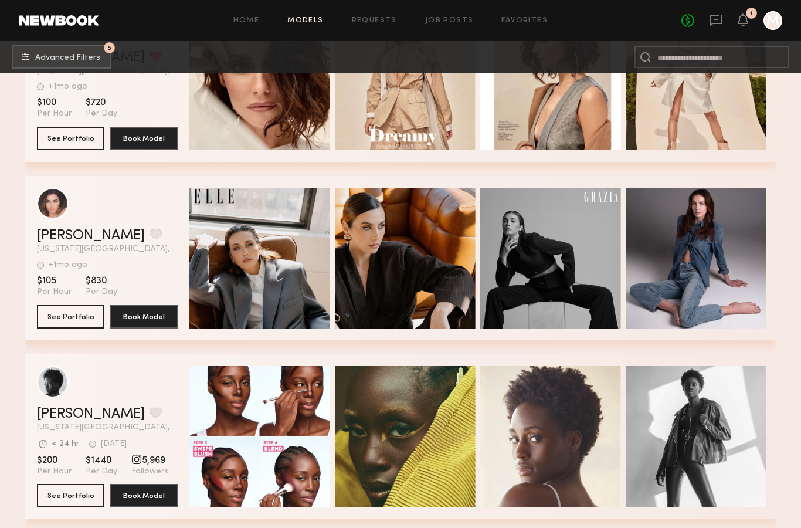
click at [681, 226] on div "Quick Preview" at bounding box center [696, 258] width 141 height 141
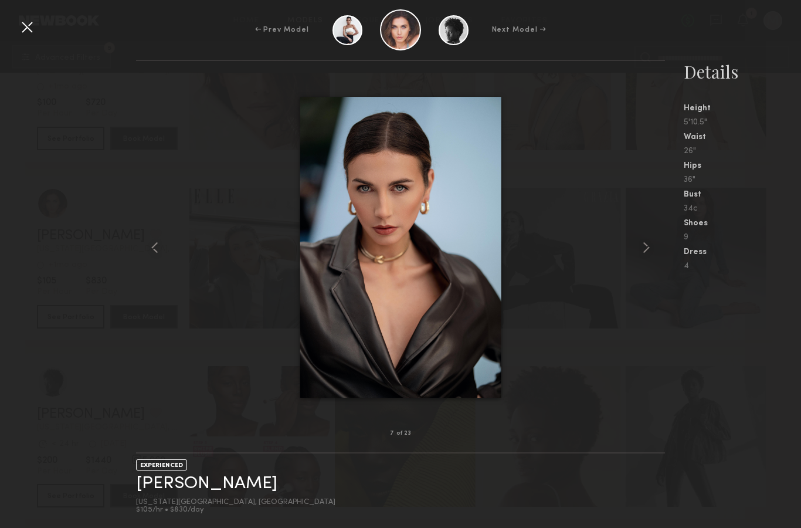
click at [26, 29] on div at bounding box center [27, 27] width 19 height 19
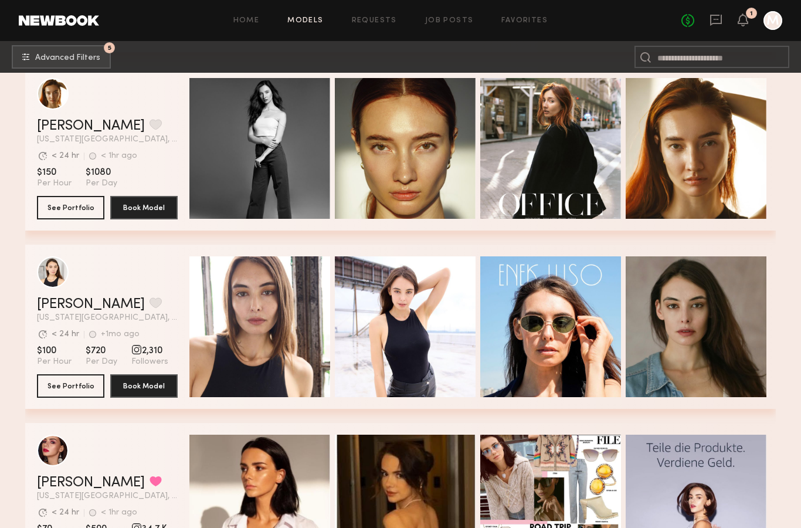
scroll to position [2930, 0]
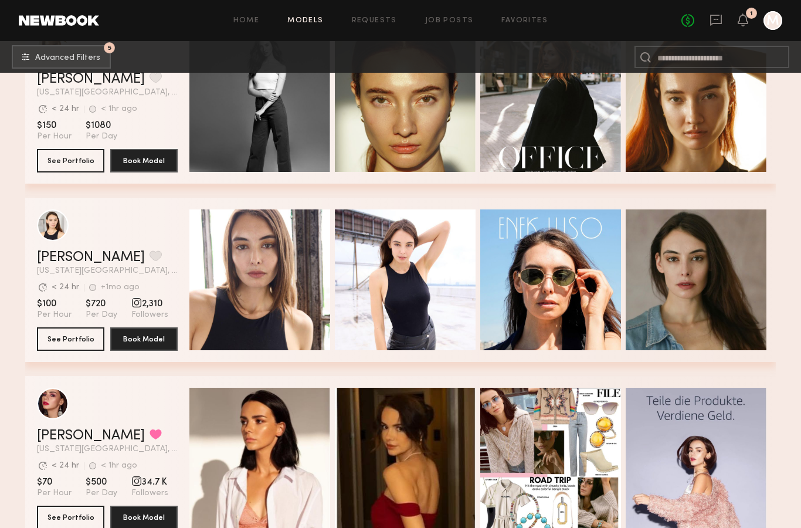
click at [260, 296] on div "Quick Preview" at bounding box center [260, 279] width 141 height 141
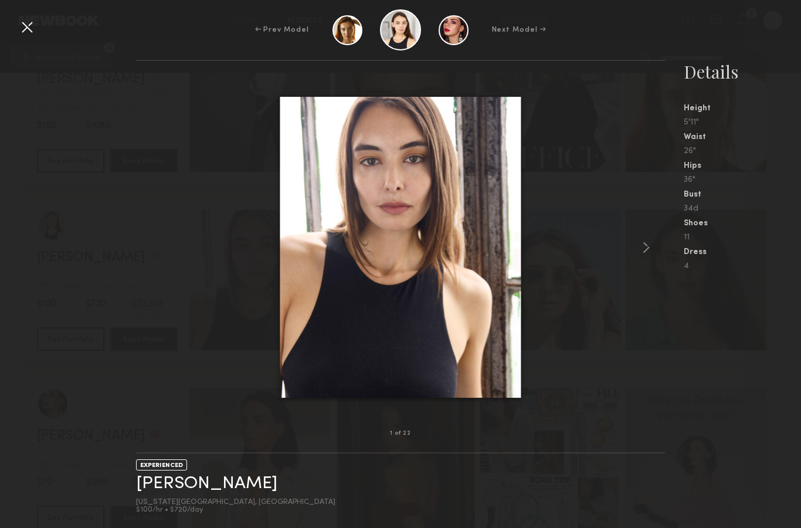
click at [27, 29] on div at bounding box center [27, 27] width 19 height 19
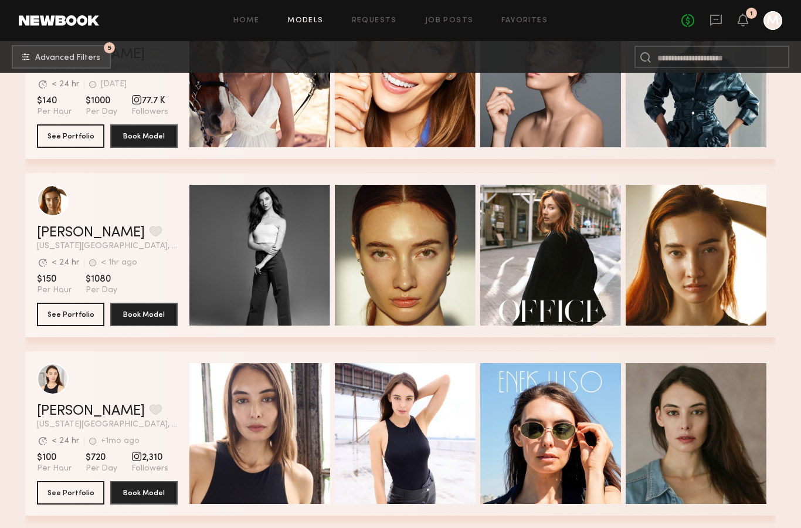
scroll to position [2727, 0]
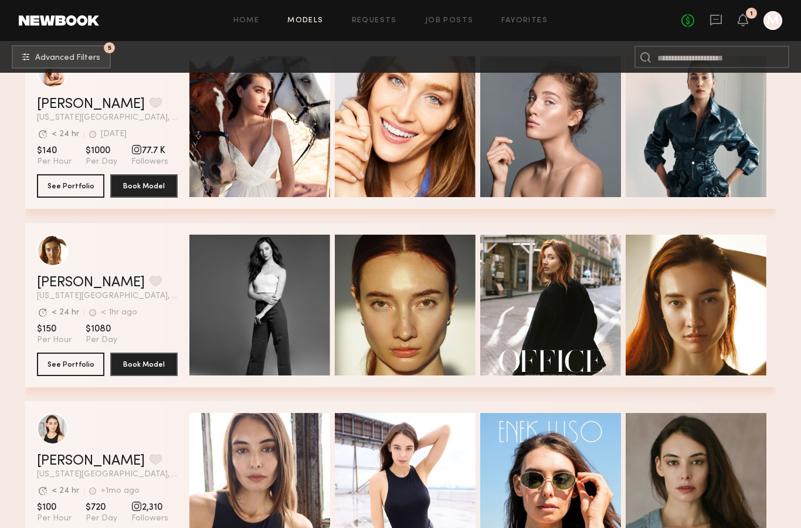
click at [250, 20] on link "Home" at bounding box center [247, 21] width 26 height 8
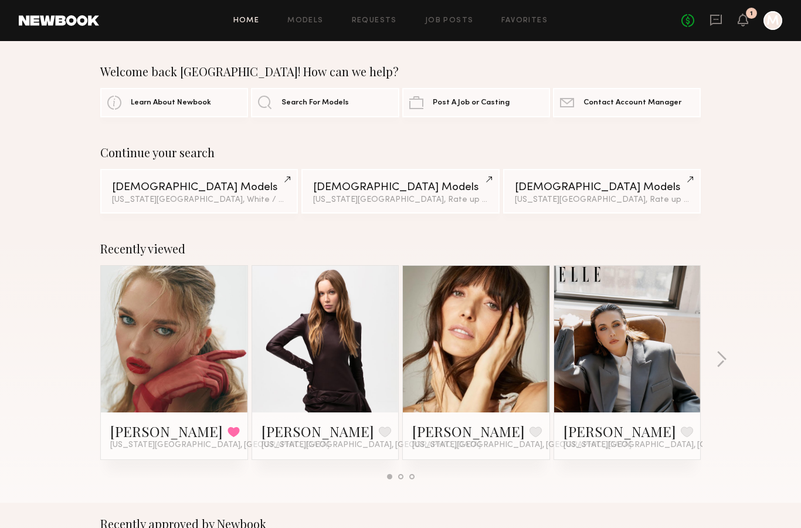
click at [775, 25] on div at bounding box center [773, 20] width 19 height 19
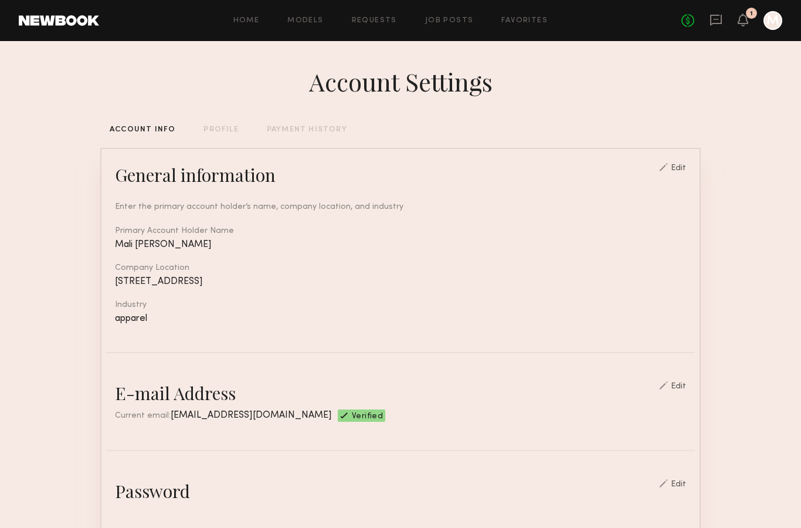
click at [772, 24] on div at bounding box center [773, 20] width 19 height 19
click at [716, 21] on icon at bounding box center [716, 19] width 13 height 13
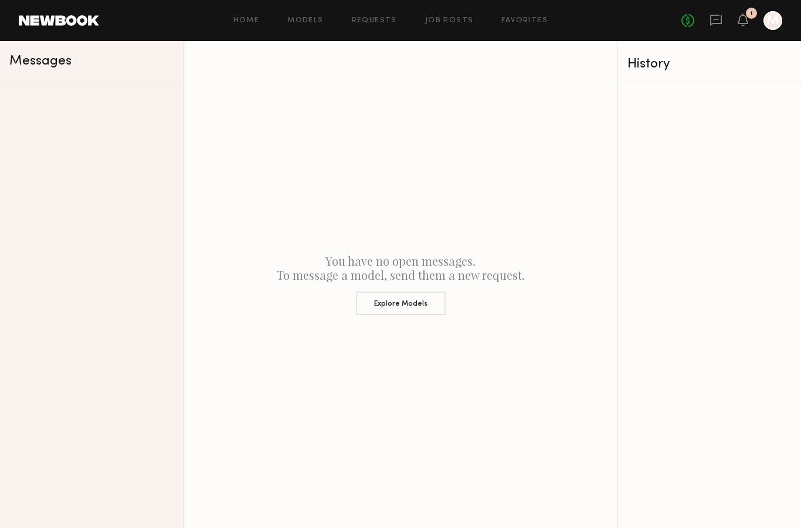
click at [688, 22] on link "No fees up to $5,000" at bounding box center [688, 20] width 13 height 13
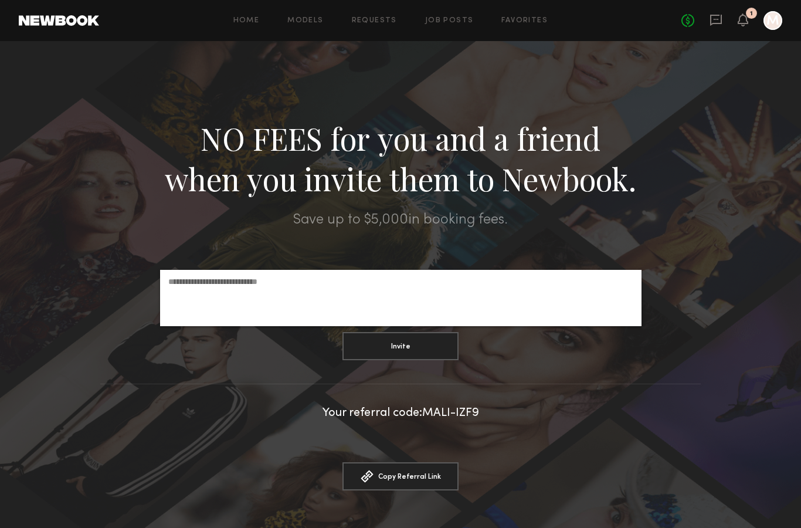
click at [742, 207] on div at bounding box center [400, 308] width 801 height 535
click at [772, 28] on div at bounding box center [773, 20] width 19 height 19
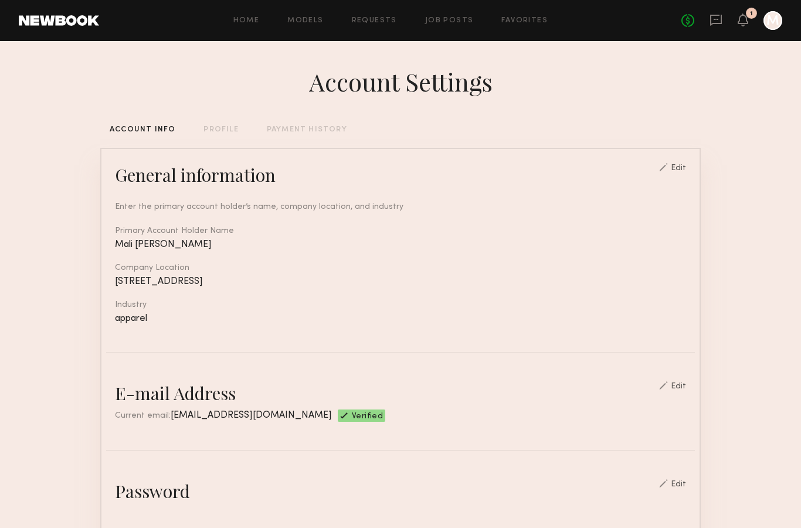
scroll to position [20, 0]
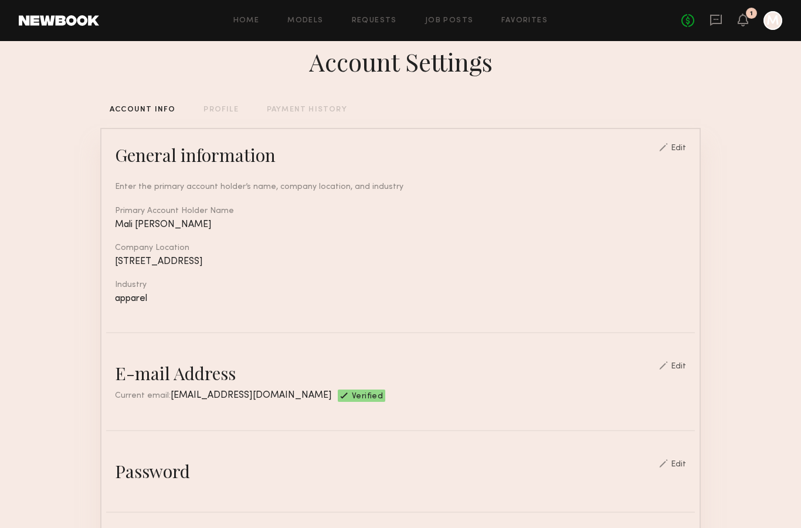
click at [222, 107] on div "PROFILE" at bounding box center [221, 110] width 35 height 8
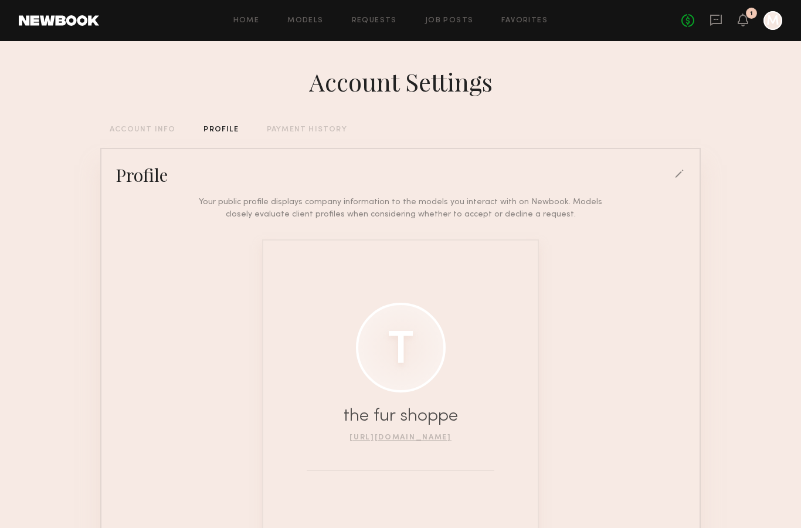
click at [40, 19] on link at bounding box center [59, 20] width 80 height 11
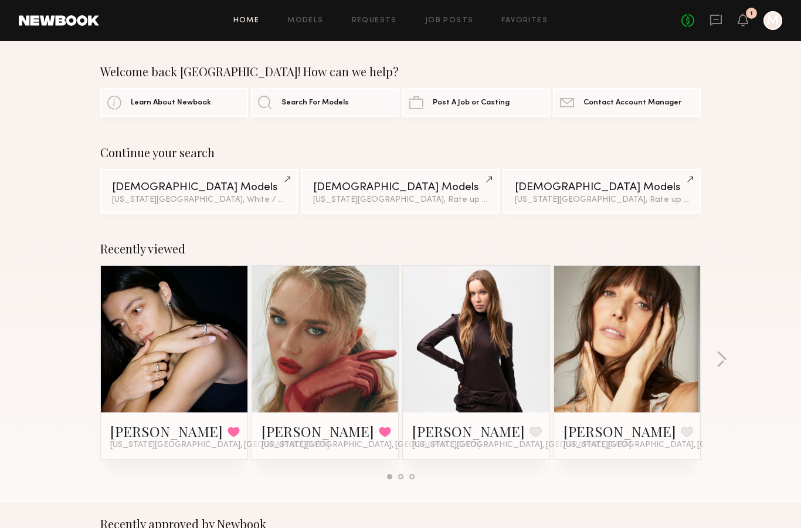
click at [537, 18] on link "Favorites" at bounding box center [525, 21] width 46 height 8
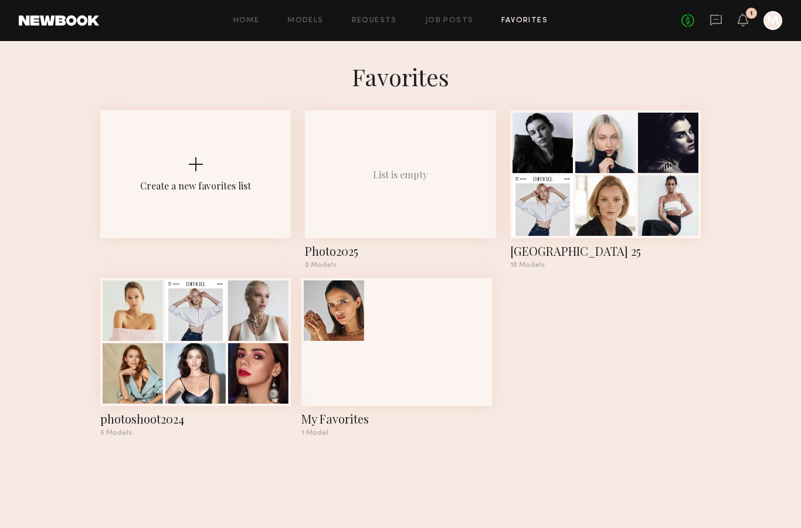
click at [570, 159] on div at bounding box center [543, 143] width 60 height 60
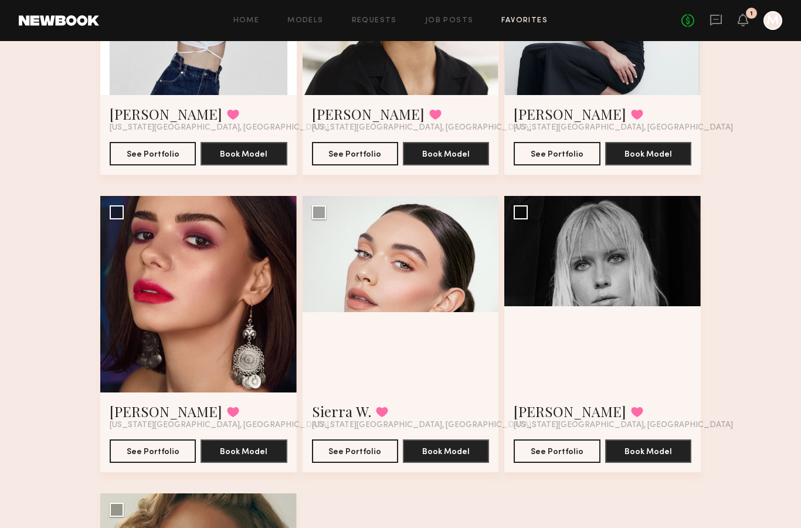
scroll to position [535, 0]
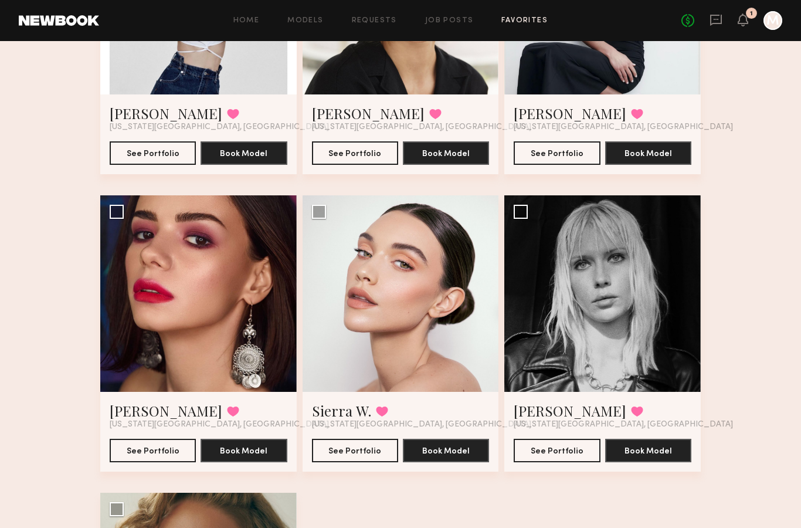
click at [377, 411] on button at bounding box center [382, 412] width 12 height 11
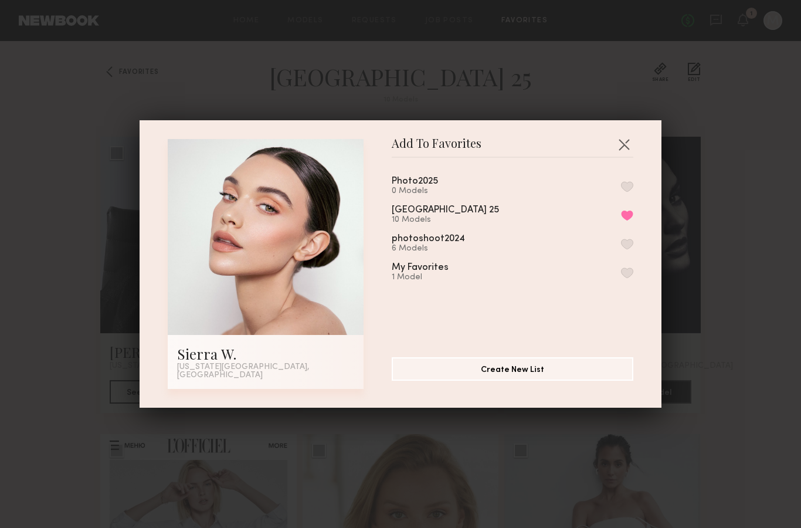
click at [627, 146] on button "button" at bounding box center [624, 144] width 19 height 19
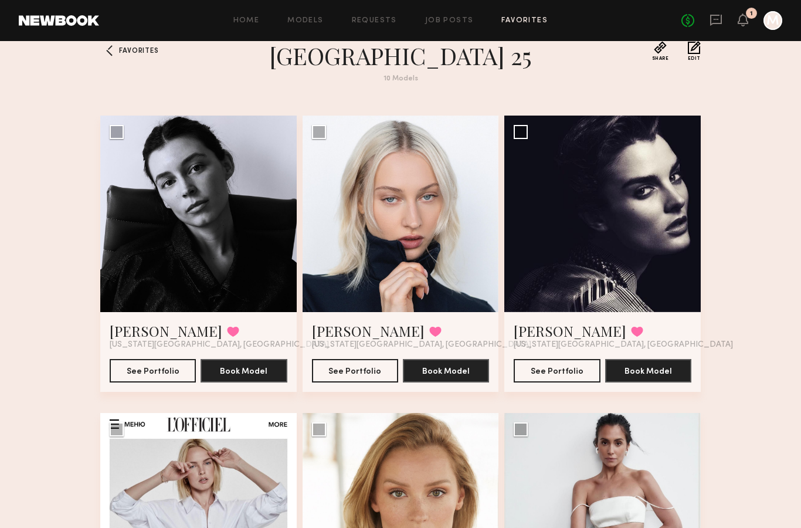
click at [164, 235] on div at bounding box center [198, 214] width 197 height 197
click at [153, 264] on div at bounding box center [198, 214] width 197 height 197
click at [131, 370] on button "See Portfolio" at bounding box center [153, 370] width 86 height 23
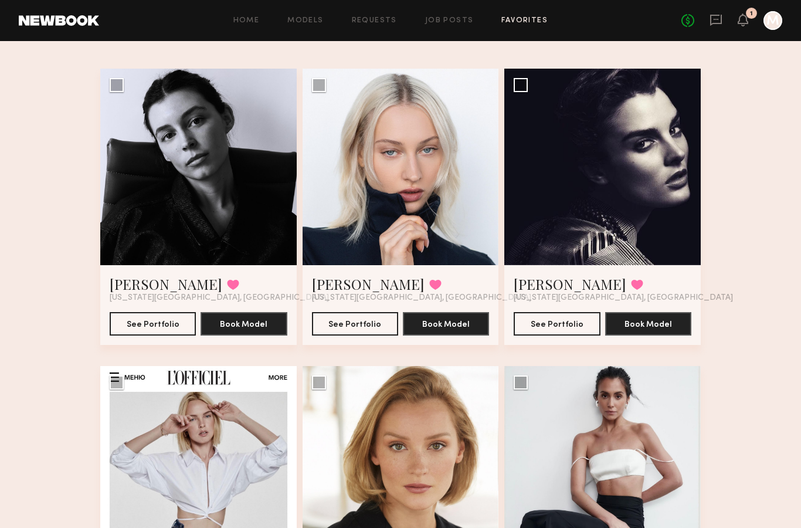
click at [356, 324] on button "See Portfolio" at bounding box center [355, 323] width 86 height 23
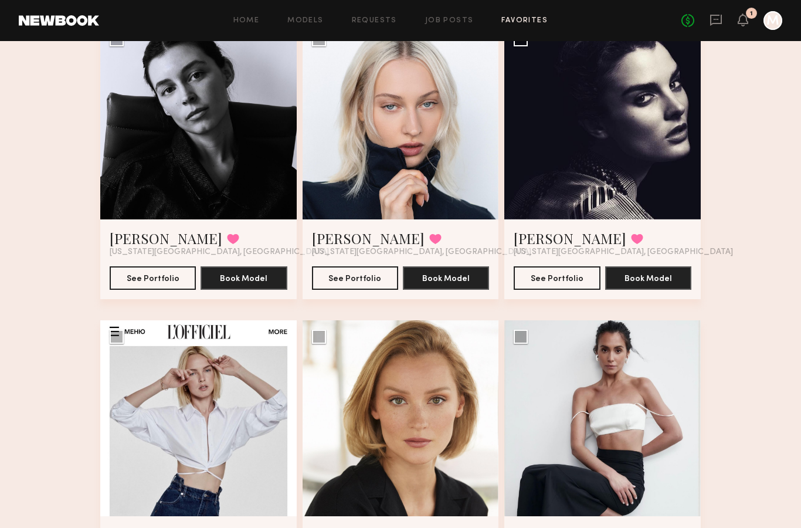
scroll to position [115, 0]
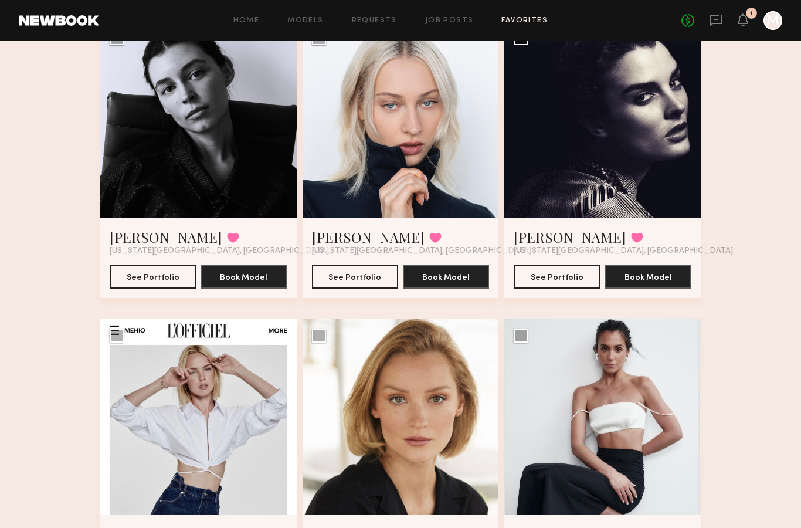
click at [596, 130] on div at bounding box center [603, 120] width 197 height 197
click at [550, 270] on button "See Portfolio" at bounding box center [557, 276] width 86 height 23
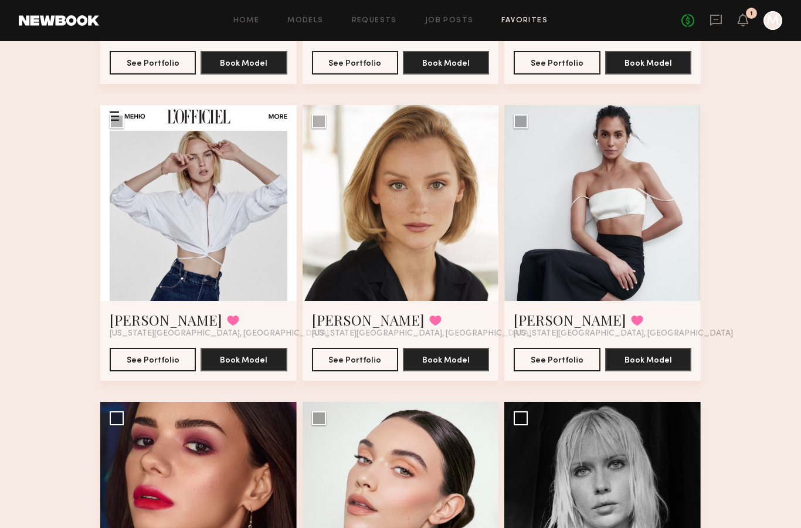
click at [571, 214] on div at bounding box center [603, 204] width 197 height 197
click at [556, 364] on button "See Portfolio" at bounding box center [557, 359] width 86 height 23
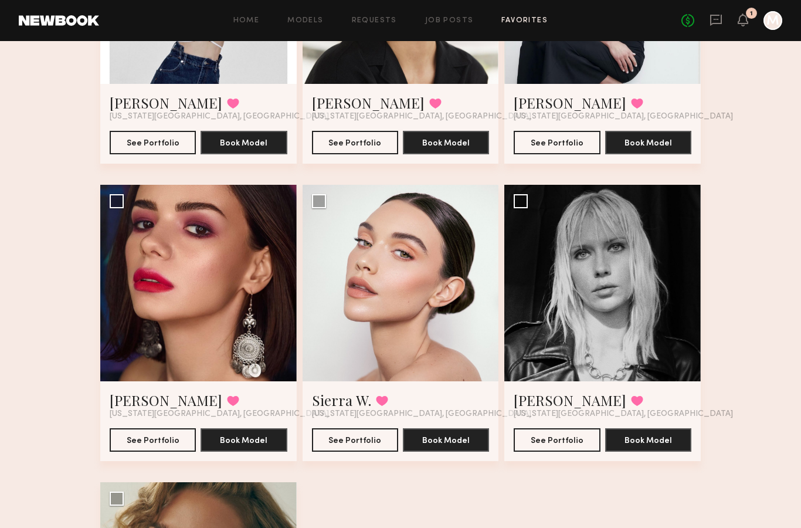
scroll to position [582, 0]
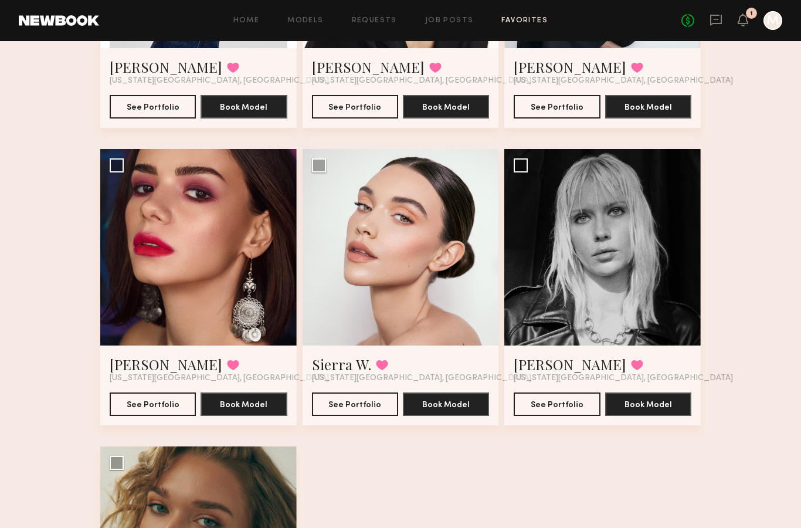
click at [346, 277] on div at bounding box center [401, 247] width 197 height 197
click at [379, 367] on button at bounding box center [382, 365] width 12 height 11
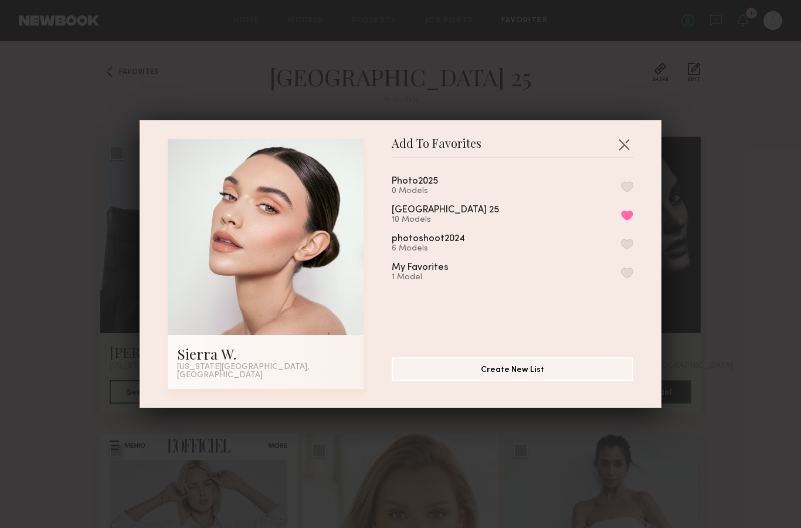
click at [631, 214] on button "Remove from favorite list" at bounding box center [627, 215] width 12 height 11
click at [624, 149] on button "button" at bounding box center [624, 144] width 19 height 19
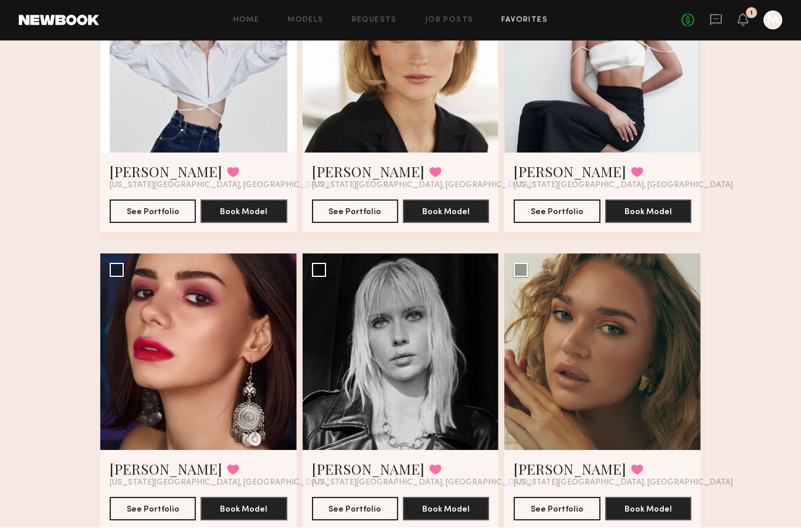
scroll to position [472, 0]
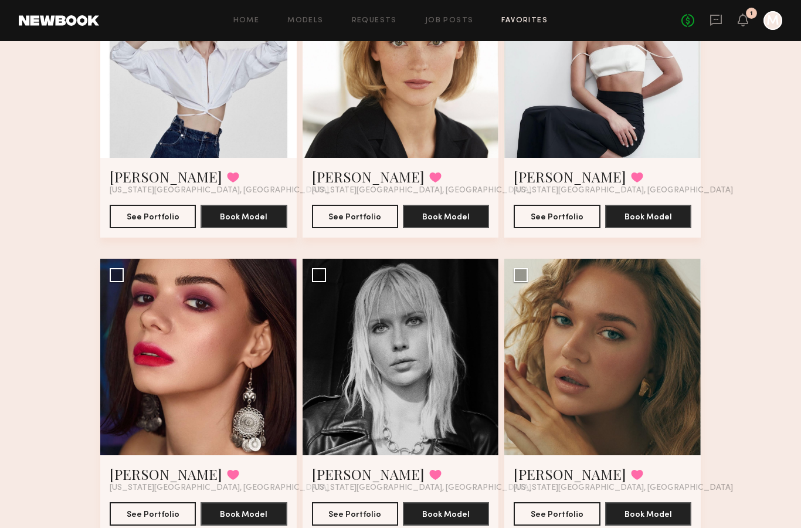
click at [163, 517] on button "See Portfolio" at bounding box center [153, 513] width 86 height 23
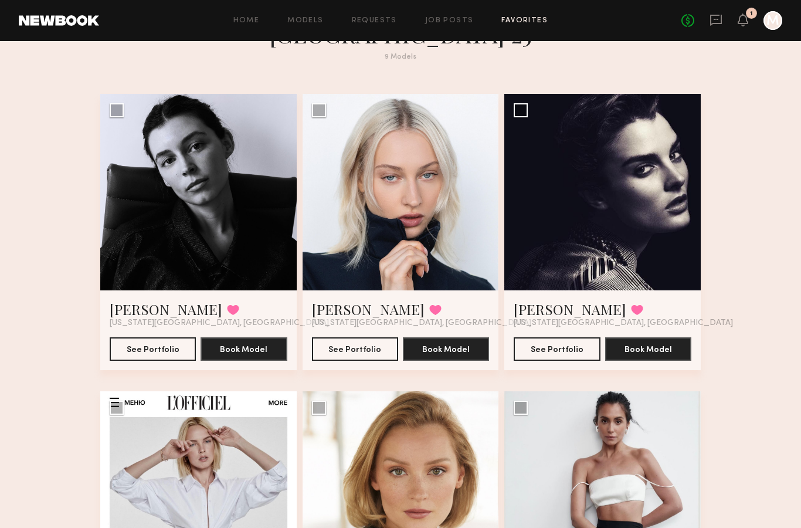
scroll to position [0, 0]
